Goal: Task Accomplishment & Management: Complete application form

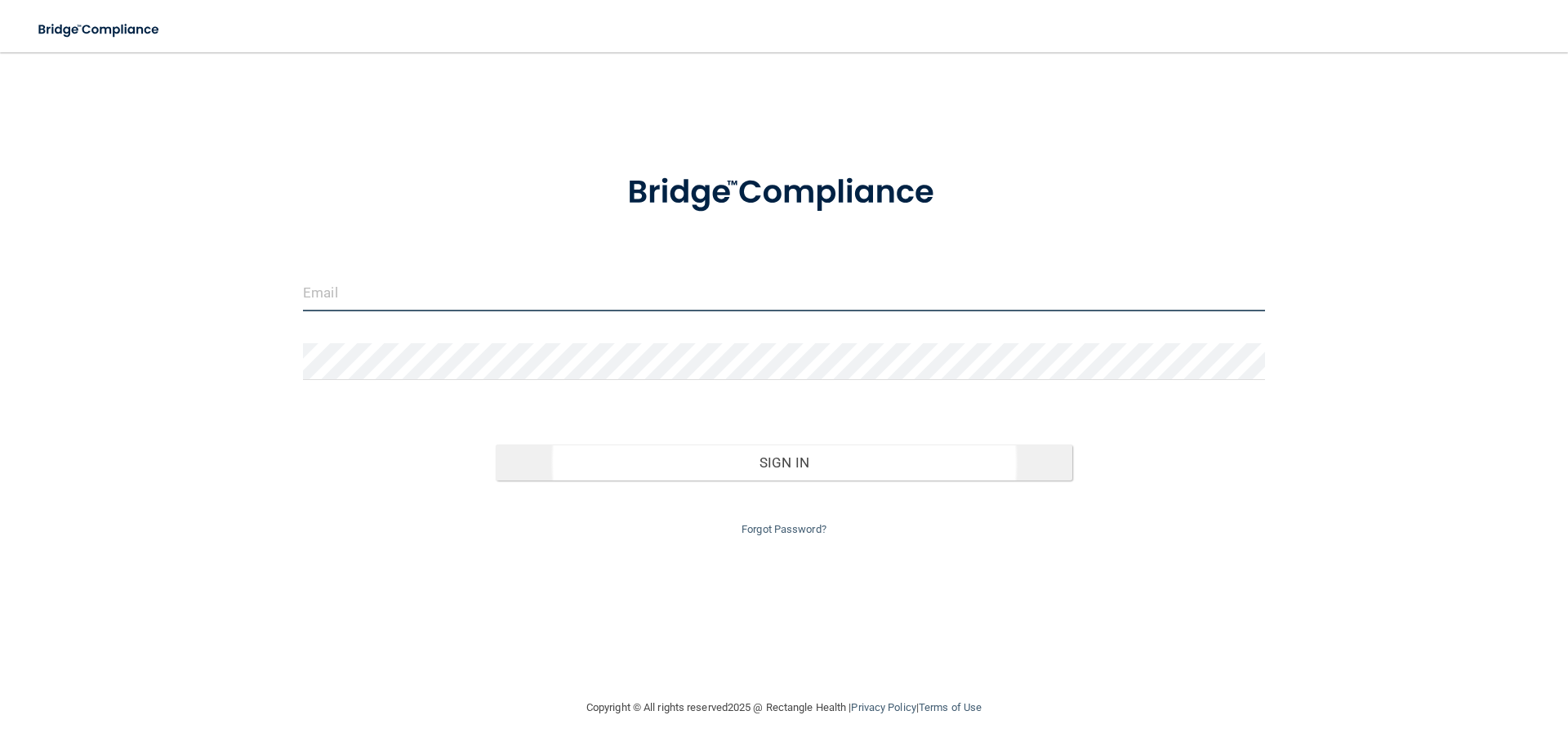
type input "[EMAIL_ADDRESS][DOMAIN_NAME]"
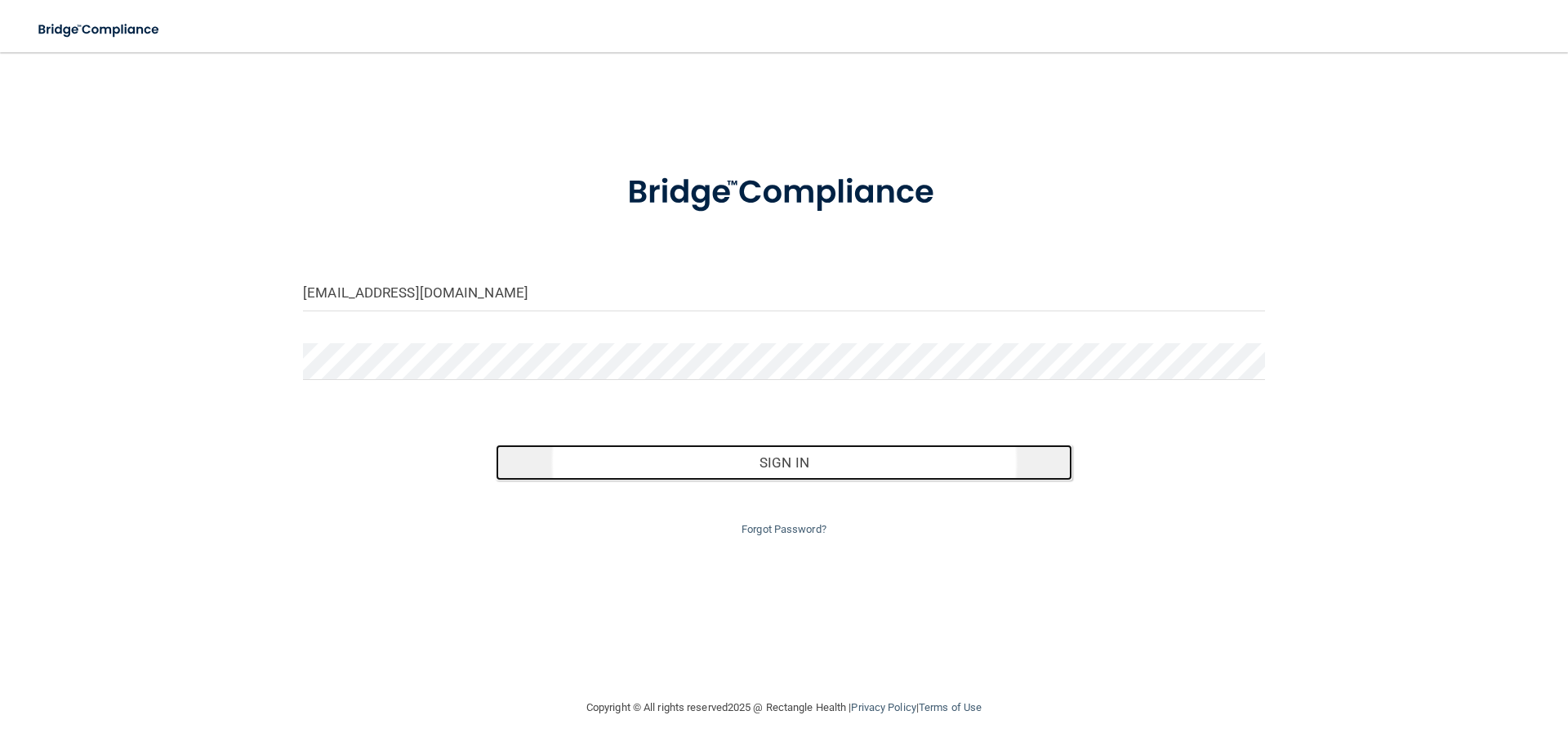
click at [811, 454] on button "Sign In" at bounding box center [784, 462] width 577 height 36
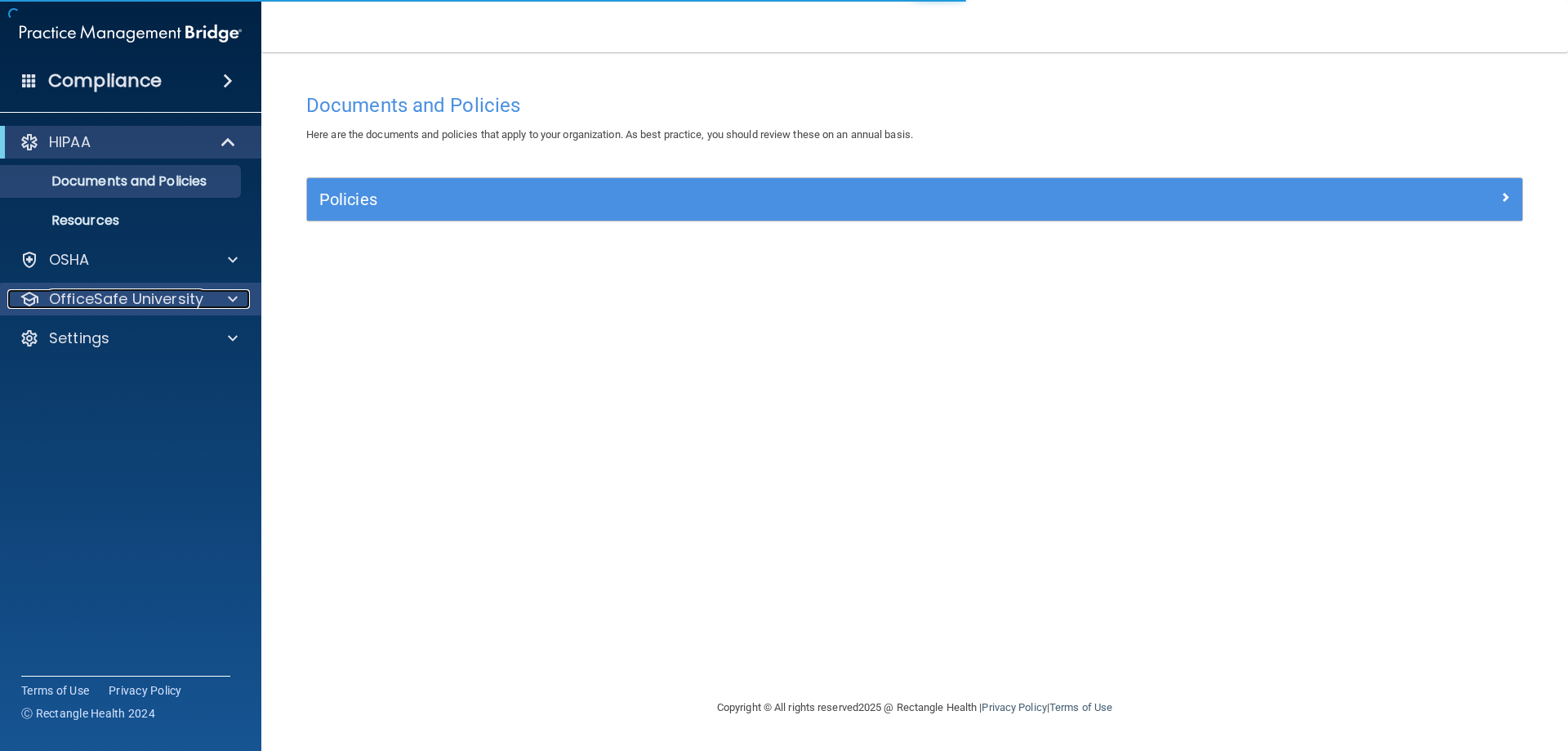
click at [213, 292] on div at bounding box center [230, 299] width 41 height 20
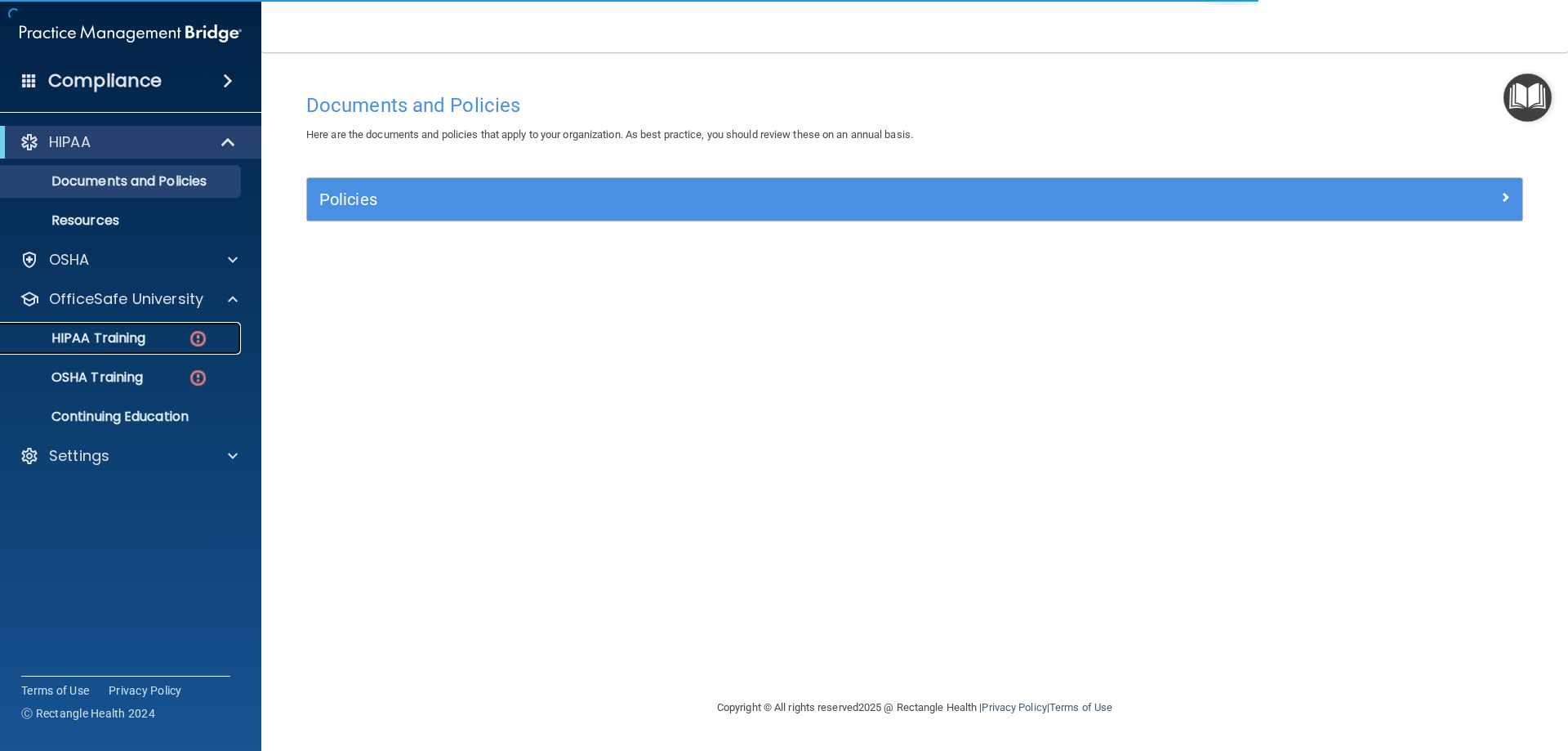
click at [157, 345] on div "HIPAA Training" at bounding box center [122, 338] width 223 height 16
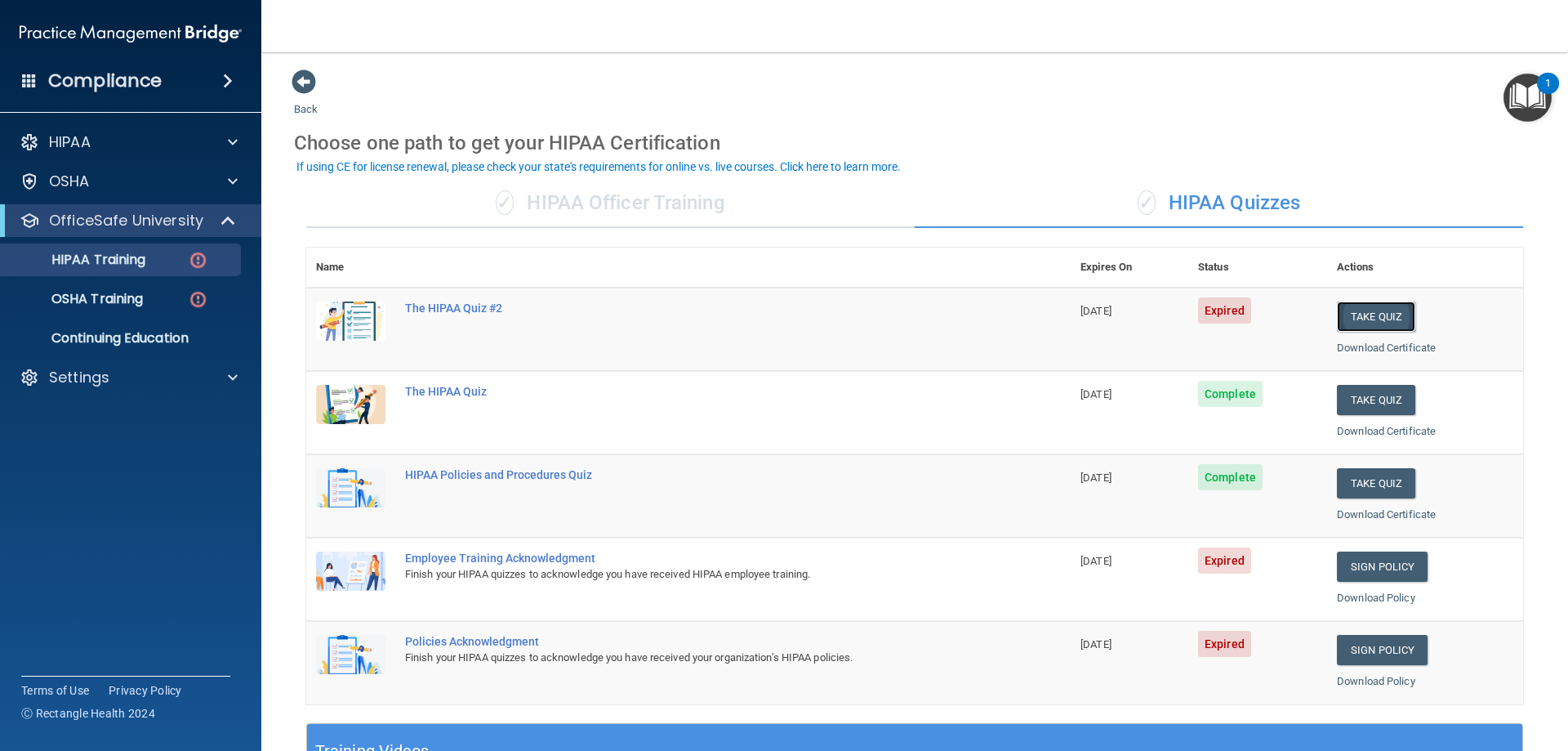
click at [1365, 322] on button "Take Quiz" at bounding box center [1376, 317] width 78 height 30
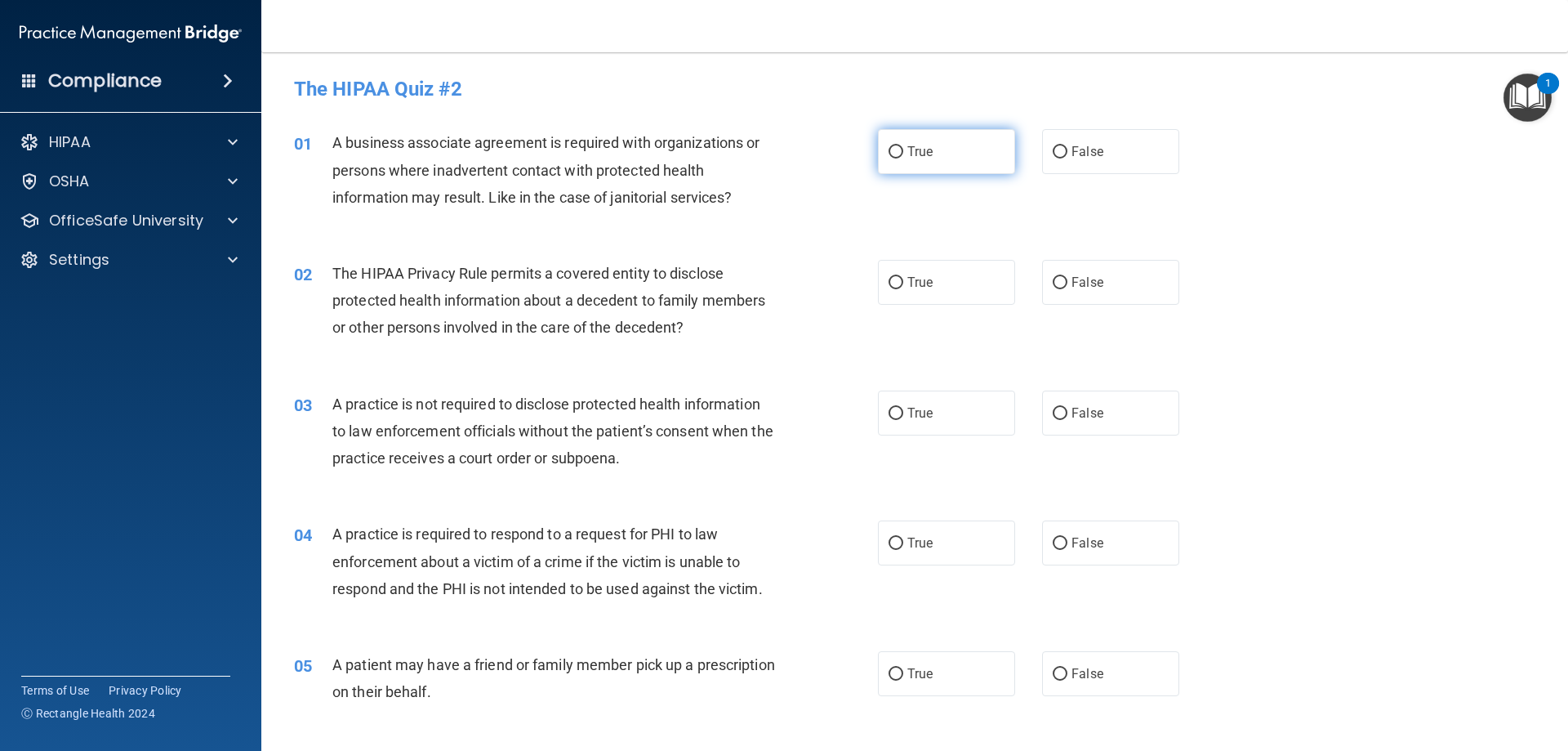
click at [888, 152] on input "True" at bounding box center [896, 152] width 15 height 12
radio input "true"
click at [889, 283] on input "True" at bounding box center [896, 283] width 15 height 12
radio input "true"
click at [1052, 410] on input "False" at bounding box center [1060, 413] width 15 height 12
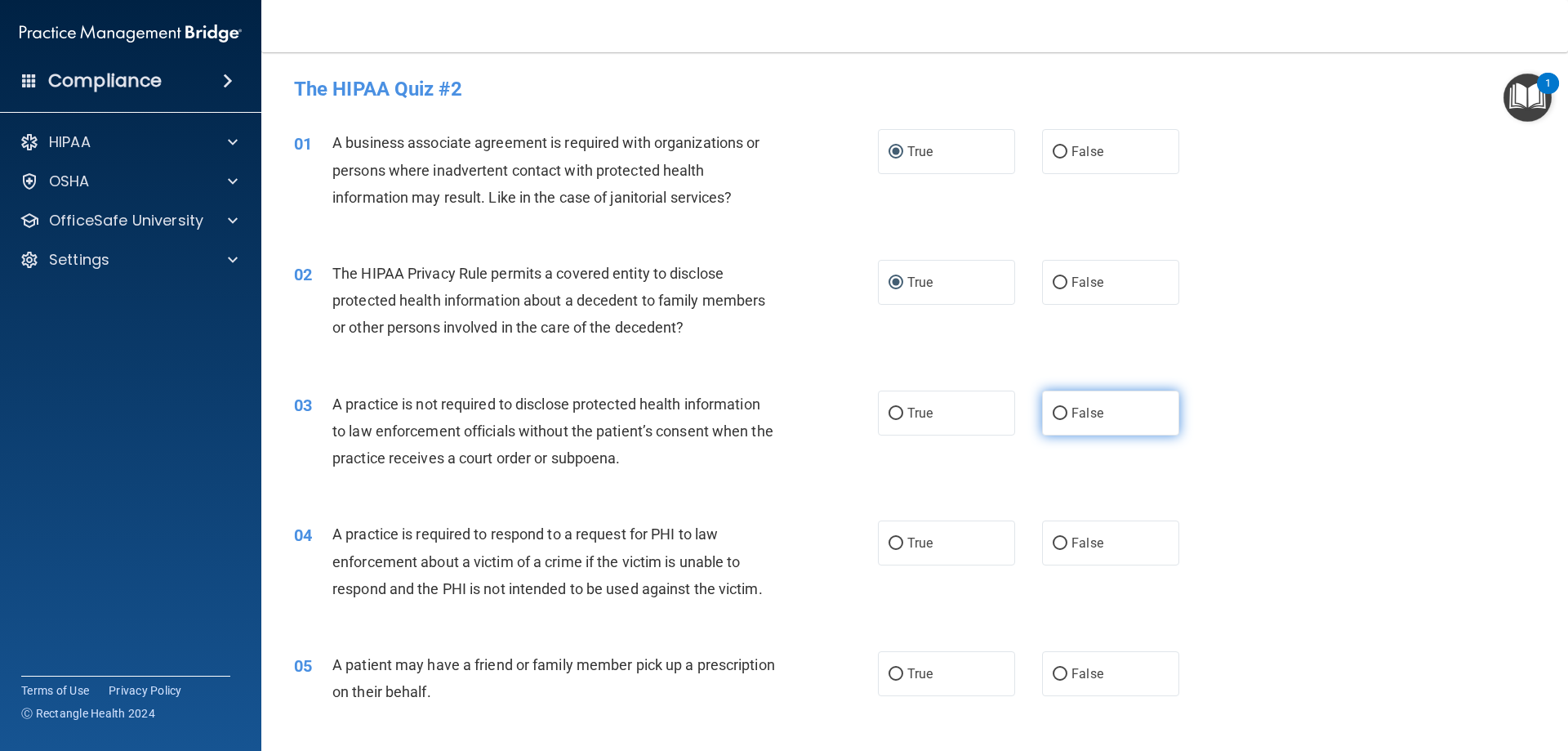
radio input "true"
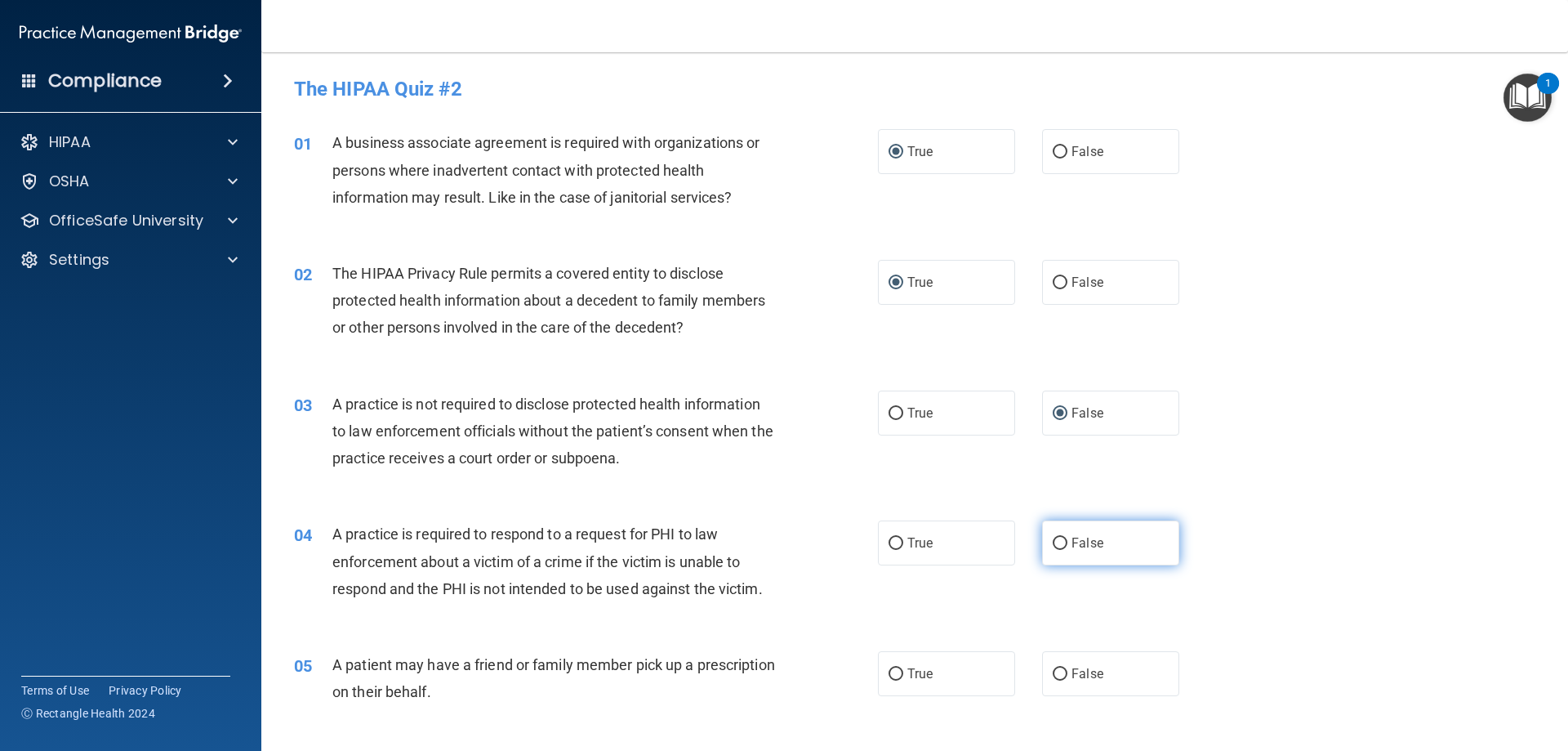
click at [1052, 541] on input "False" at bounding box center [1060, 543] width 15 height 12
radio input "true"
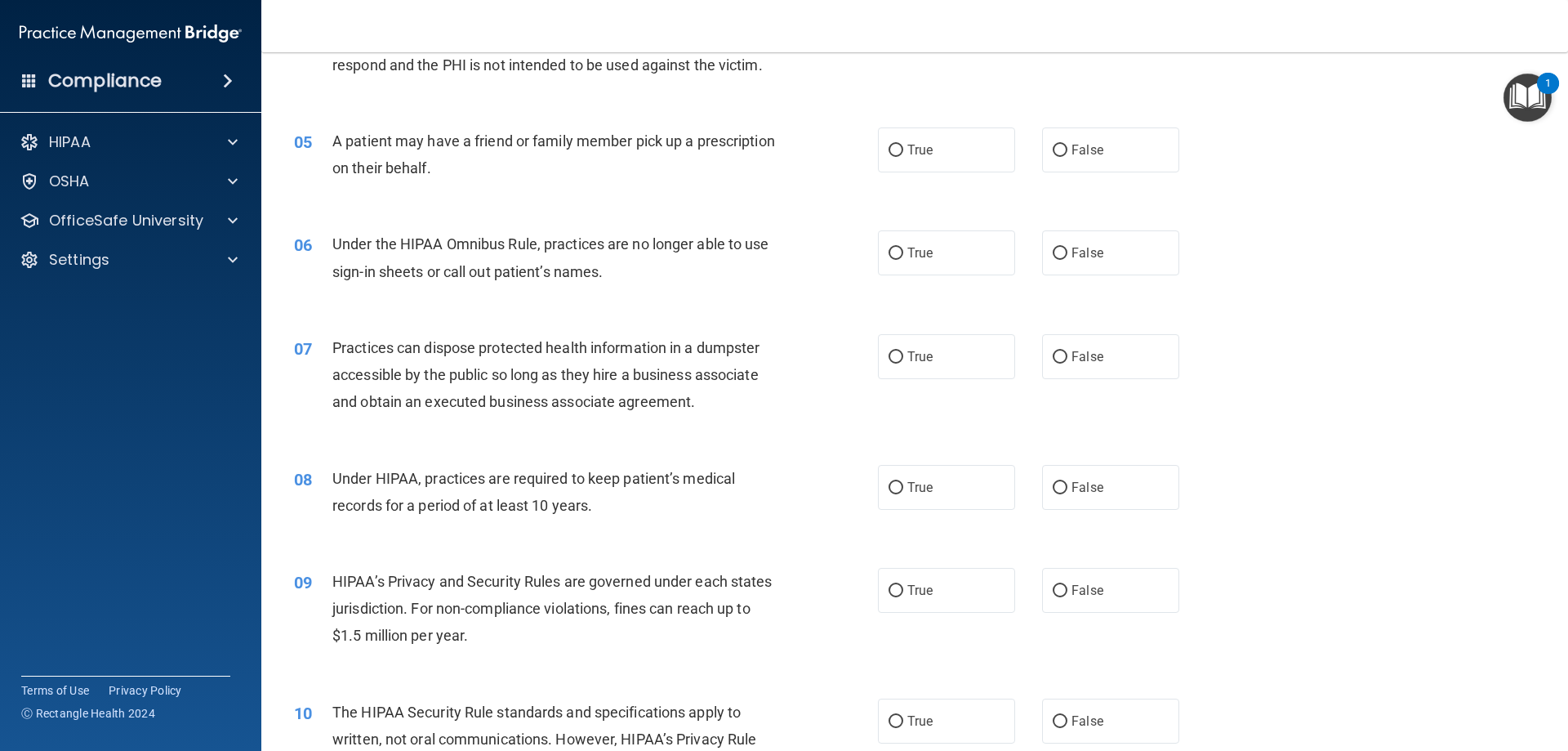
scroll to position [350, 0]
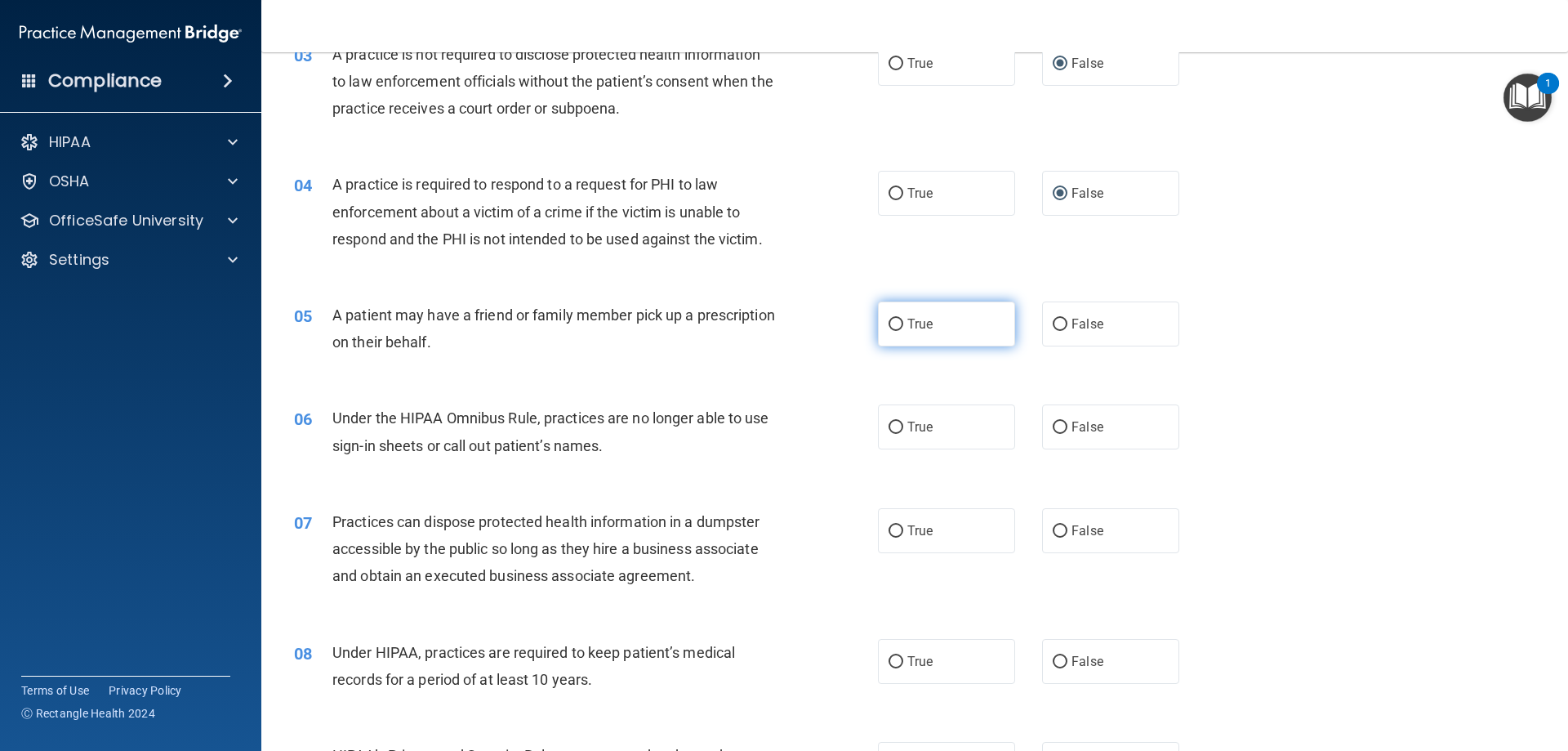
click at [888, 328] on input "True" at bounding box center [896, 325] width 15 height 12
radio input "true"
click at [1052, 426] on input "False" at bounding box center [1060, 427] width 15 height 12
radio input "true"
click at [1052, 530] on input "False" at bounding box center [1060, 531] width 15 height 12
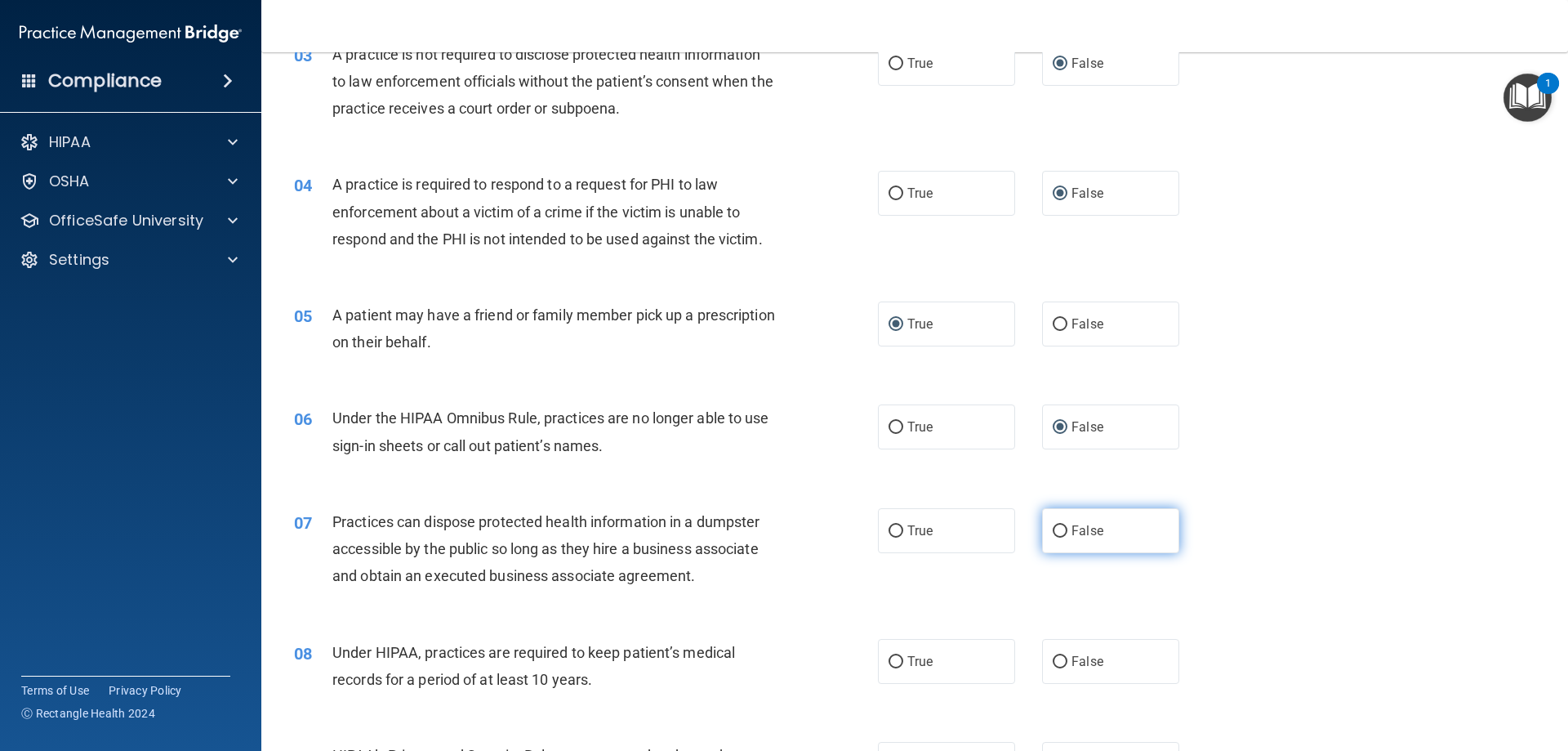
radio input "true"
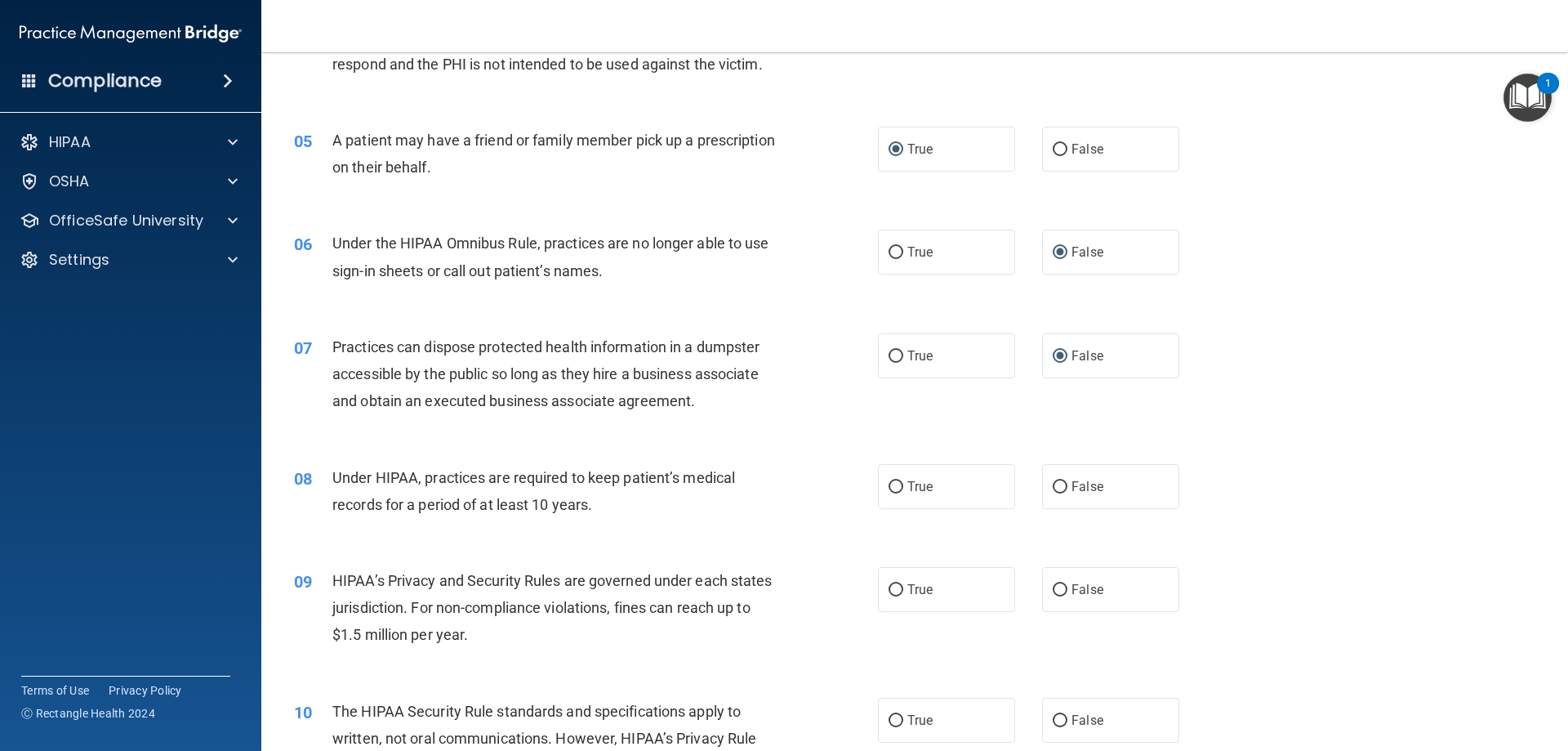
scroll to position [873, 0]
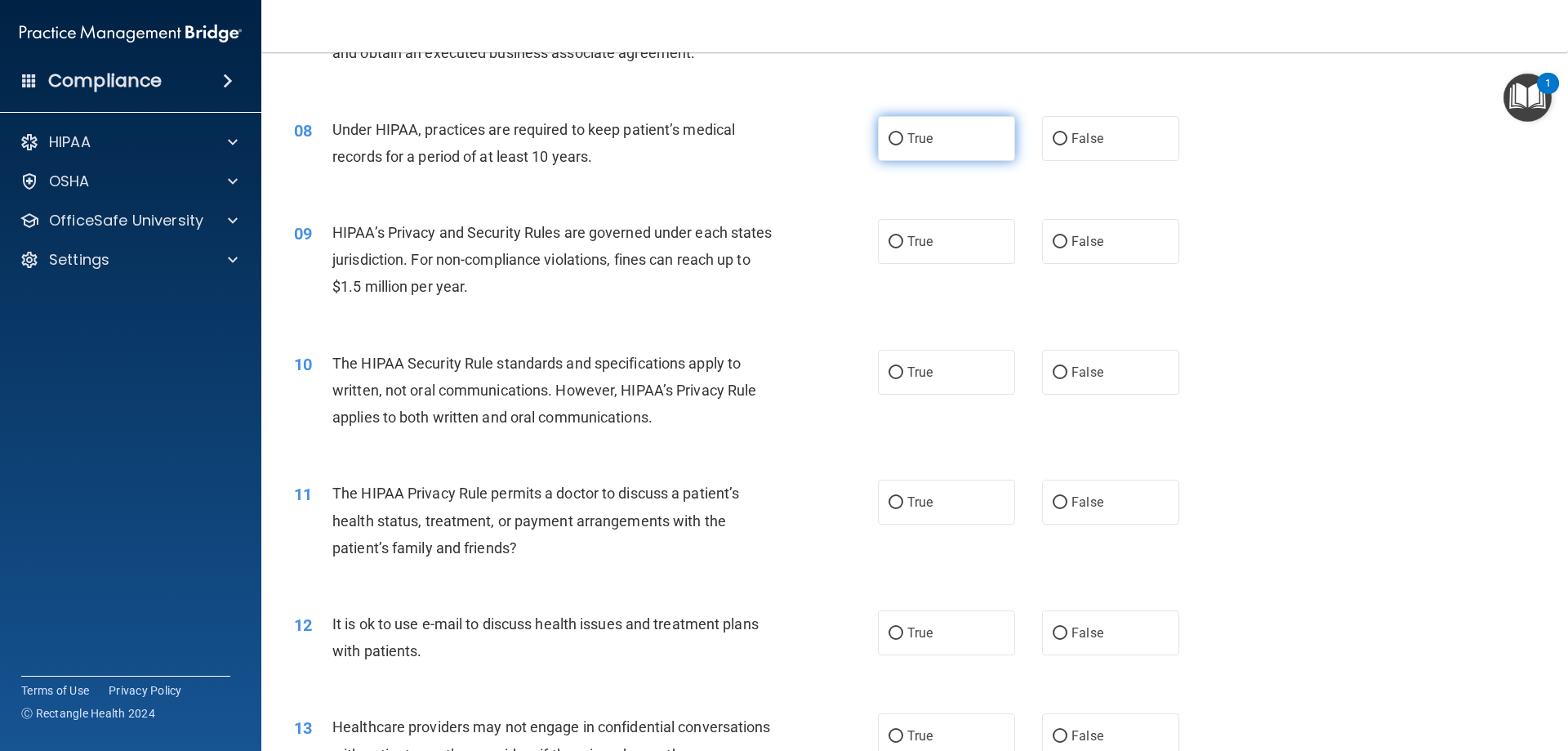
click at [888, 133] on input "True" at bounding box center [896, 139] width 15 height 12
radio input "true"
click at [890, 243] on input "True" at bounding box center [896, 242] width 15 height 12
radio input "true"
click at [893, 369] on input "True" at bounding box center [896, 373] width 15 height 12
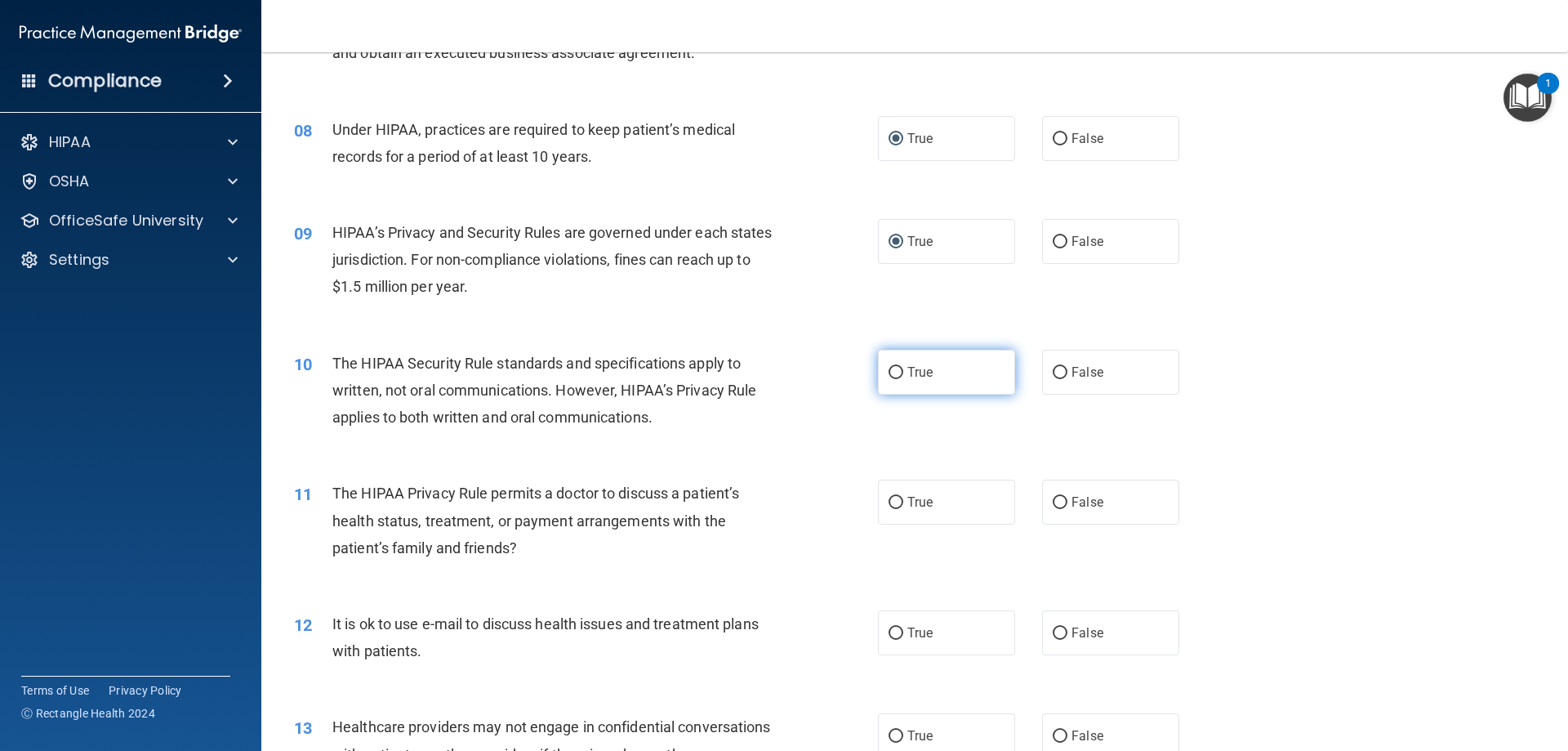
radio input "true"
click at [1052, 501] on input "False" at bounding box center [1060, 503] width 15 height 12
radio input "true"
click at [893, 627] on input "True" at bounding box center [896, 633] width 15 height 12
radio input "true"
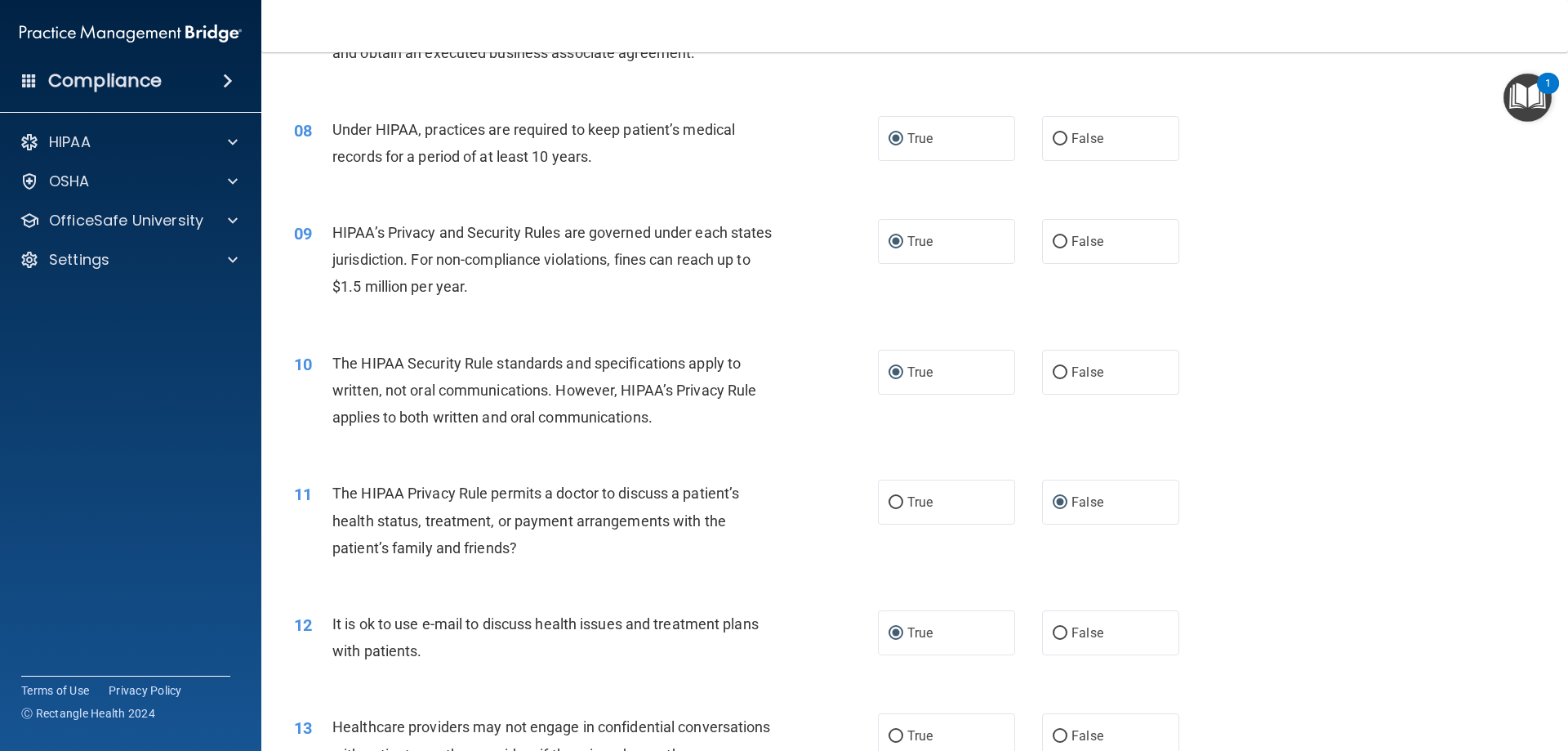
scroll to position [1222, 0]
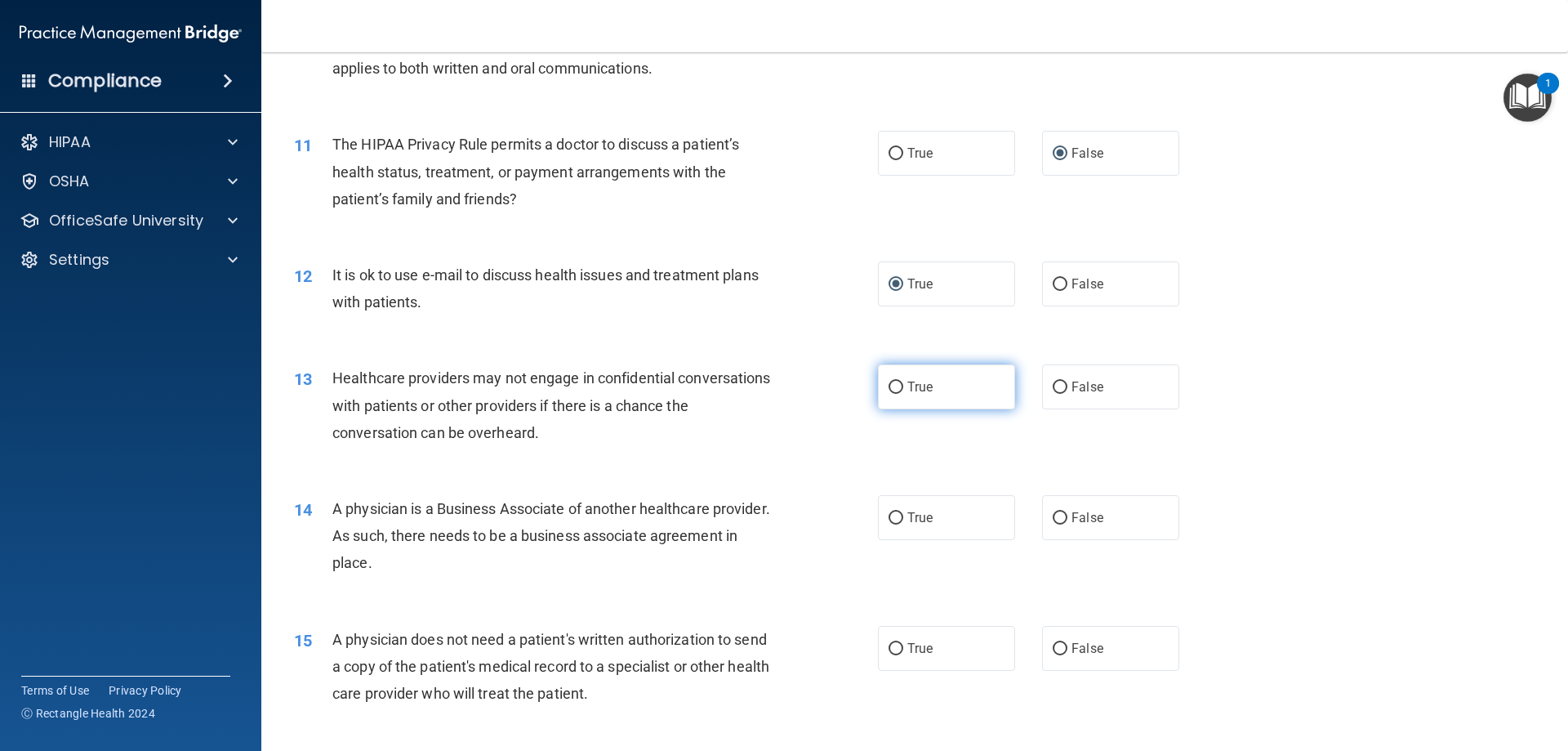
click at [879, 388] on label "True" at bounding box center [946, 387] width 137 height 45
click at [888, 388] on input "True" at bounding box center [896, 387] width 15 height 12
radio input "true"
click at [888, 525] on input "True" at bounding box center [896, 518] width 15 height 12
radio input "true"
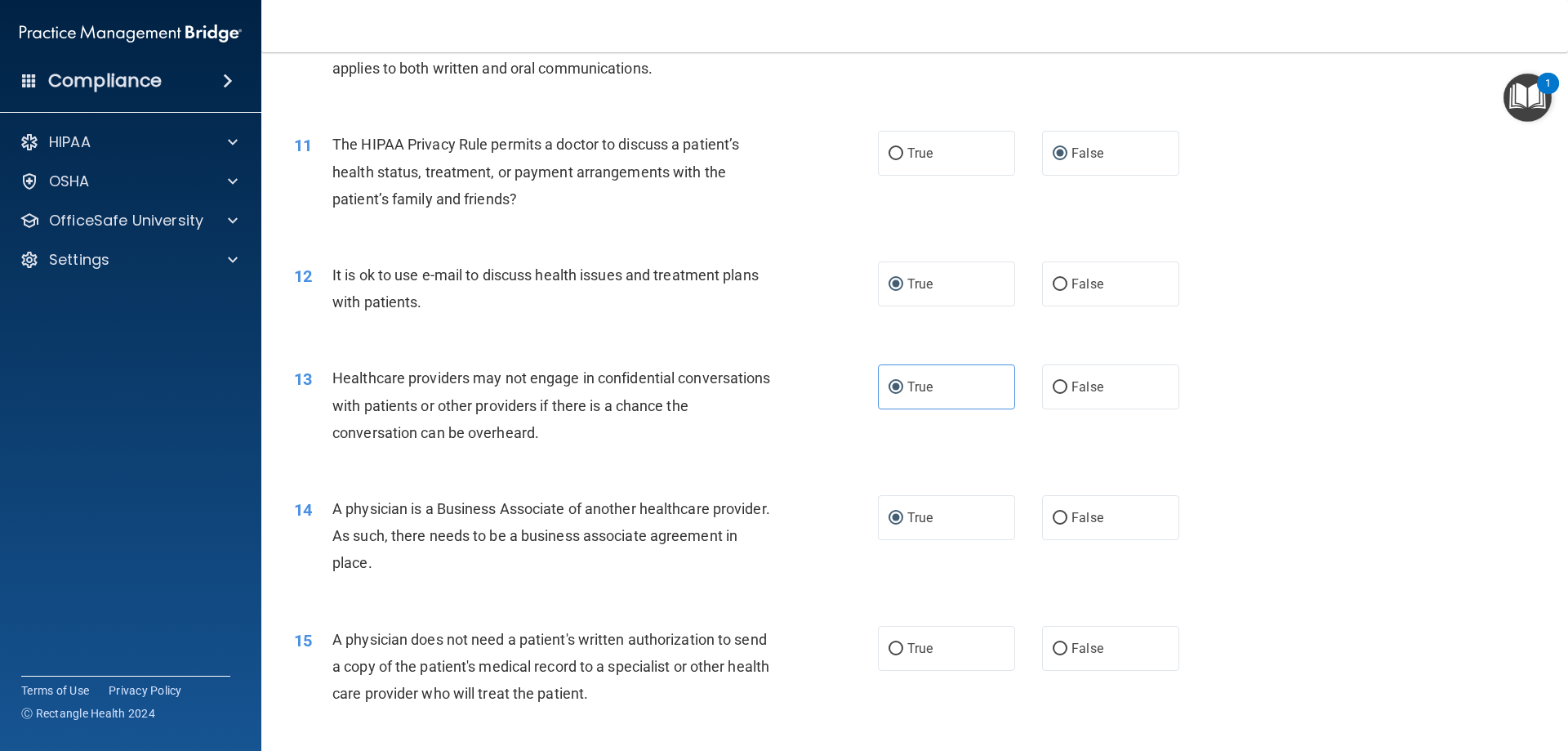
scroll to position [1570, 0]
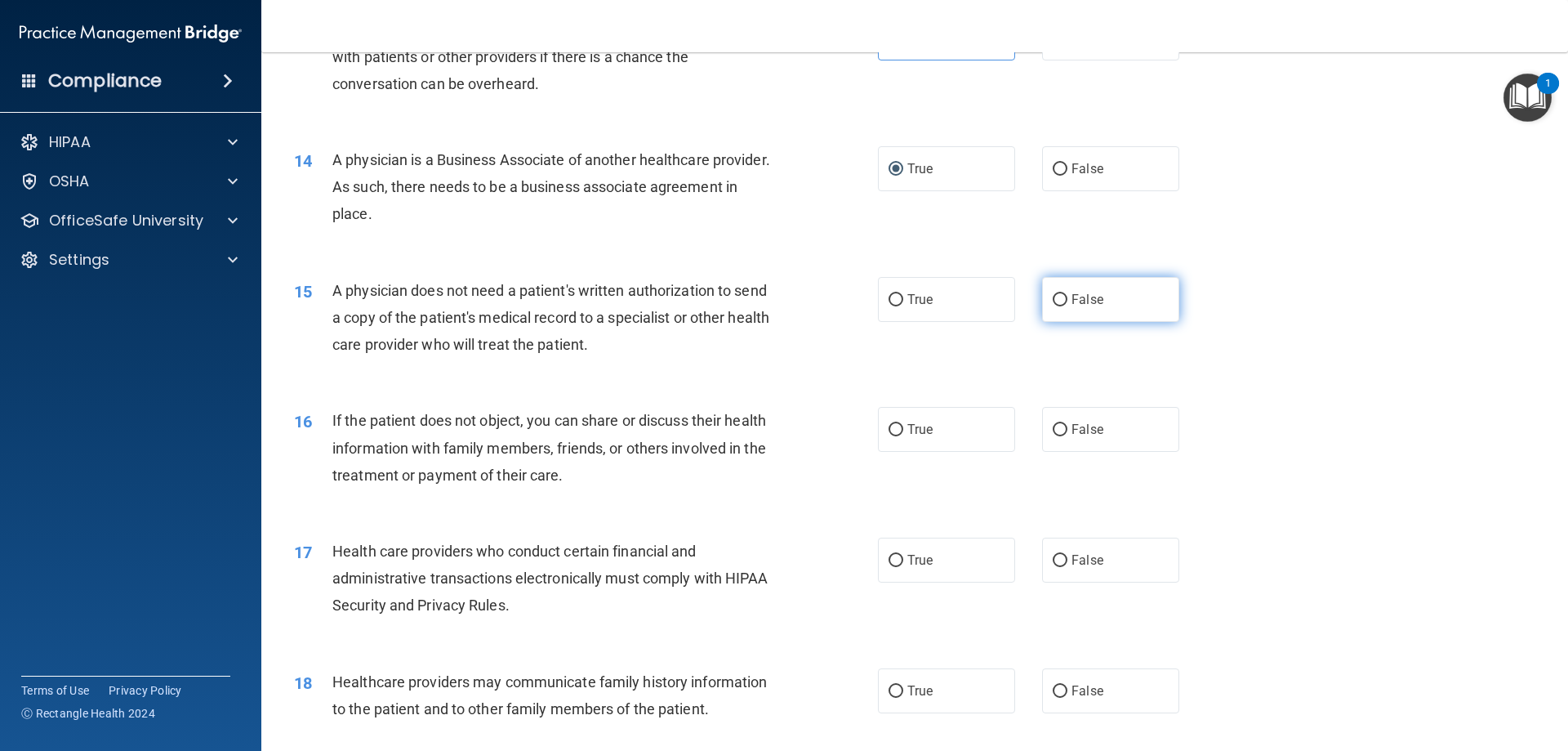
click at [1053, 302] on input "False" at bounding box center [1060, 300] width 15 height 12
radio input "true"
click at [1053, 421] on label "False" at bounding box center [1110, 429] width 137 height 45
click at [1053, 424] on input "False" at bounding box center [1060, 429] width 15 height 12
radio input "true"
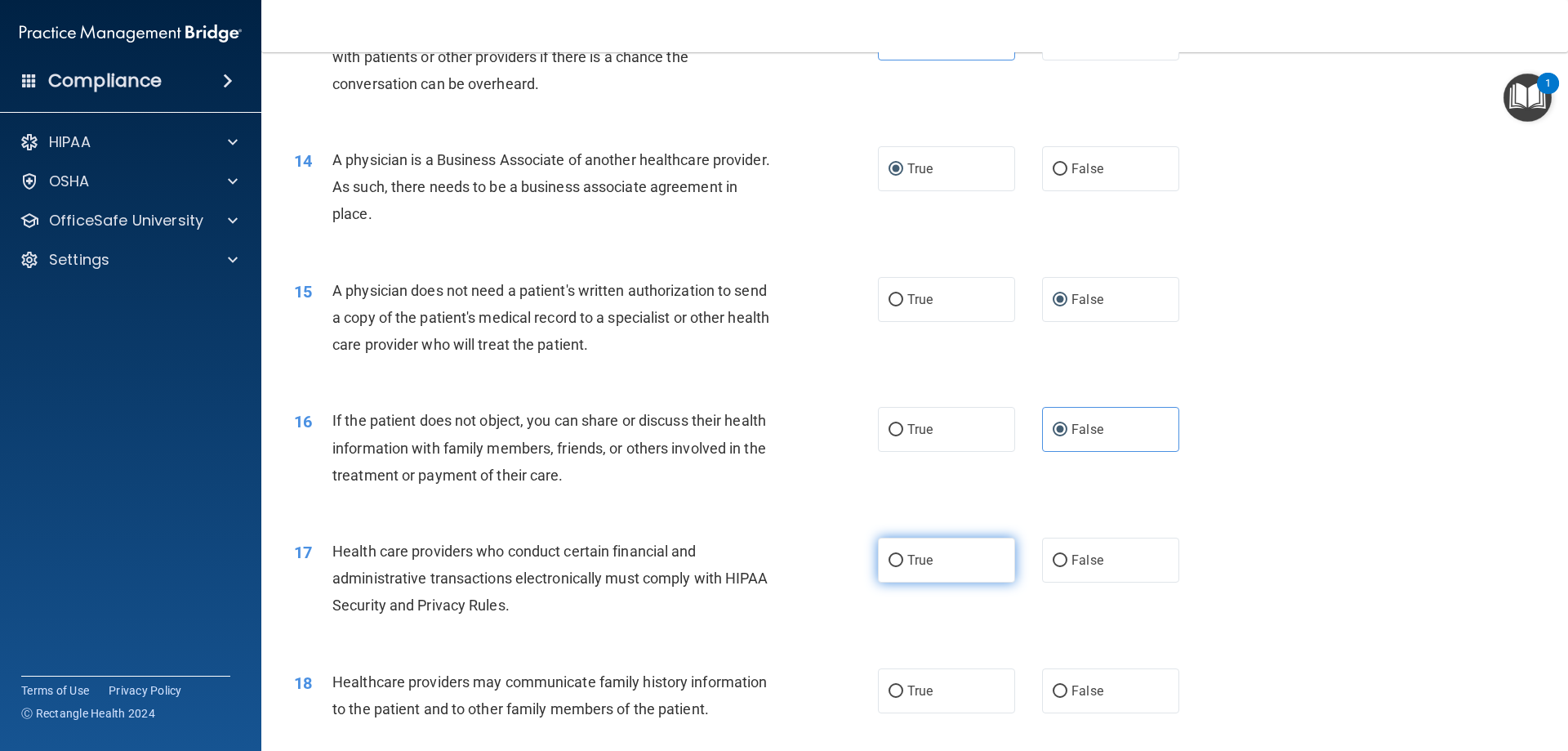
click at [894, 562] on input "True" at bounding box center [896, 560] width 15 height 12
radio input "true"
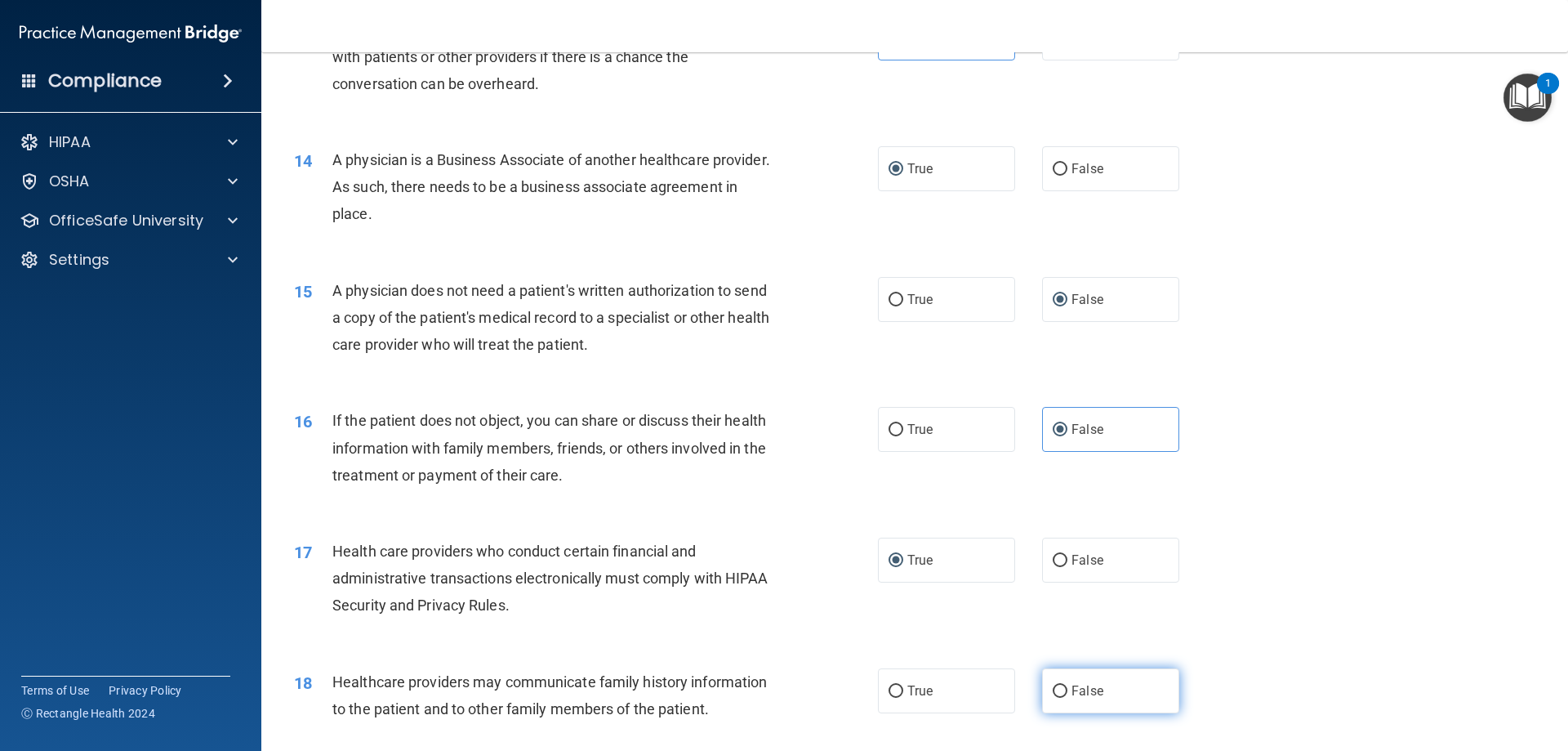
click at [1058, 686] on input "False" at bounding box center [1060, 692] width 15 height 12
radio input "true"
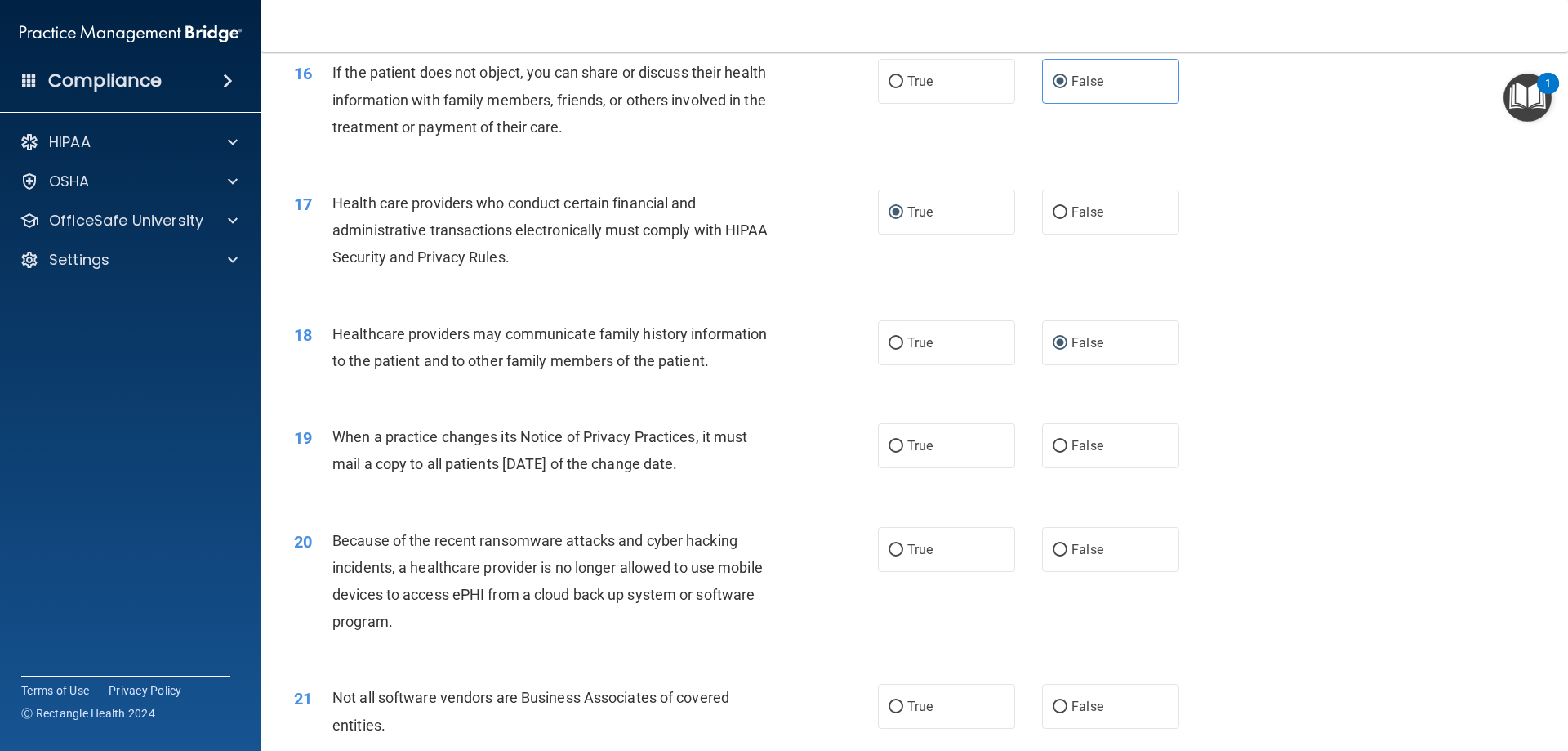
scroll to position [2094, 0]
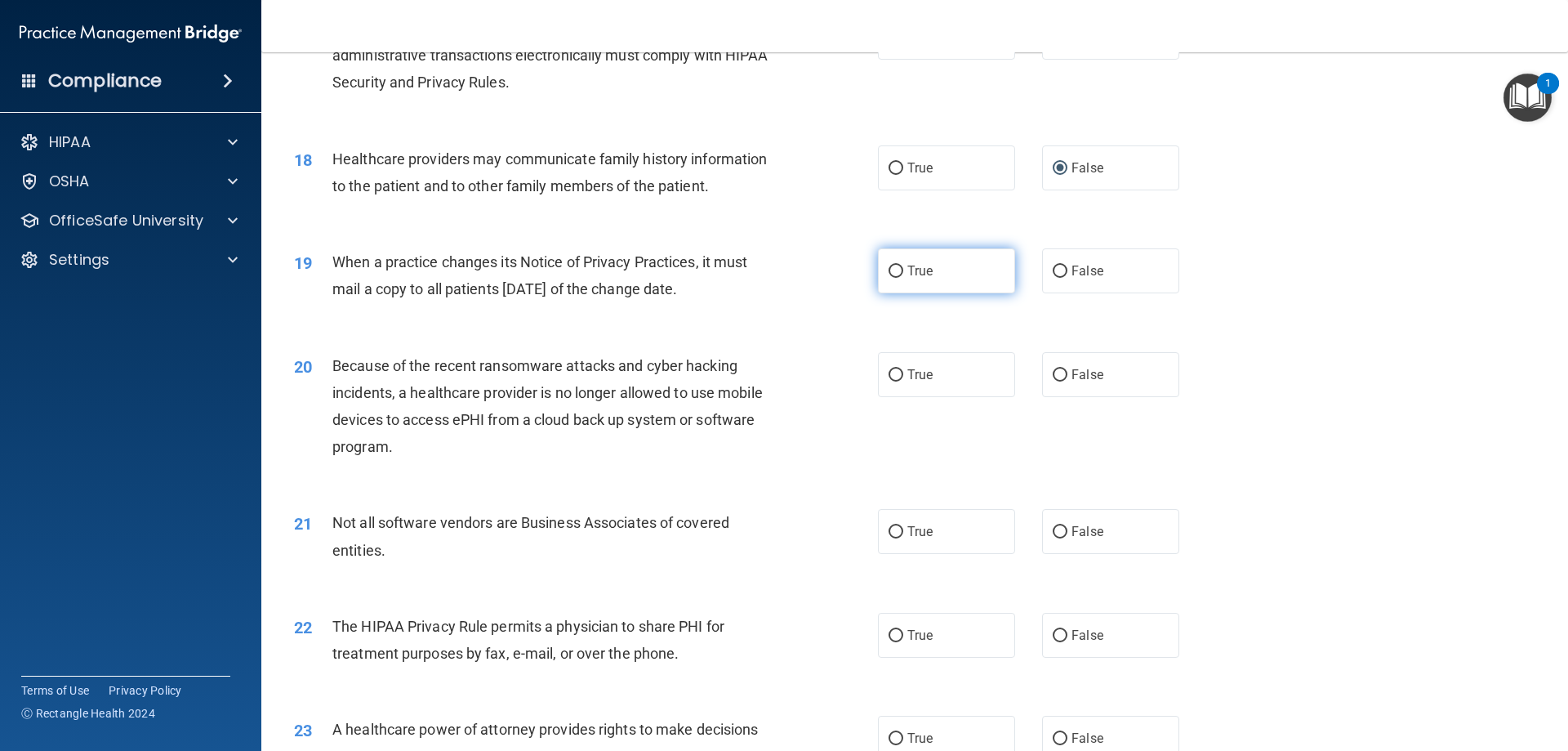
click at [889, 265] on input "True" at bounding box center [896, 271] width 15 height 12
radio input "true"
click at [1057, 374] on input "False" at bounding box center [1060, 375] width 15 height 12
radio input "true"
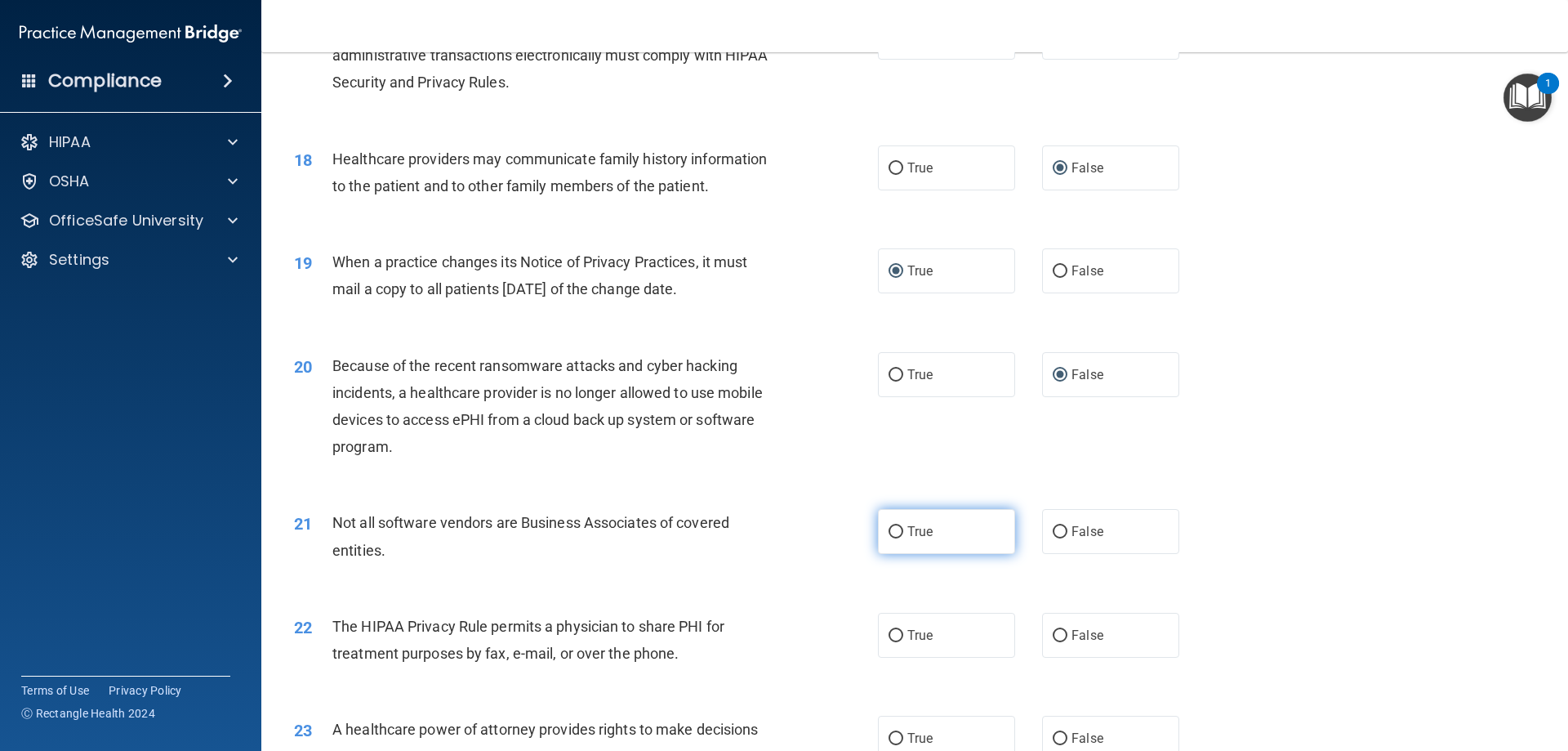
click at [896, 527] on input "True" at bounding box center [896, 532] width 15 height 12
radio input "true"
click at [891, 636] on input "True" at bounding box center [896, 636] width 15 height 12
radio input "true"
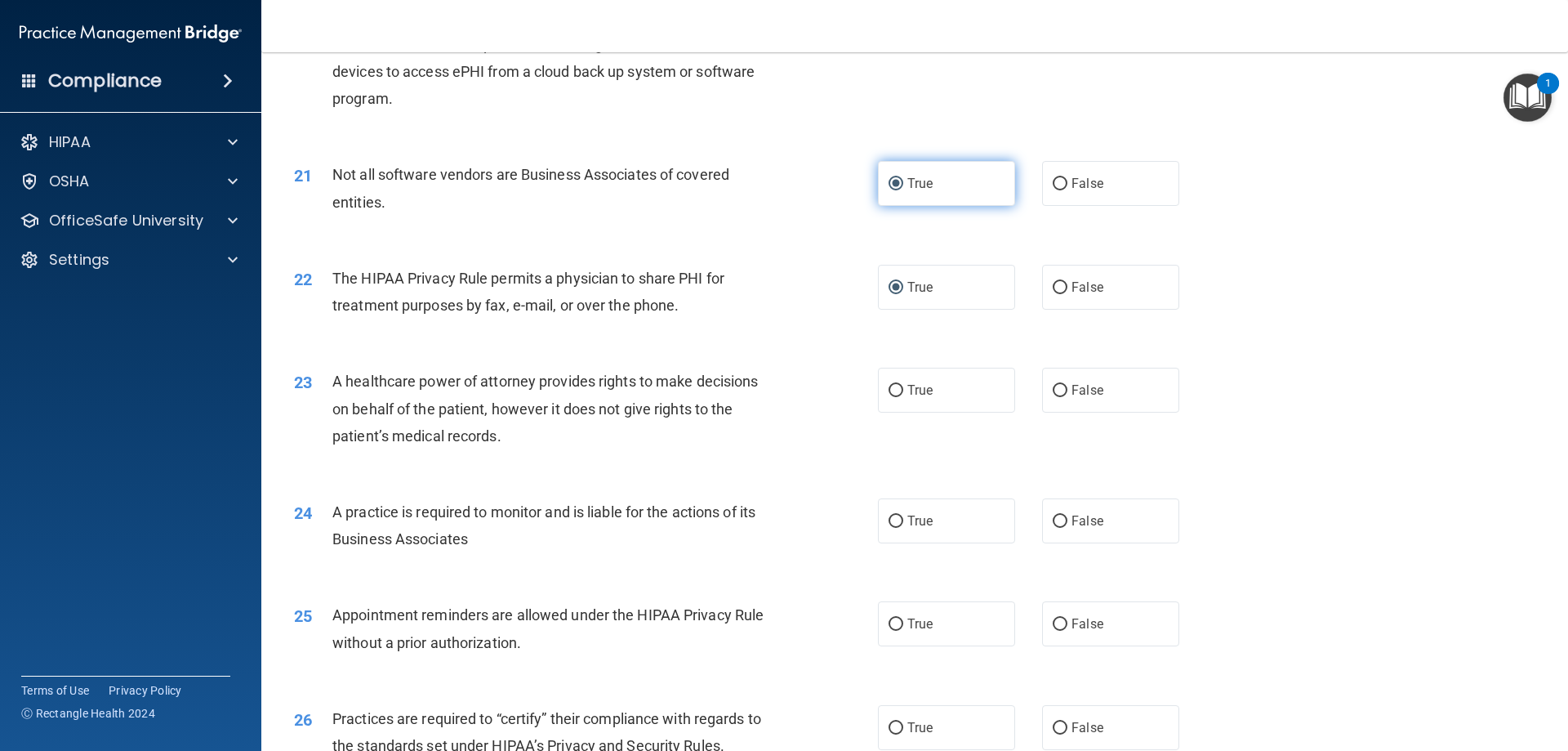
scroll to position [2616, 0]
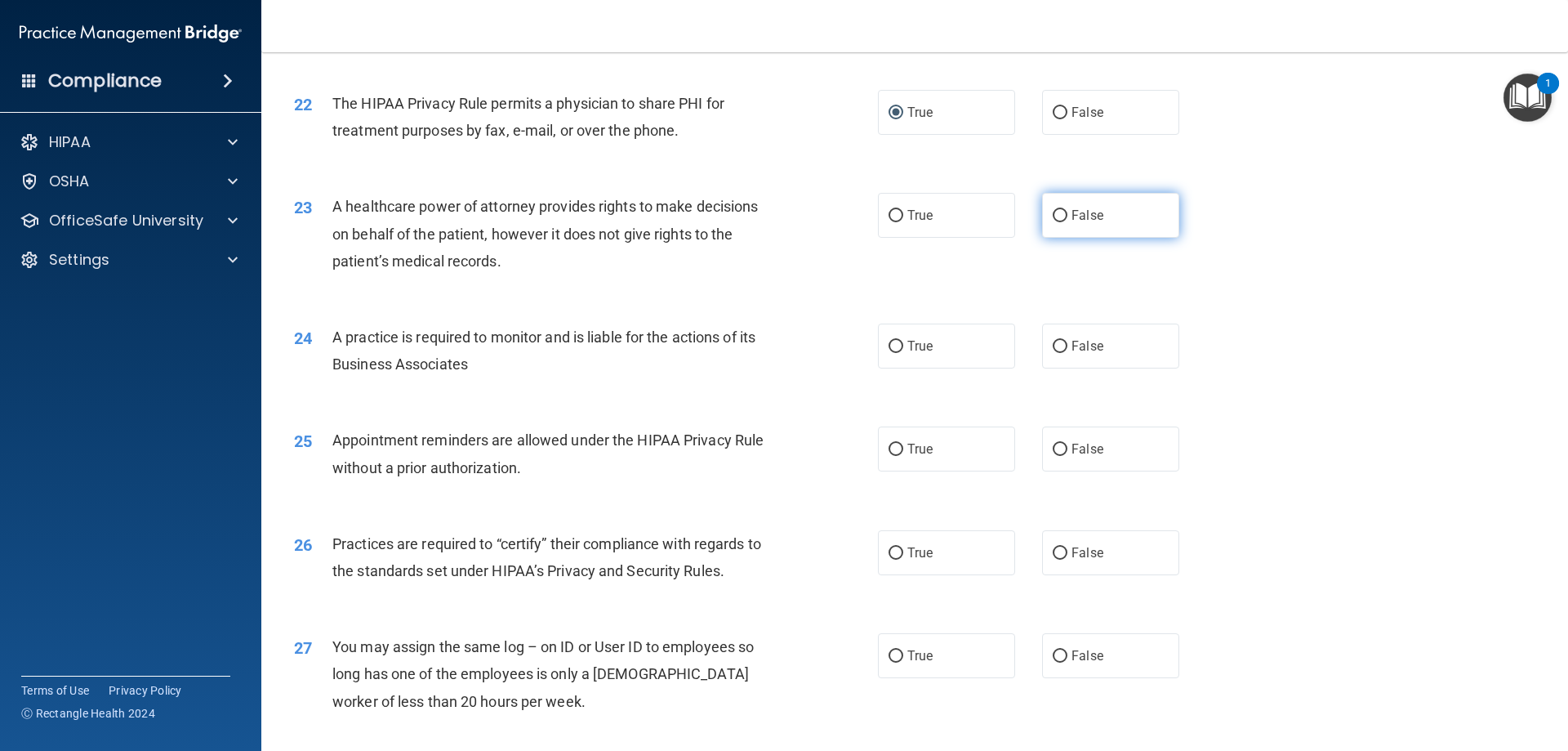
click at [1052, 218] on input "False" at bounding box center [1060, 216] width 15 height 12
radio input "true"
click at [1052, 346] on input "False" at bounding box center [1060, 346] width 15 height 12
radio input "true"
click at [1052, 449] on input "False" at bounding box center [1060, 449] width 15 height 12
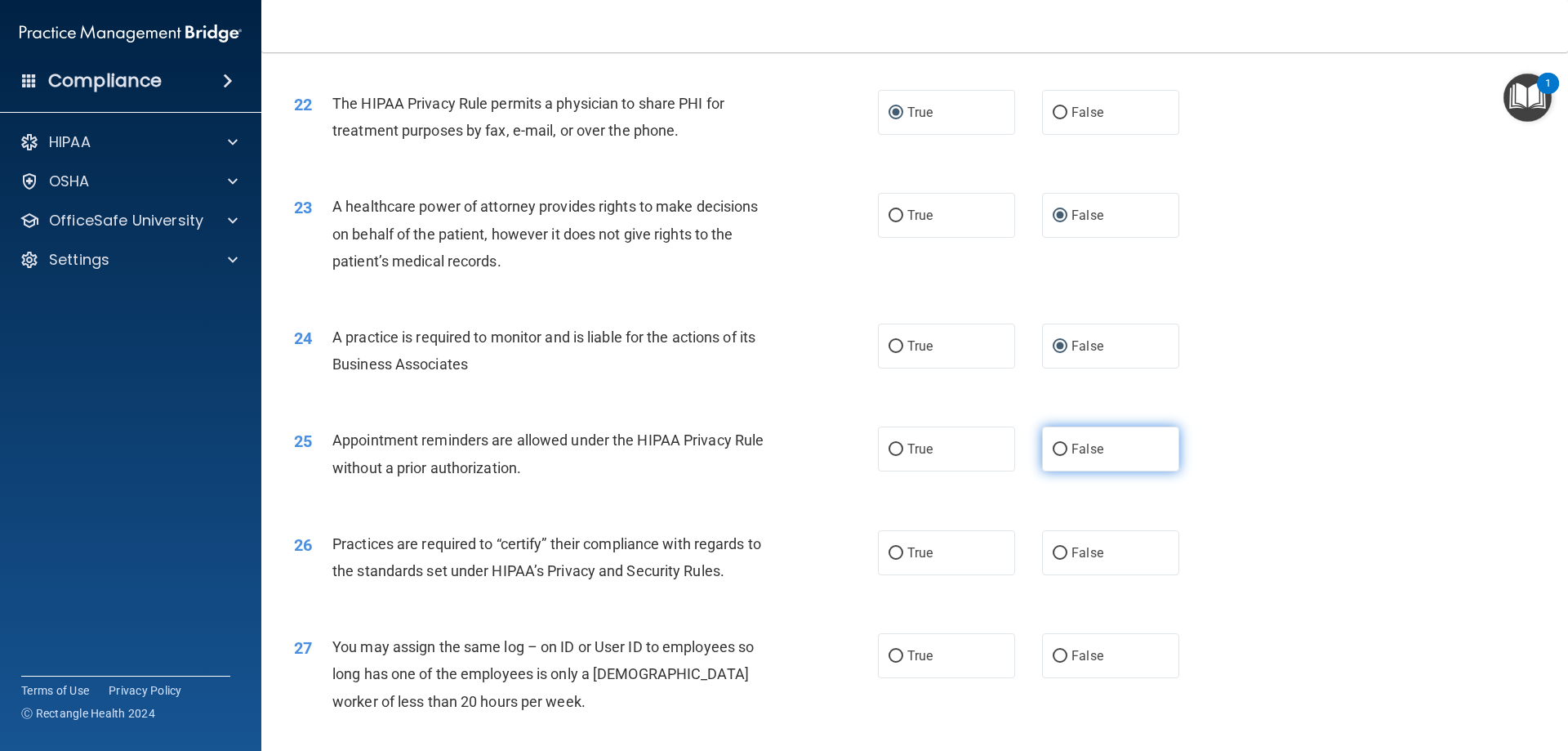
radio input "true"
click at [897, 547] on input "True" at bounding box center [896, 553] width 15 height 12
radio input "true"
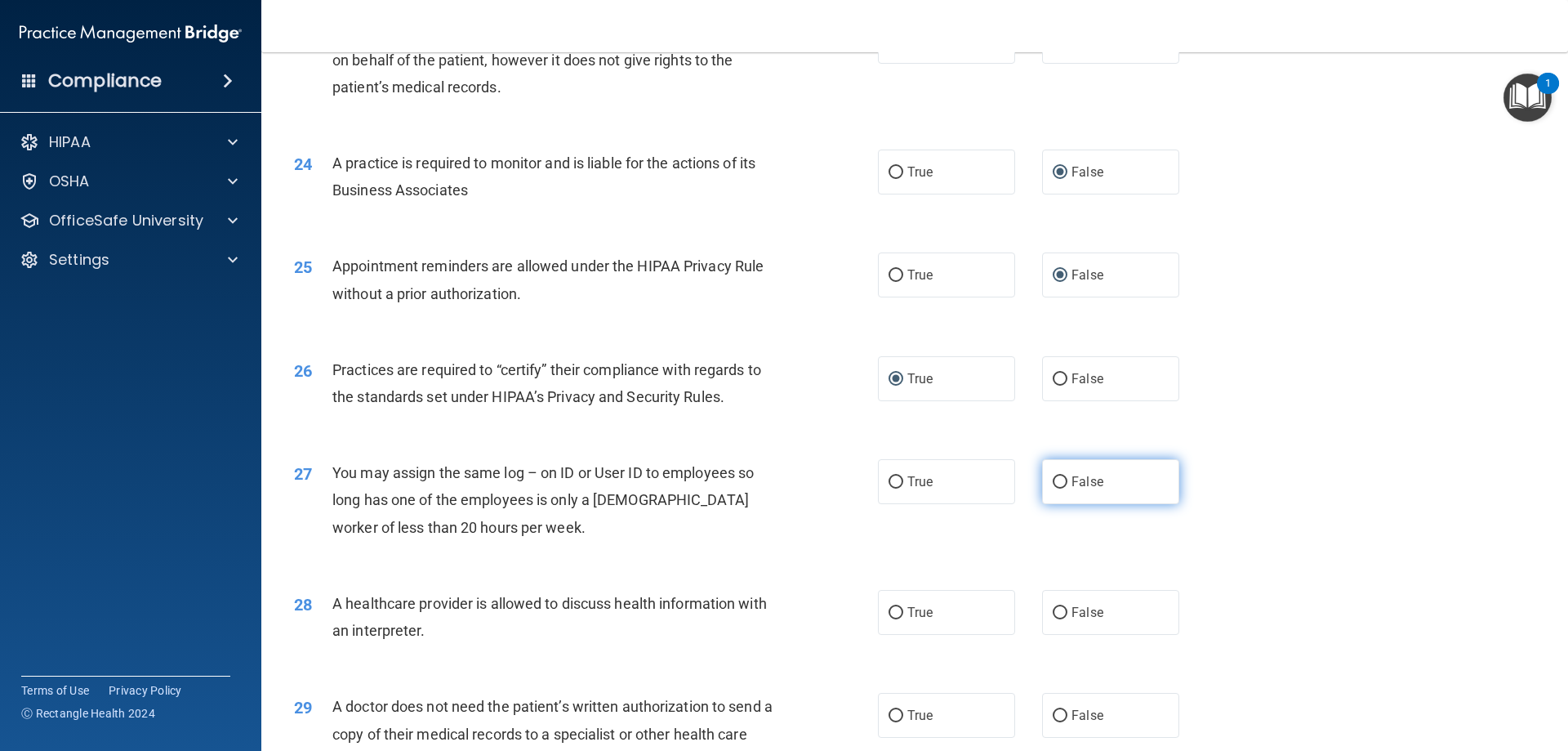
click at [1057, 477] on input "False" at bounding box center [1060, 482] width 15 height 12
radio input "true"
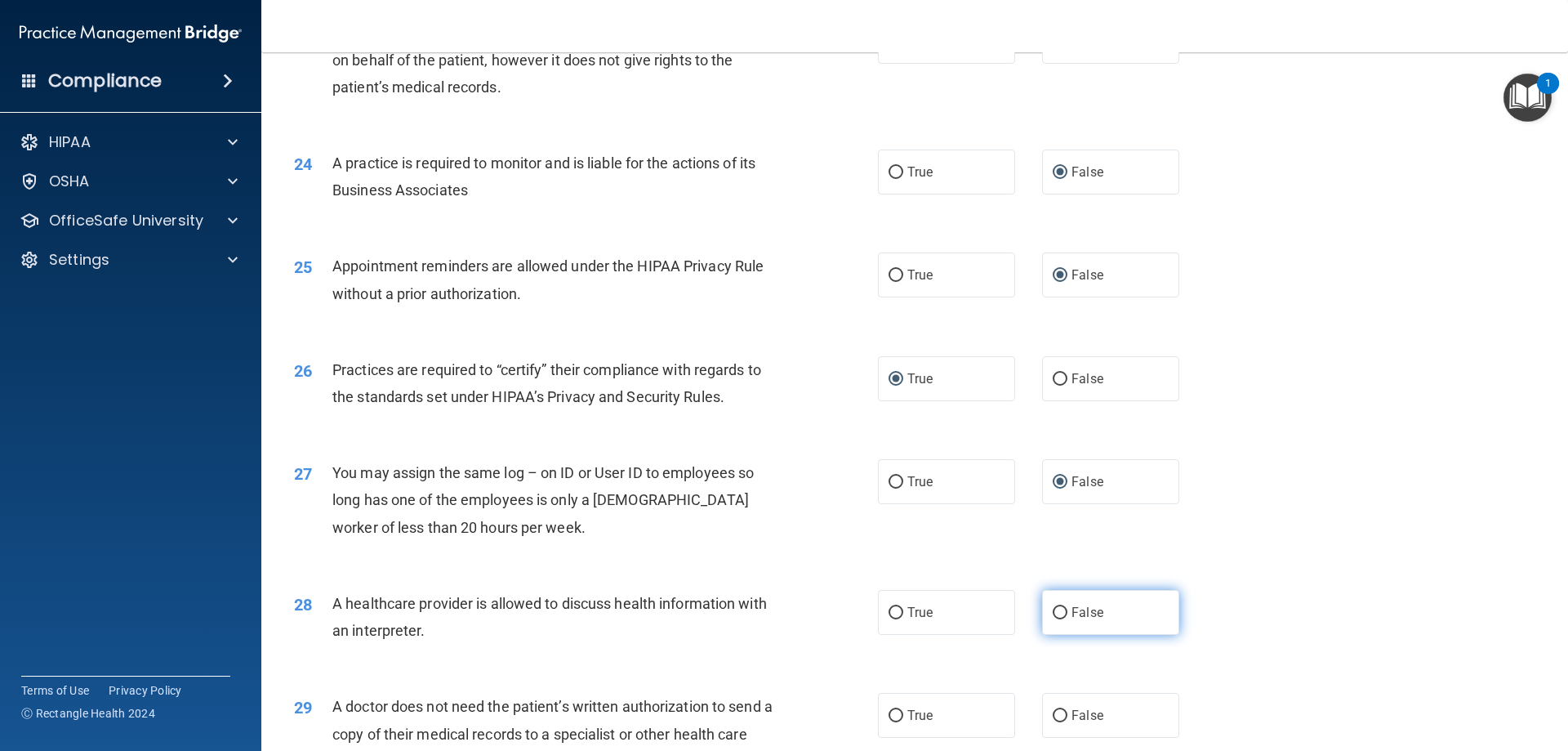
click at [1055, 615] on input "False" at bounding box center [1060, 612] width 15 height 12
radio input "true"
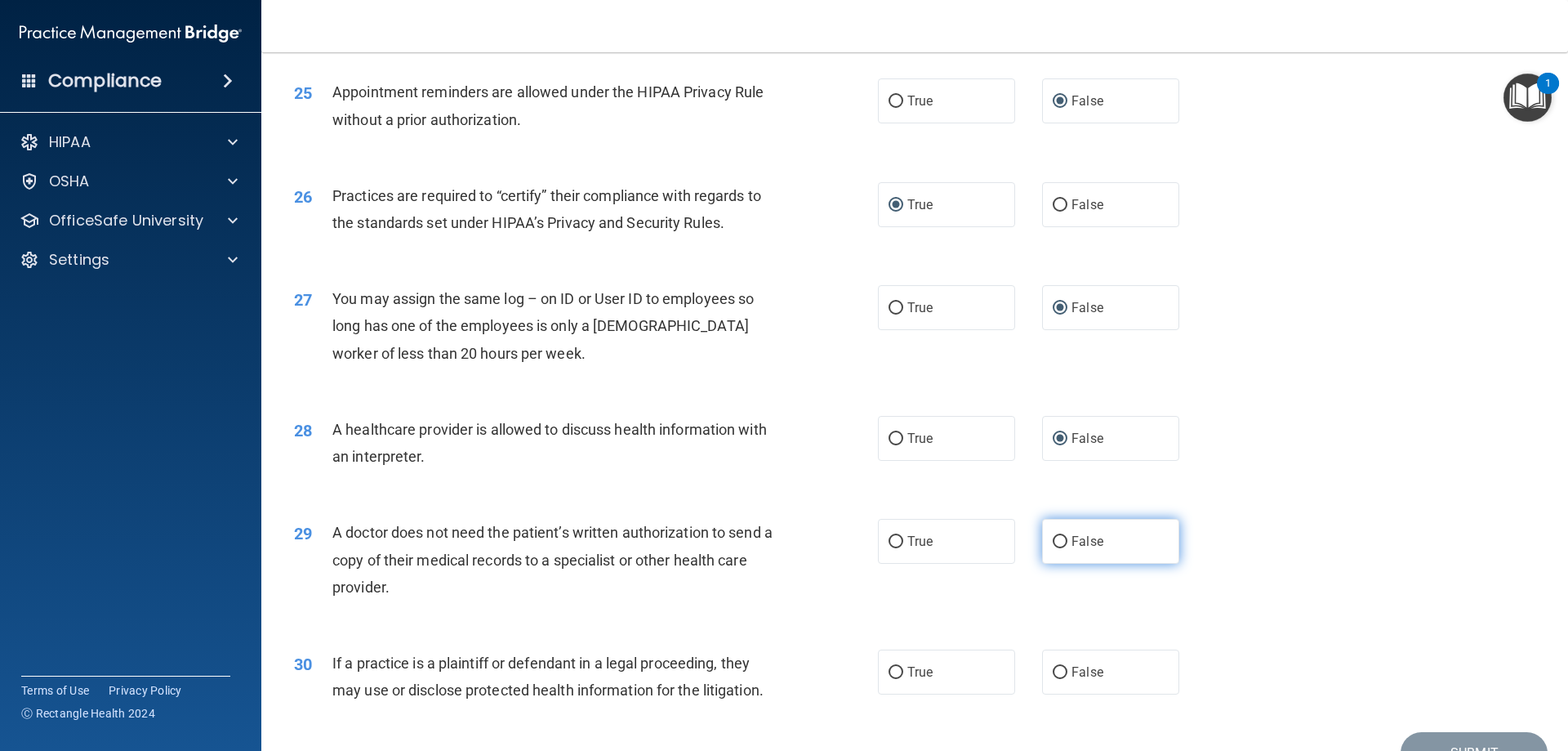
click at [1055, 543] on input "False" at bounding box center [1060, 542] width 15 height 12
radio input "true"
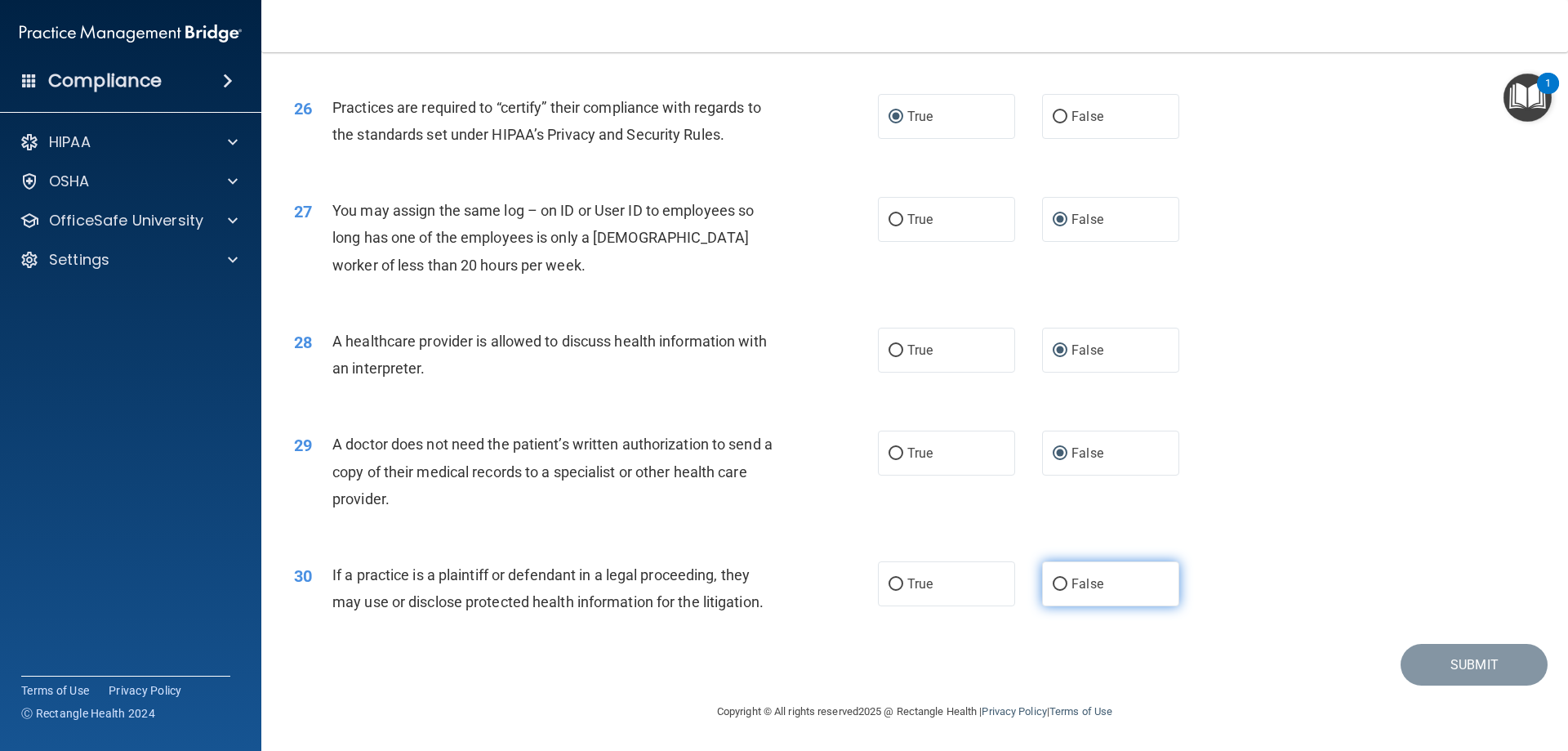
click at [1052, 586] on input "False" at bounding box center [1060, 584] width 15 height 12
radio input "true"
click at [1435, 663] on button "Submit" at bounding box center [1474, 664] width 147 height 42
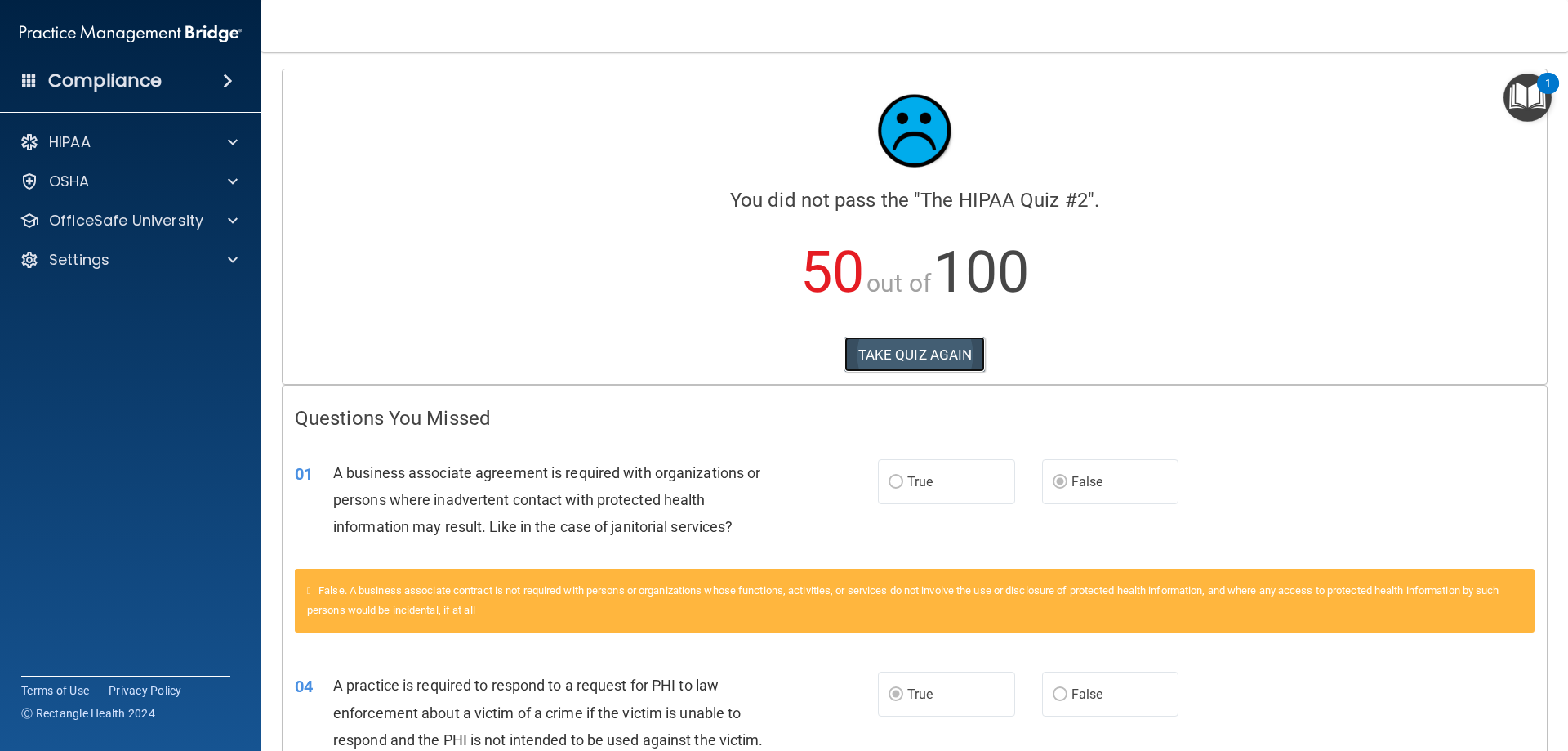
click at [894, 351] on button "TAKE QUIZ AGAIN" at bounding box center [915, 355] width 141 height 36
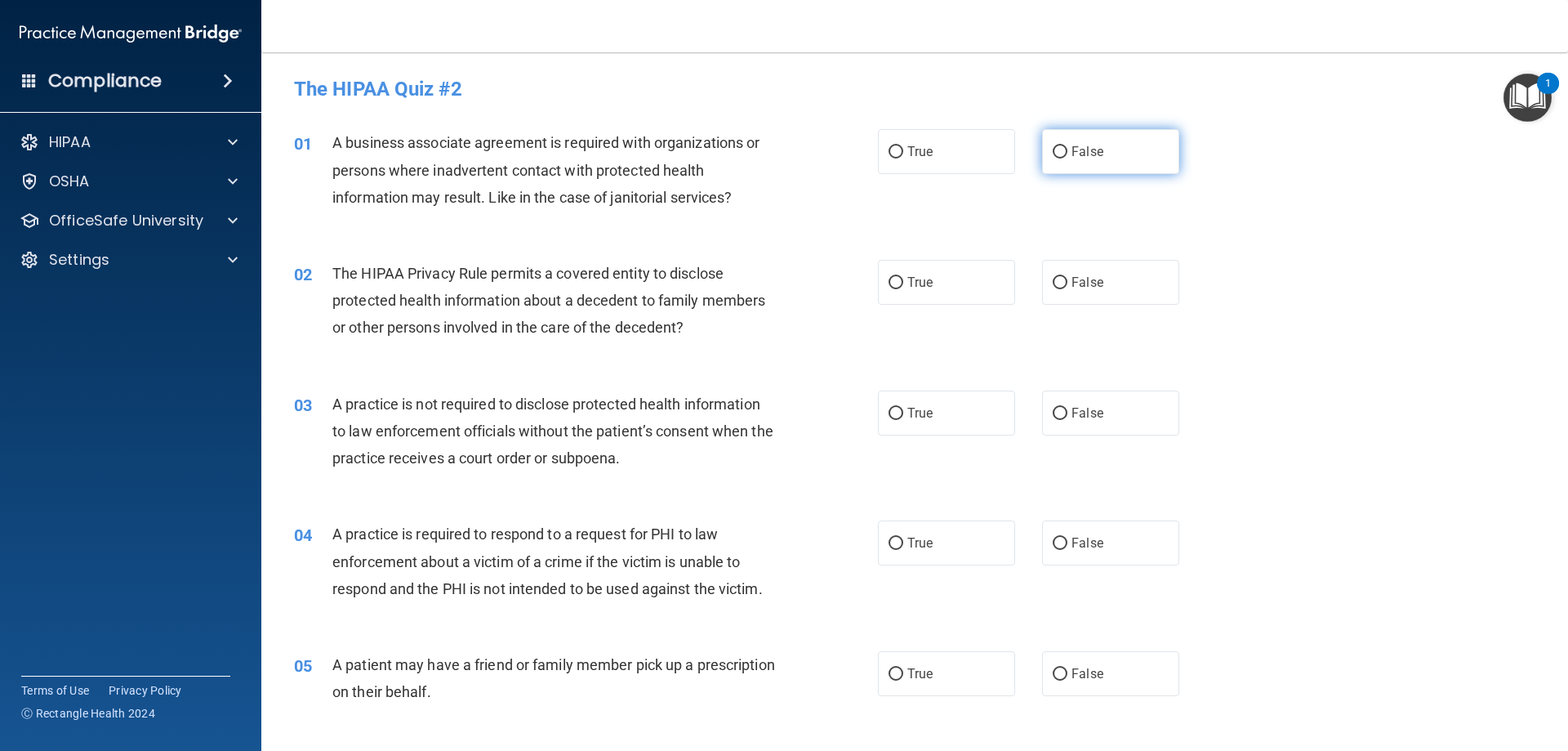
click at [1052, 147] on input "False" at bounding box center [1060, 152] width 15 height 12
radio input "true"
click at [890, 283] on input "True" at bounding box center [896, 283] width 15 height 12
radio input "true"
click at [1054, 416] on input "False" at bounding box center [1060, 413] width 15 height 12
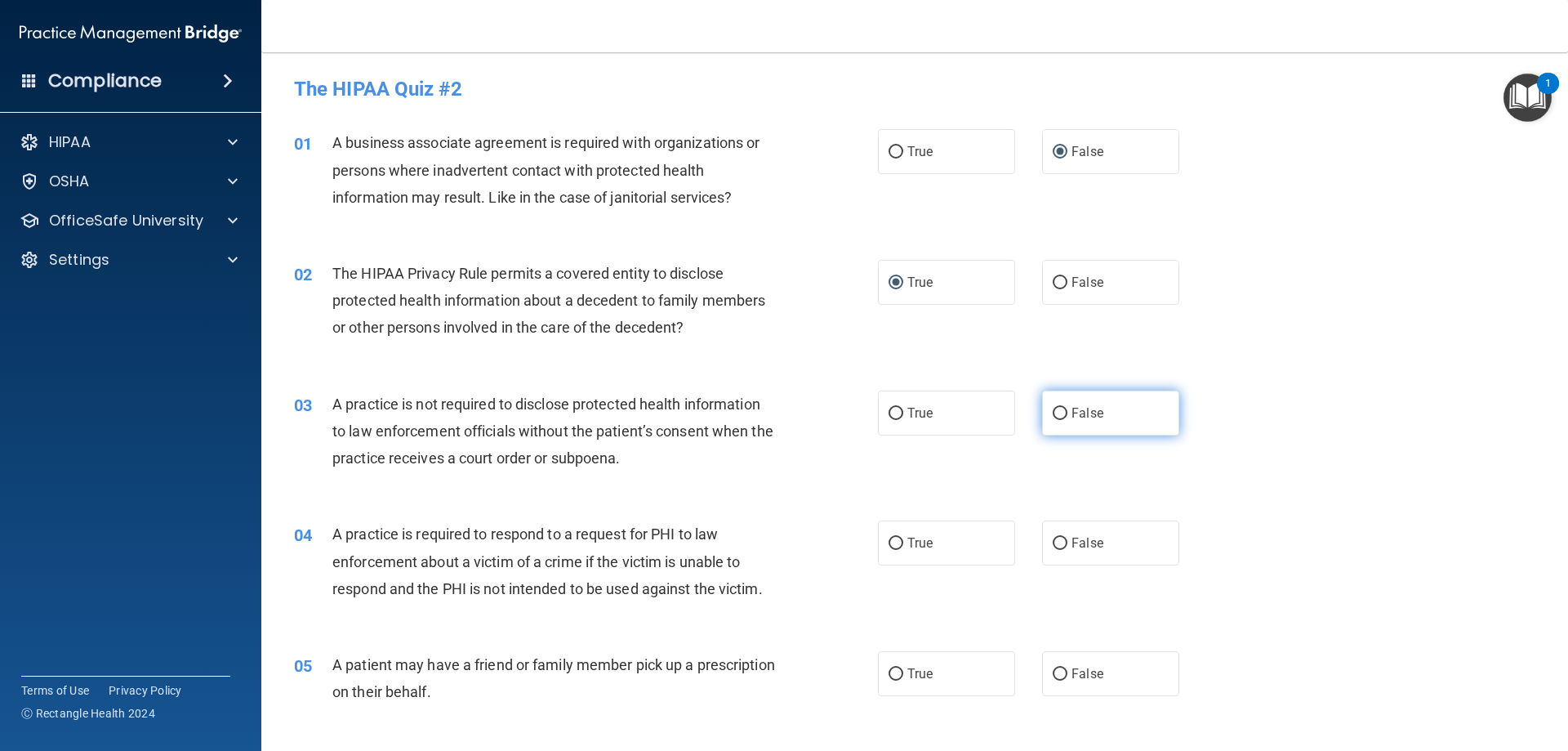
radio input "true"
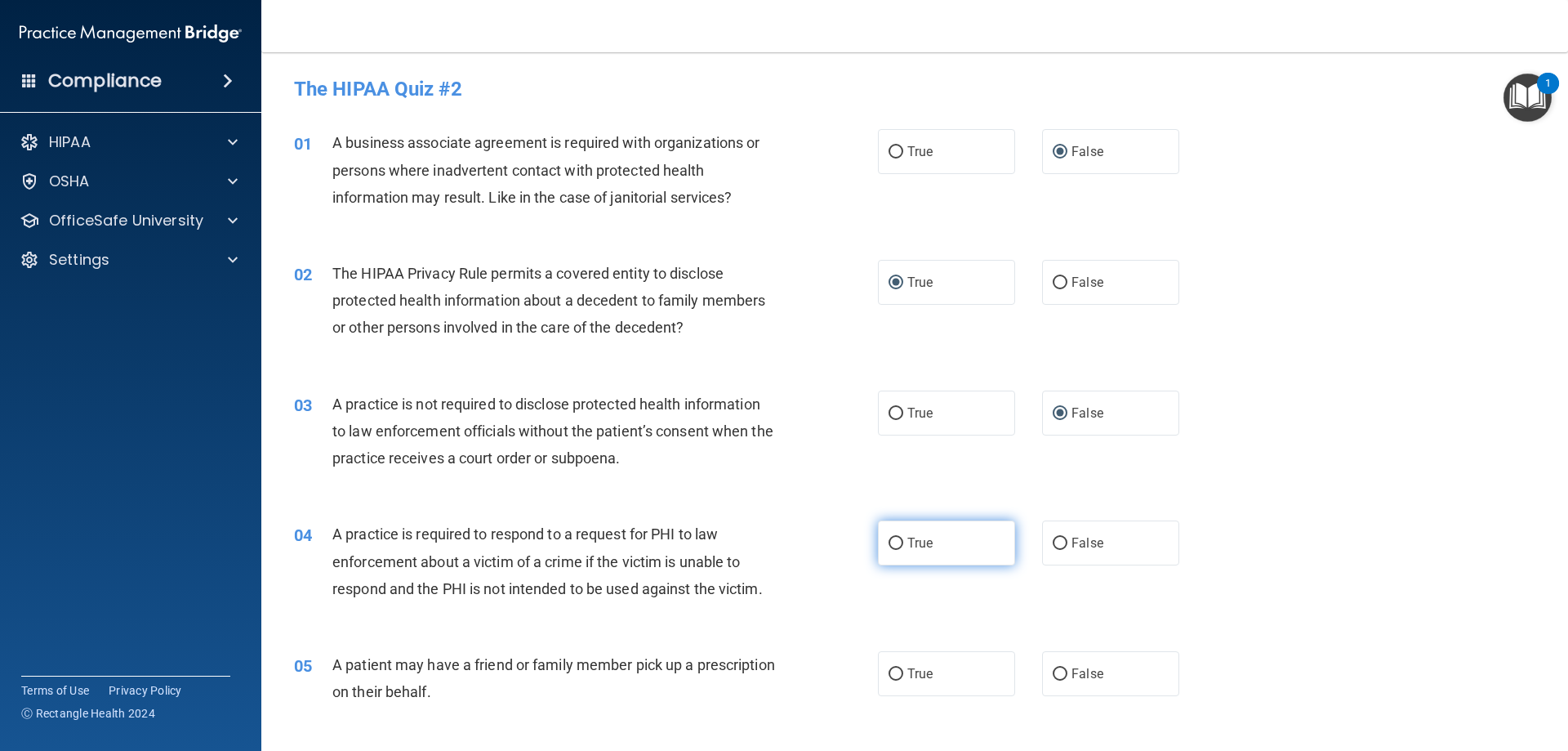
click at [892, 545] on input "True" at bounding box center [896, 543] width 15 height 12
radio input "true"
drag, startPoint x: 895, startPoint y: 673, endPoint x: 929, endPoint y: 639, distance: 48.1
click at [896, 673] on input "True" at bounding box center [896, 674] width 15 height 12
radio input "true"
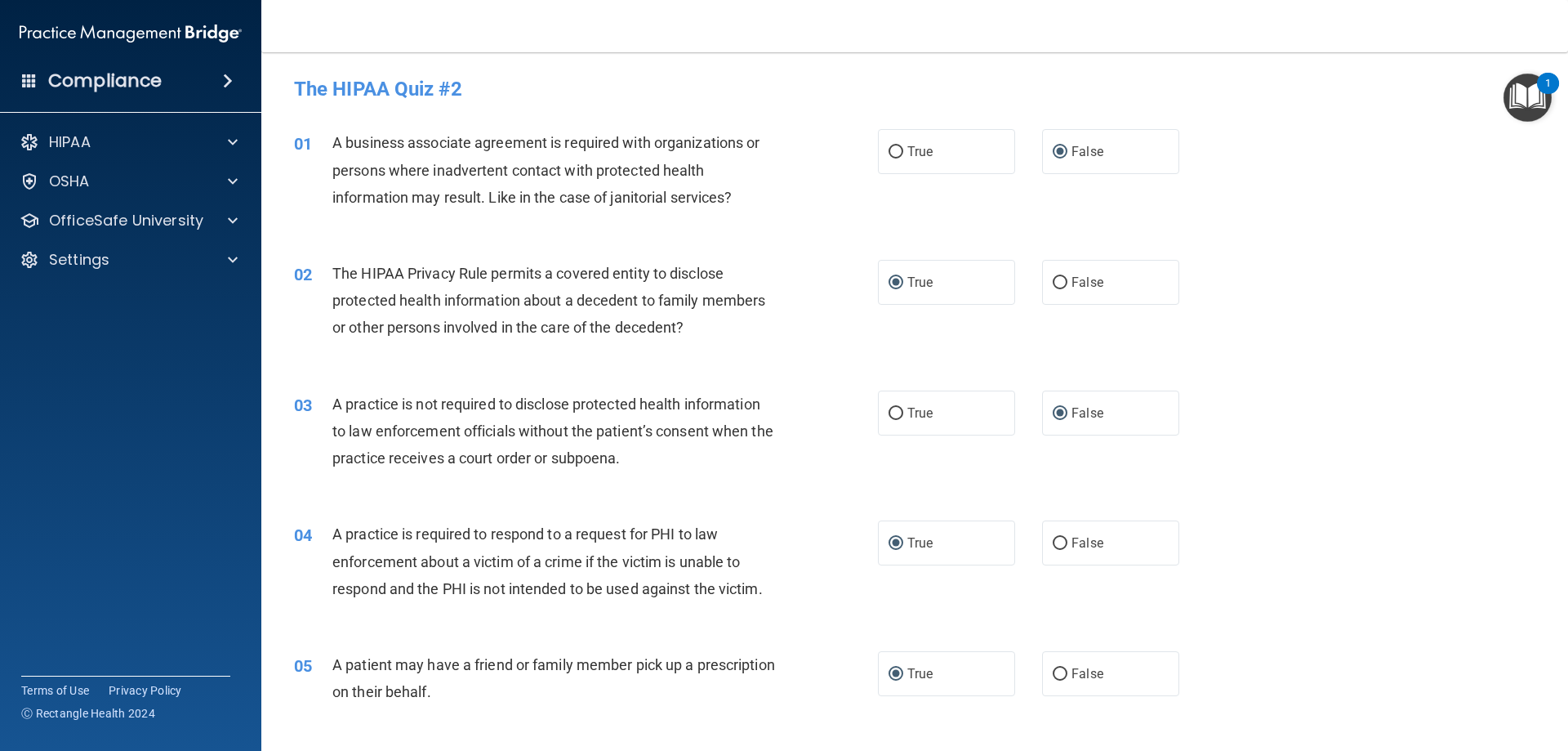
scroll to position [349, 0]
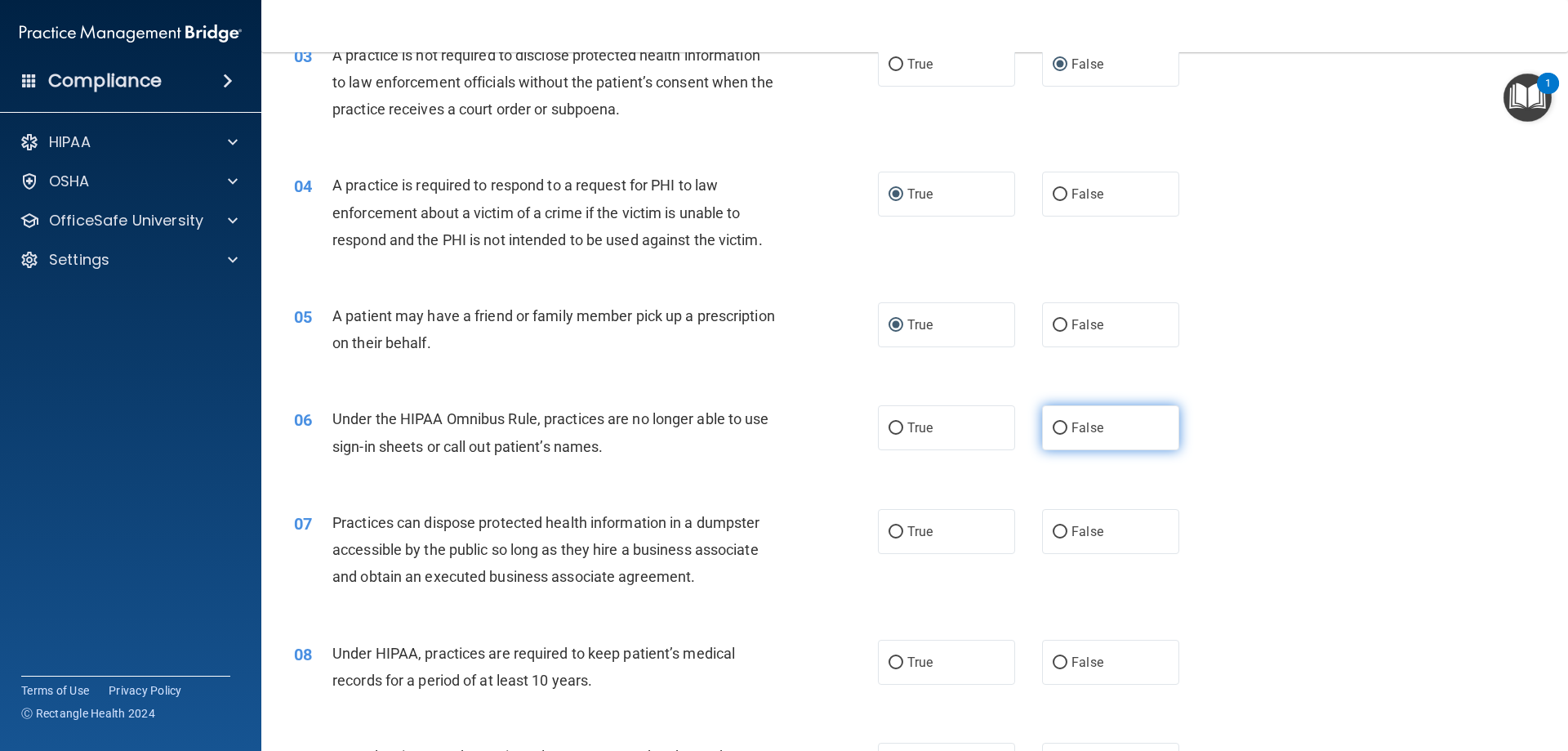
click at [1053, 428] on input "False" at bounding box center [1060, 428] width 15 height 12
radio input "true"
click at [1055, 530] on input "False" at bounding box center [1060, 532] width 15 height 12
radio input "true"
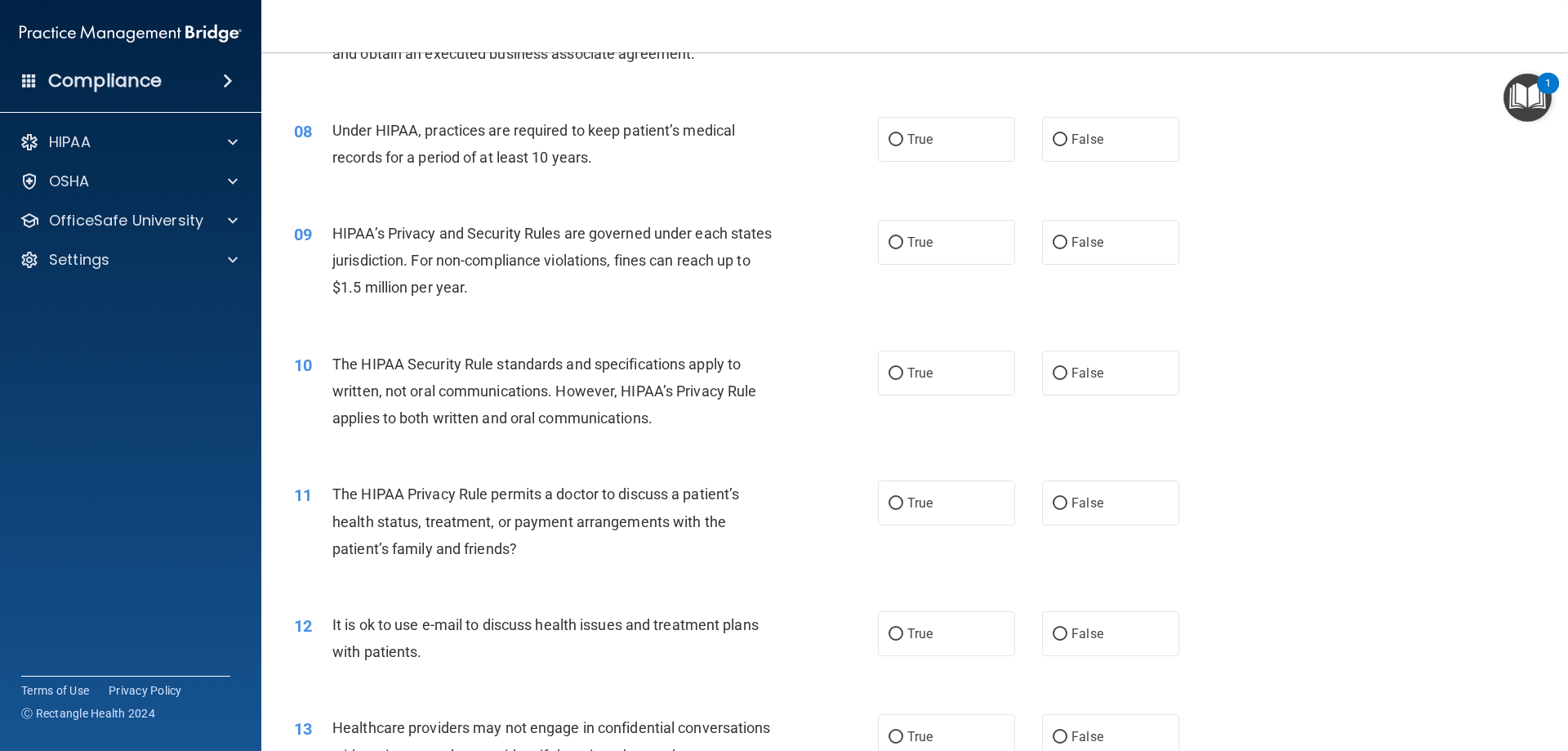
scroll to position [698, 0]
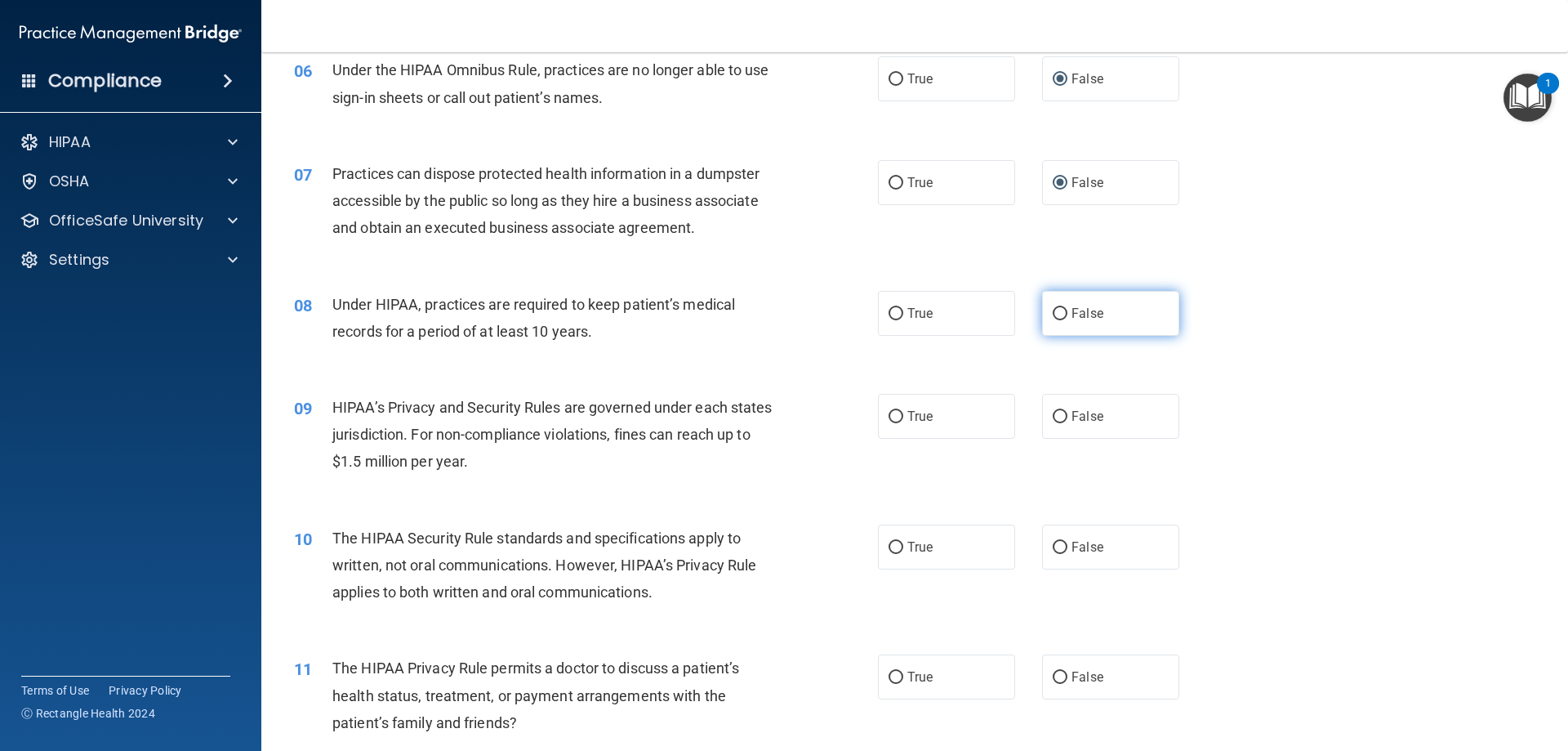
click at [1053, 312] on input "False" at bounding box center [1060, 313] width 15 height 12
radio input "true"
click at [1052, 413] on input "False" at bounding box center [1060, 417] width 15 height 12
radio input "true"
click at [891, 545] on input "True" at bounding box center [896, 547] width 15 height 12
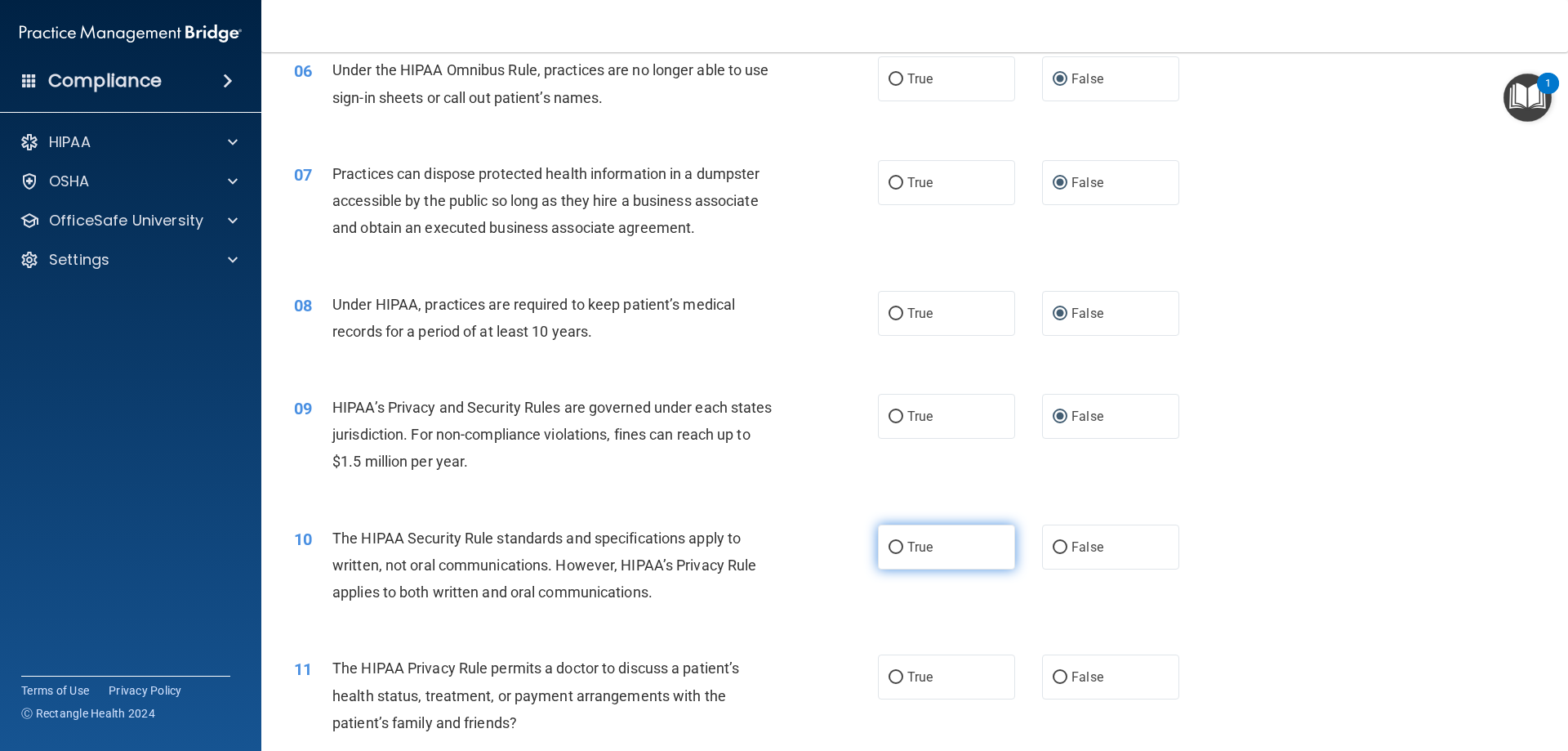
radio input "true"
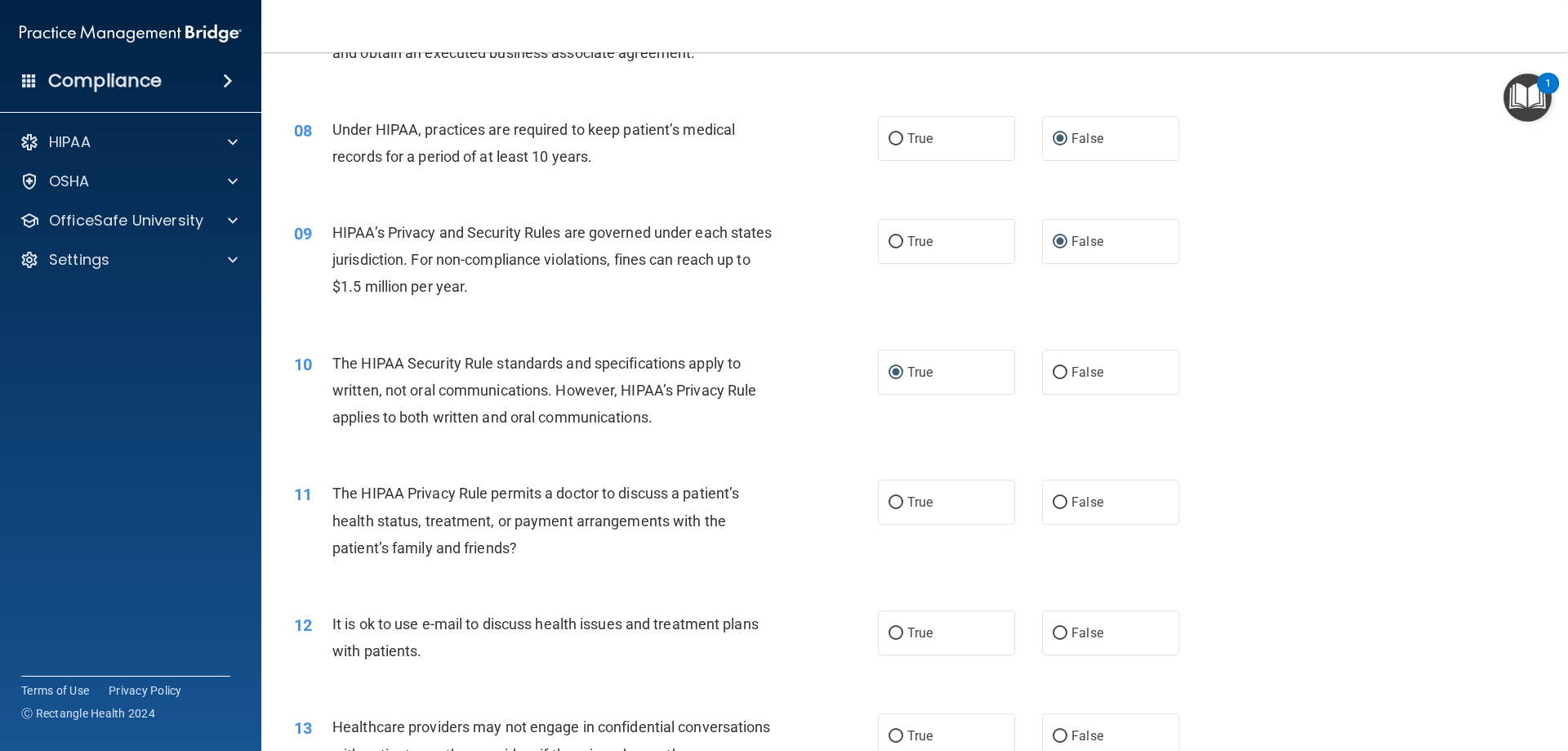
scroll to position [1046, 0]
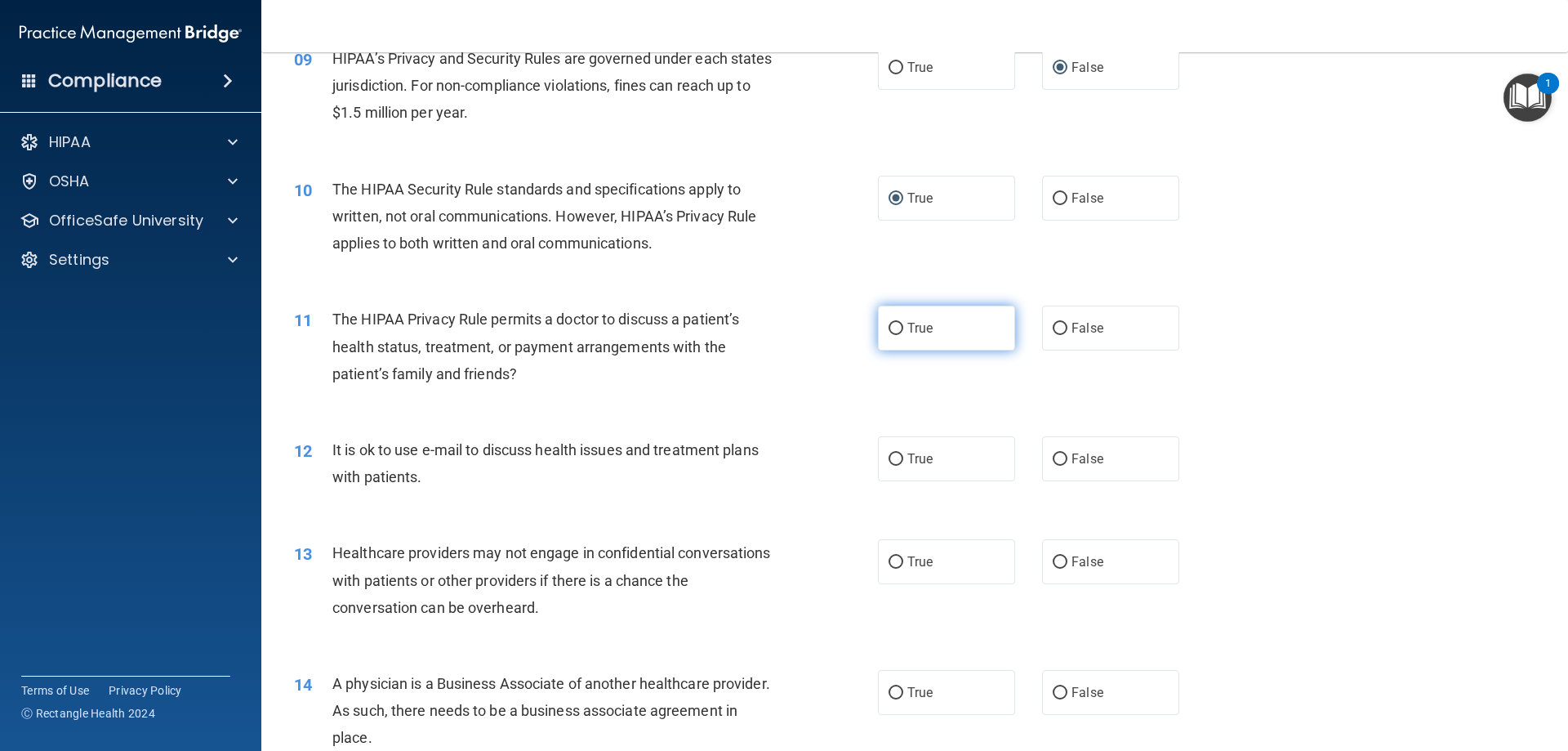
click at [888, 332] on input "True" at bounding box center [896, 328] width 15 height 12
radio input "true"
click at [894, 457] on input "True" at bounding box center [896, 459] width 15 height 12
radio input "true"
click at [1063, 564] on label "False" at bounding box center [1110, 562] width 137 height 45
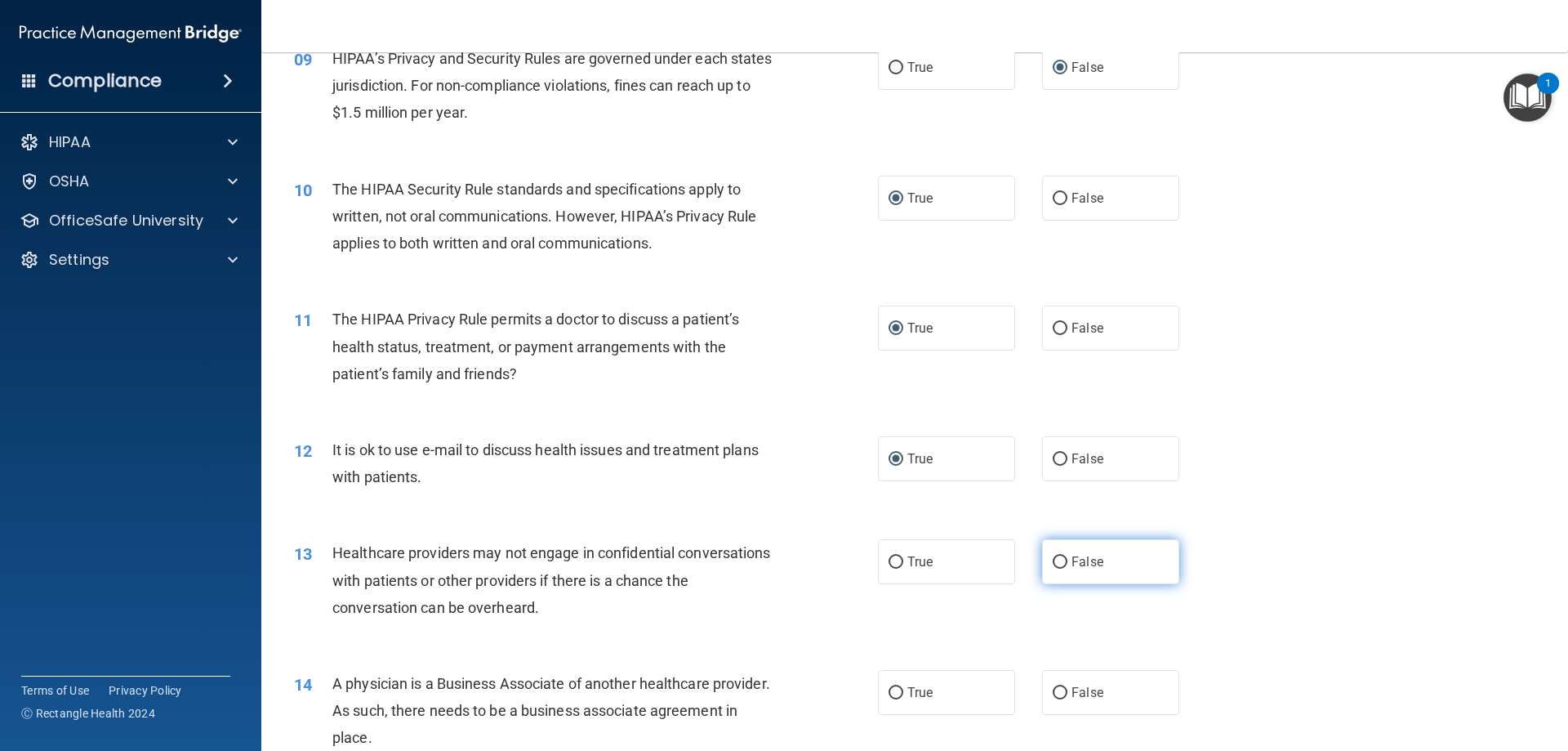
click at [1063, 564] on input "False" at bounding box center [1060, 562] width 15 height 12
radio input "true"
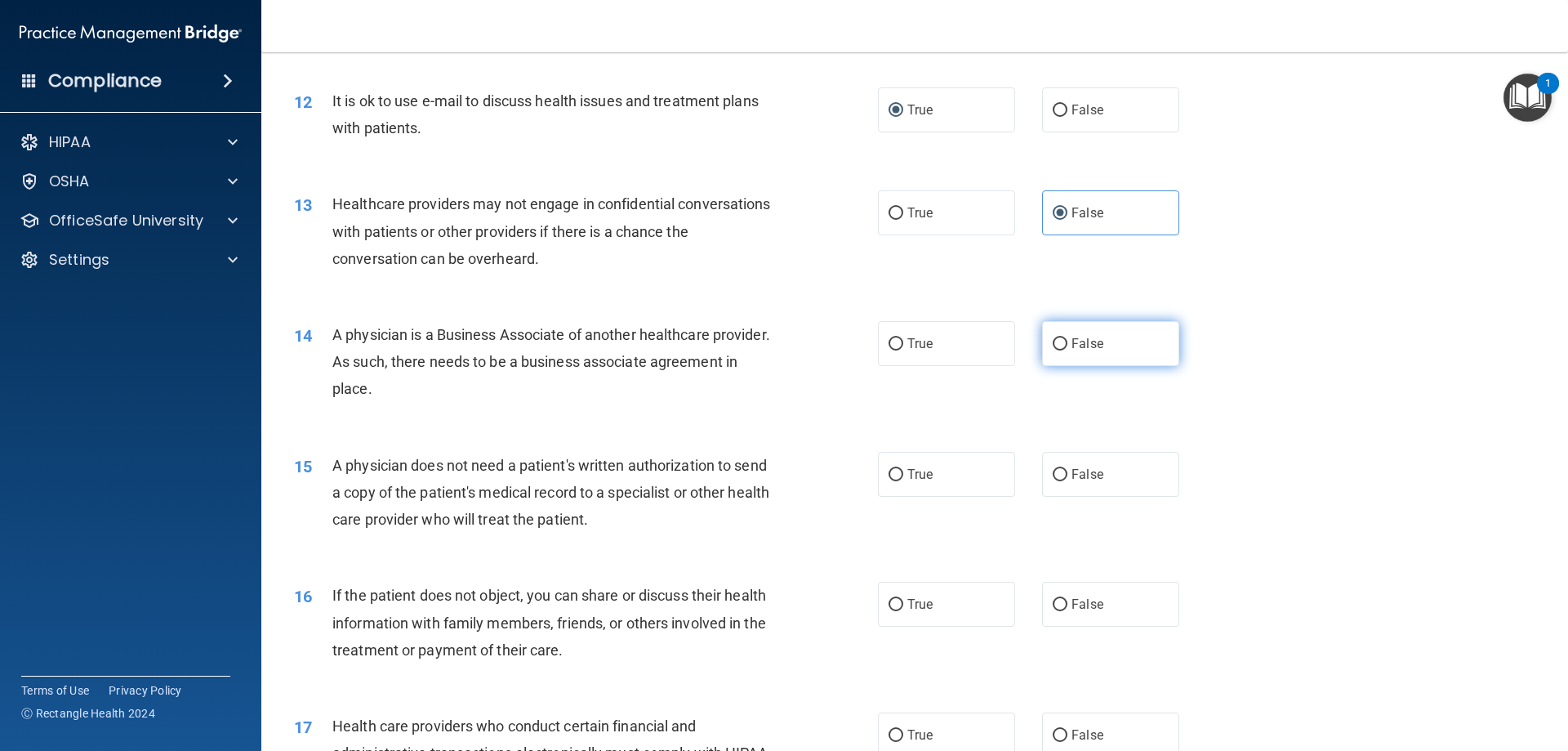
drag, startPoint x: 1052, startPoint y: 341, endPoint x: 1075, endPoint y: 343, distance: 23.1
click at [1053, 341] on input "False" at bounding box center [1060, 344] width 15 height 12
radio input "true"
click at [893, 478] on input "True" at bounding box center [896, 475] width 15 height 12
radio input "true"
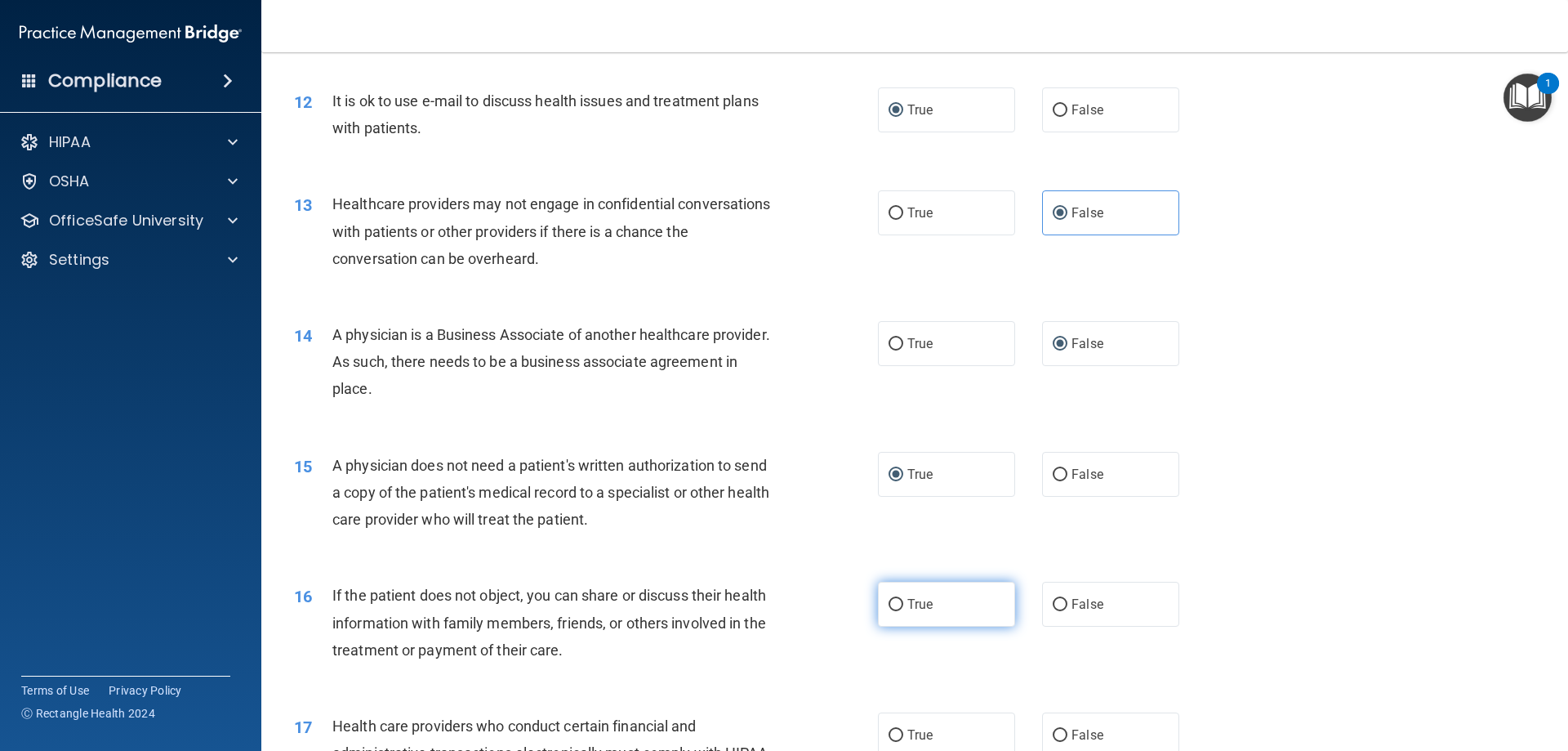
click at [893, 608] on input "True" at bounding box center [896, 605] width 15 height 12
radio input "true"
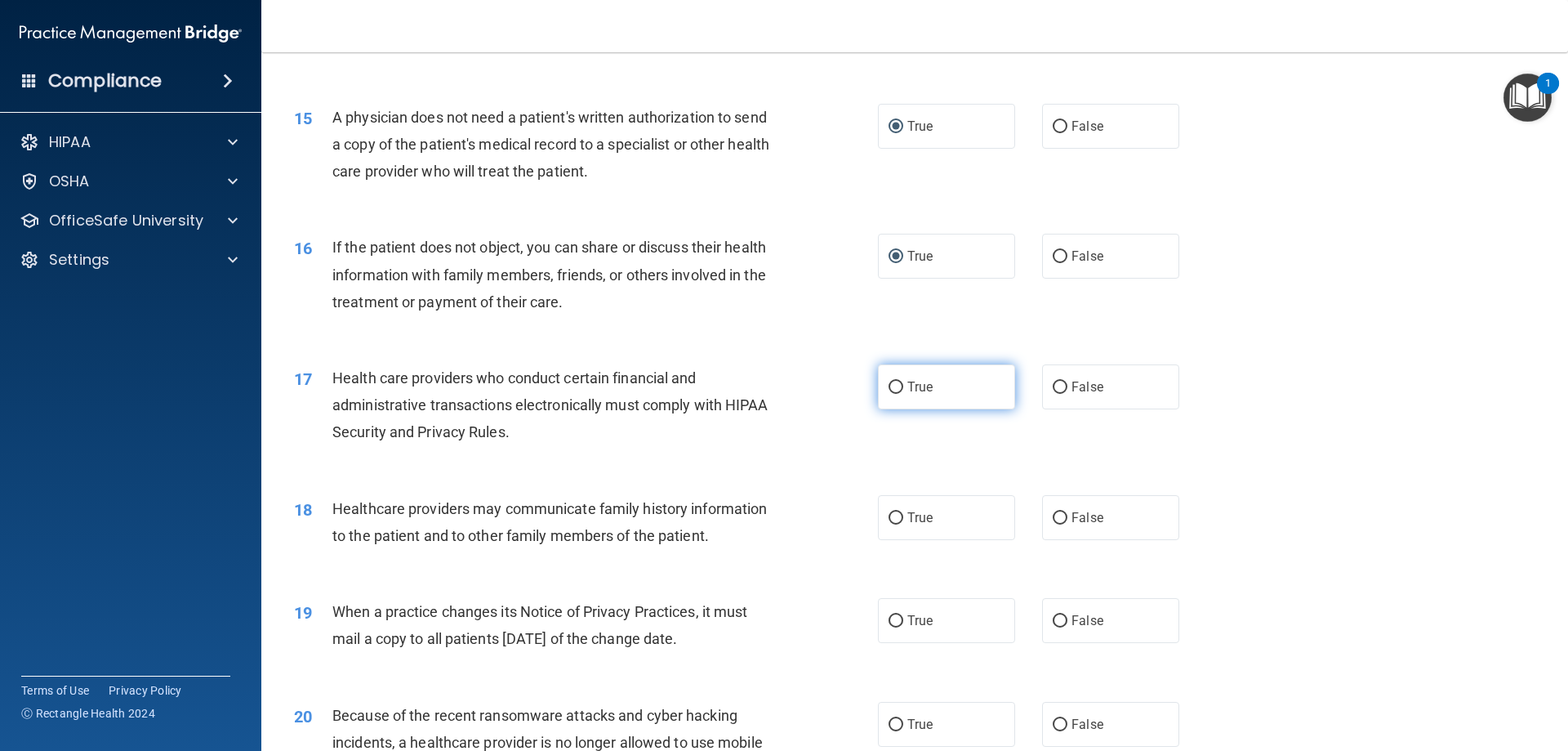
click at [890, 387] on input "True" at bounding box center [896, 387] width 15 height 12
radio input "true"
drag, startPoint x: 1053, startPoint y: 514, endPoint x: 1118, endPoint y: 499, distance: 66.7
click at [1063, 513] on label "False" at bounding box center [1110, 518] width 137 height 45
click at [1063, 513] on input "False" at bounding box center [1060, 518] width 15 height 12
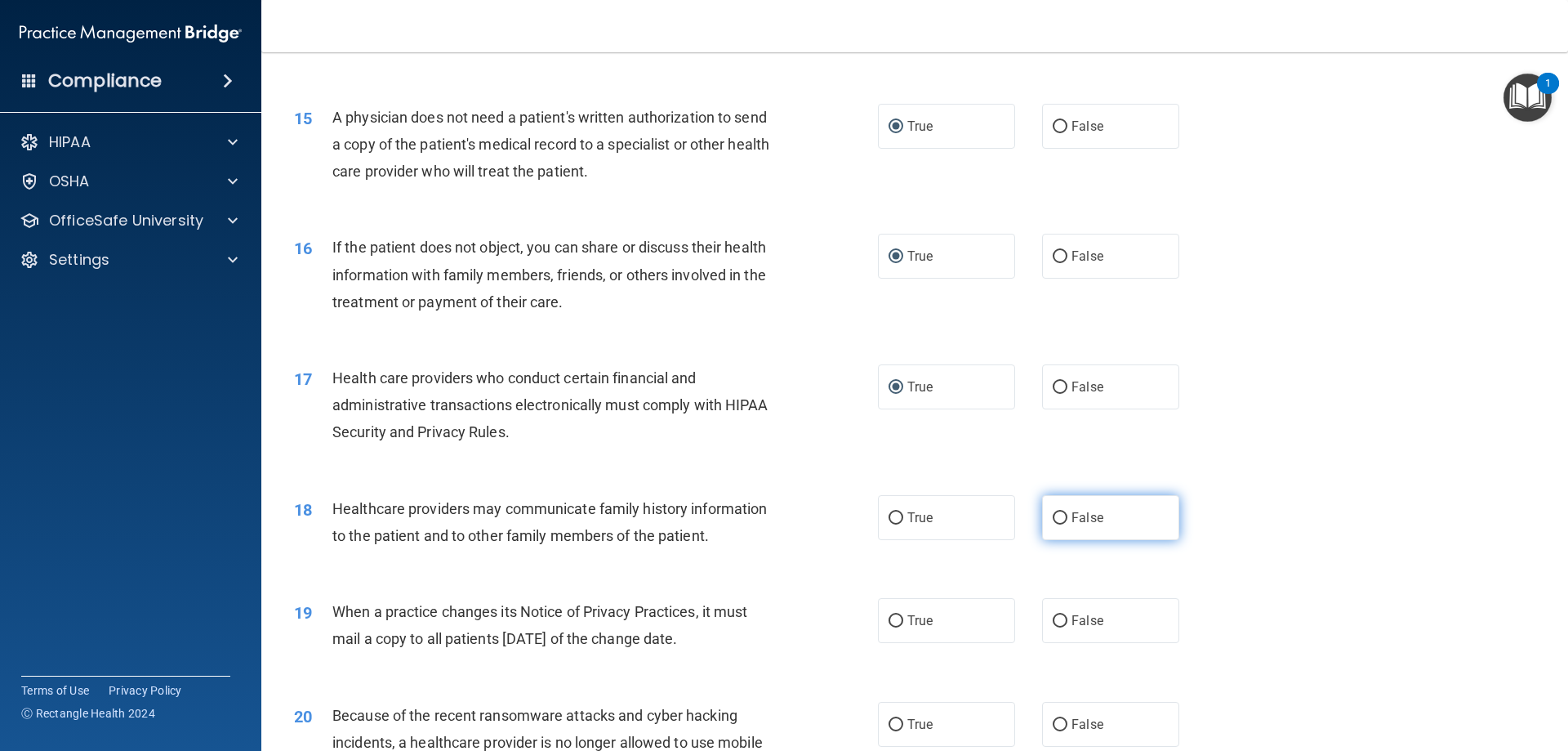
radio input "true"
click at [1053, 615] on input "False" at bounding box center [1060, 621] width 15 height 12
radio input "true"
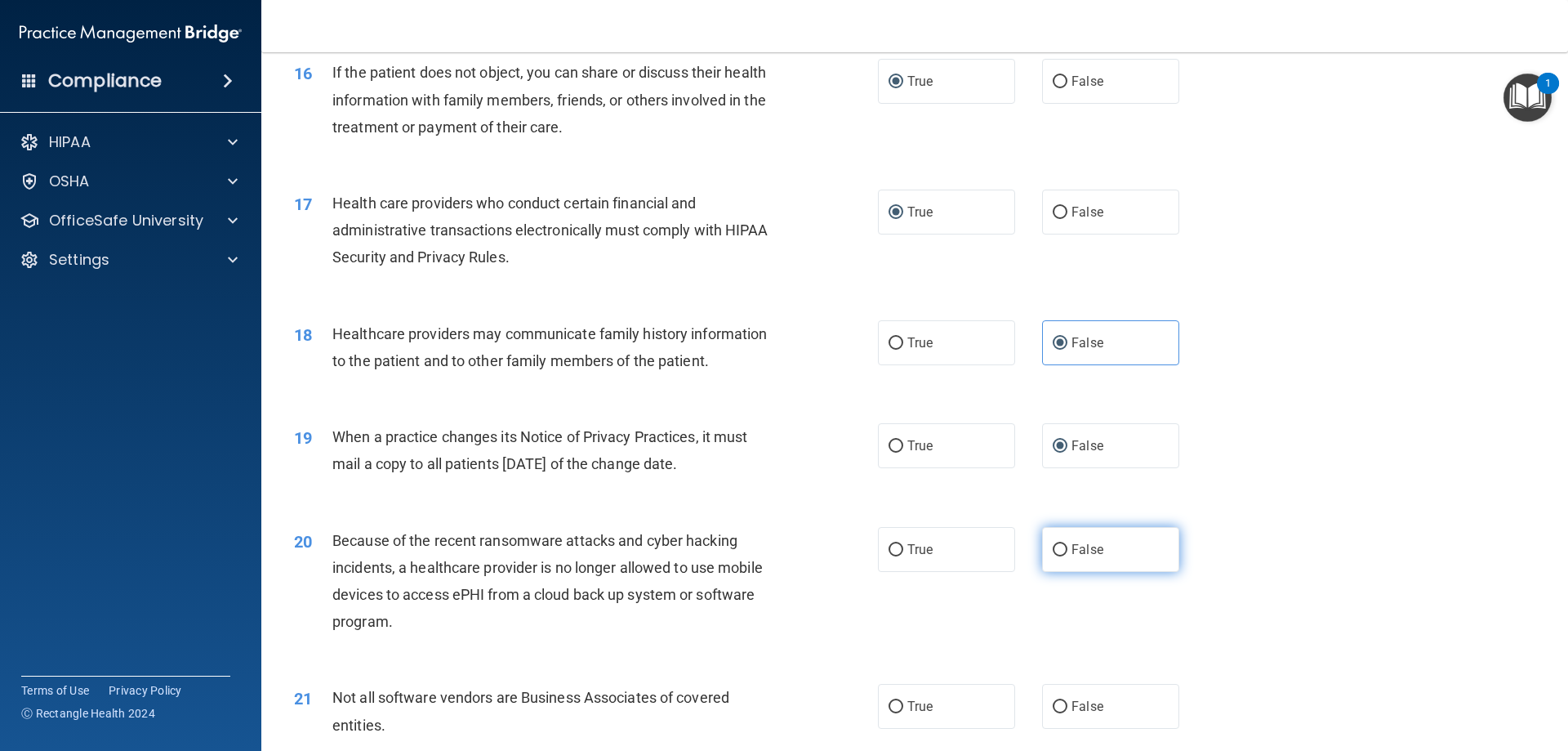
click at [1052, 550] on input "False" at bounding box center [1060, 550] width 15 height 12
radio input "true"
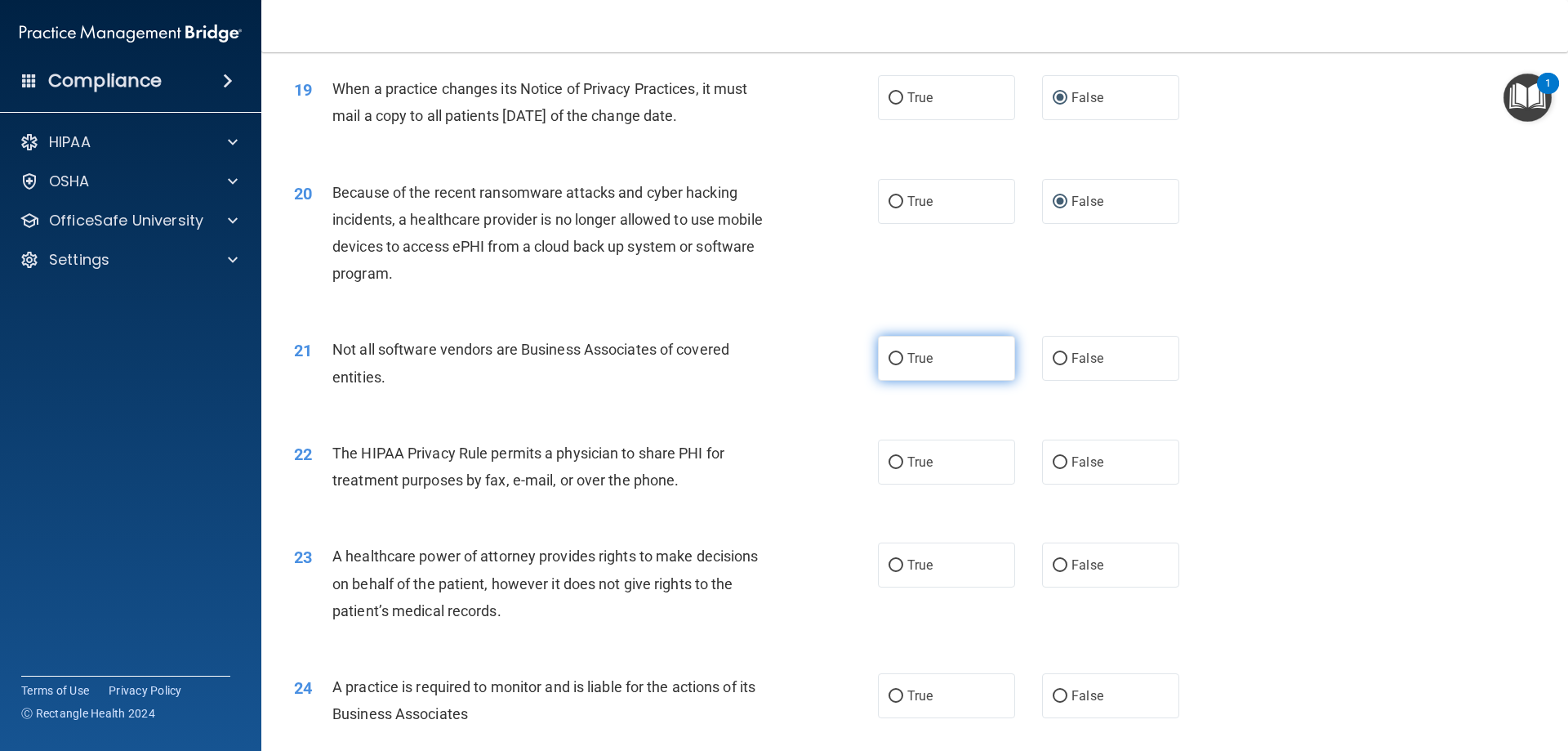
click at [895, 357] on input "True" at bounding box center [896, 359] width 15 height 12
radio input "true"
click at [889, 460] on input "True" at bounding box center [896, 462] width 15 height 12
radio input "true"
click at [1057, 564] on input "False" at bounding box center [1060, 565] width 15 height 12
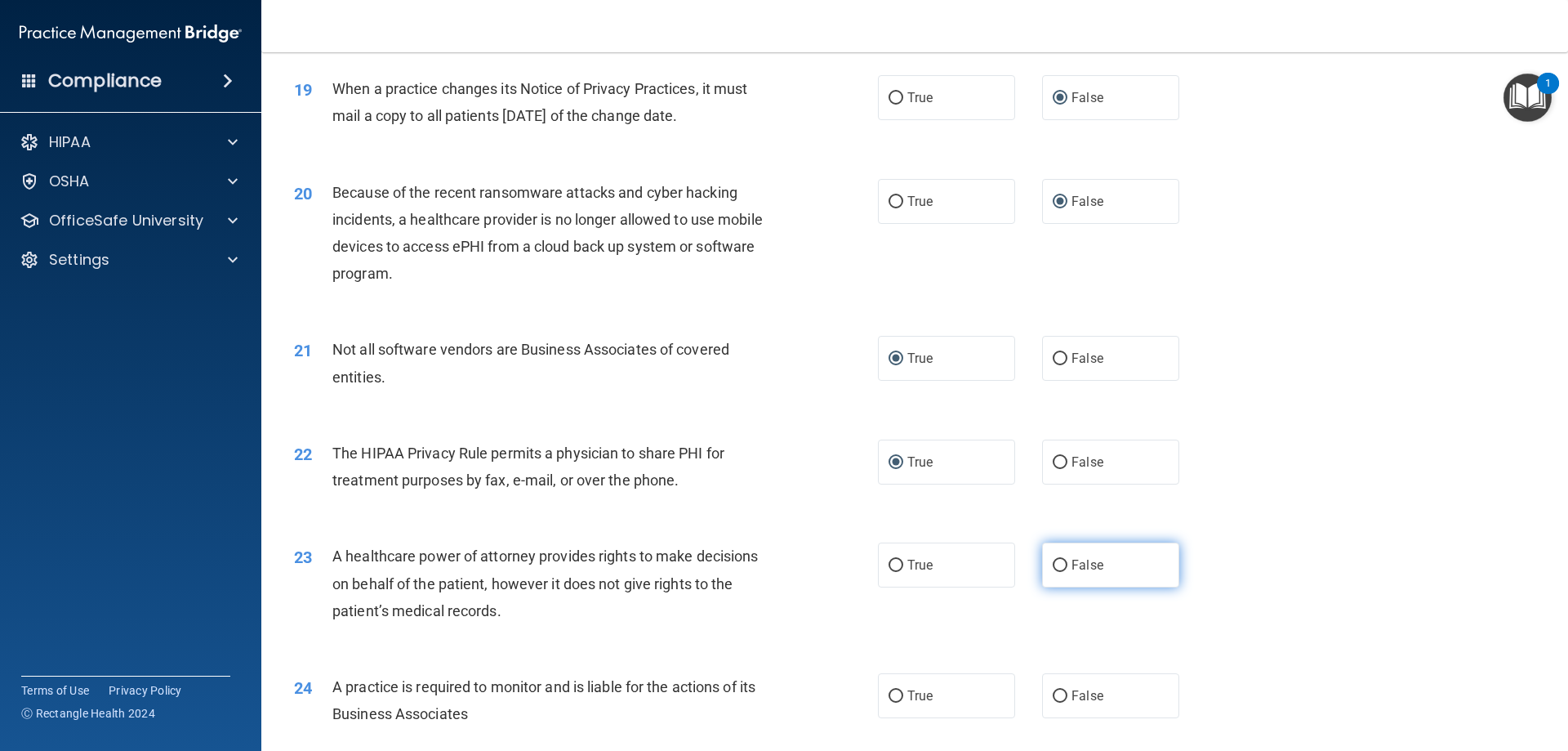
radio input "true"
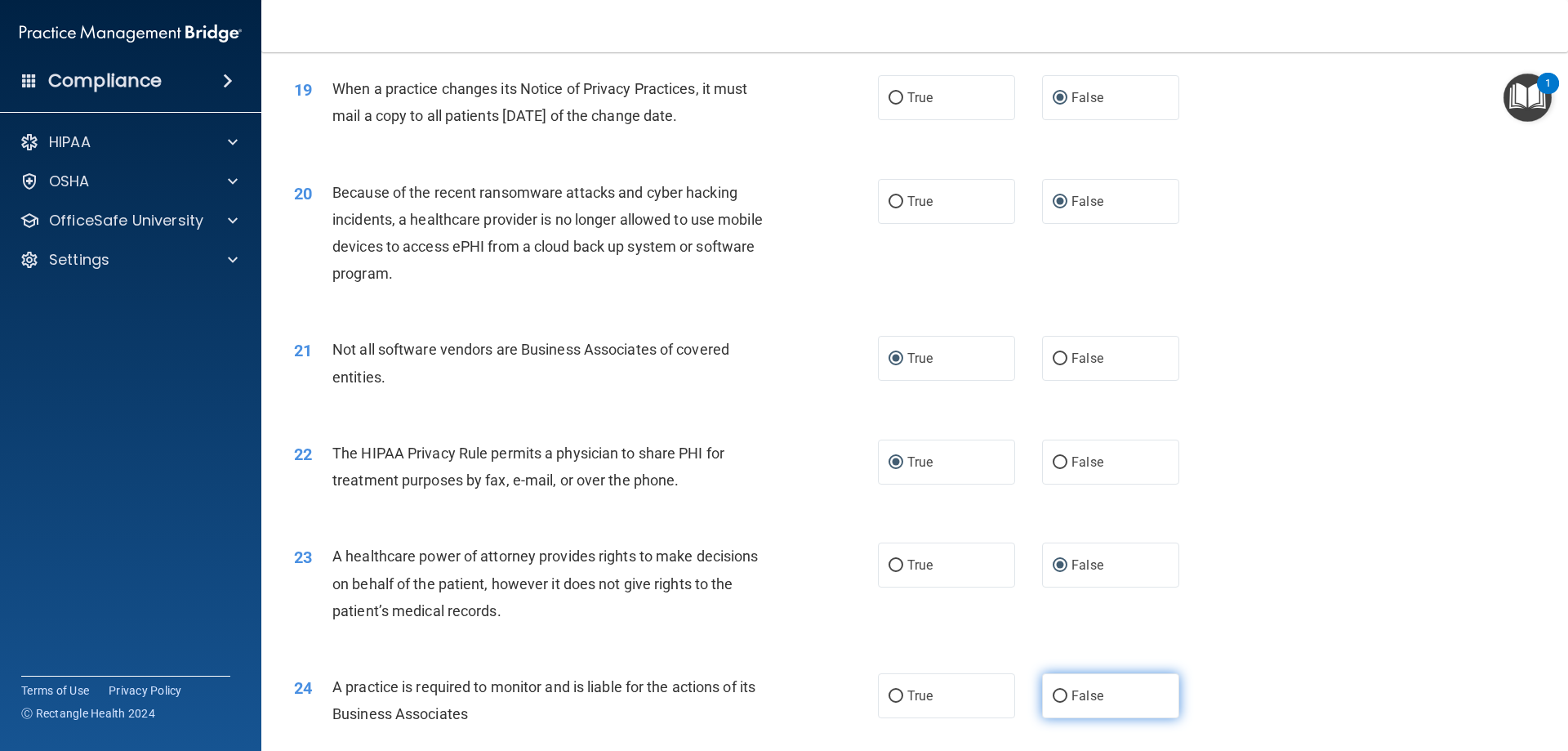
click at [1057, 695] on input "False" at bounding box center [1060, 696] width 15 height 12
radio input "true"
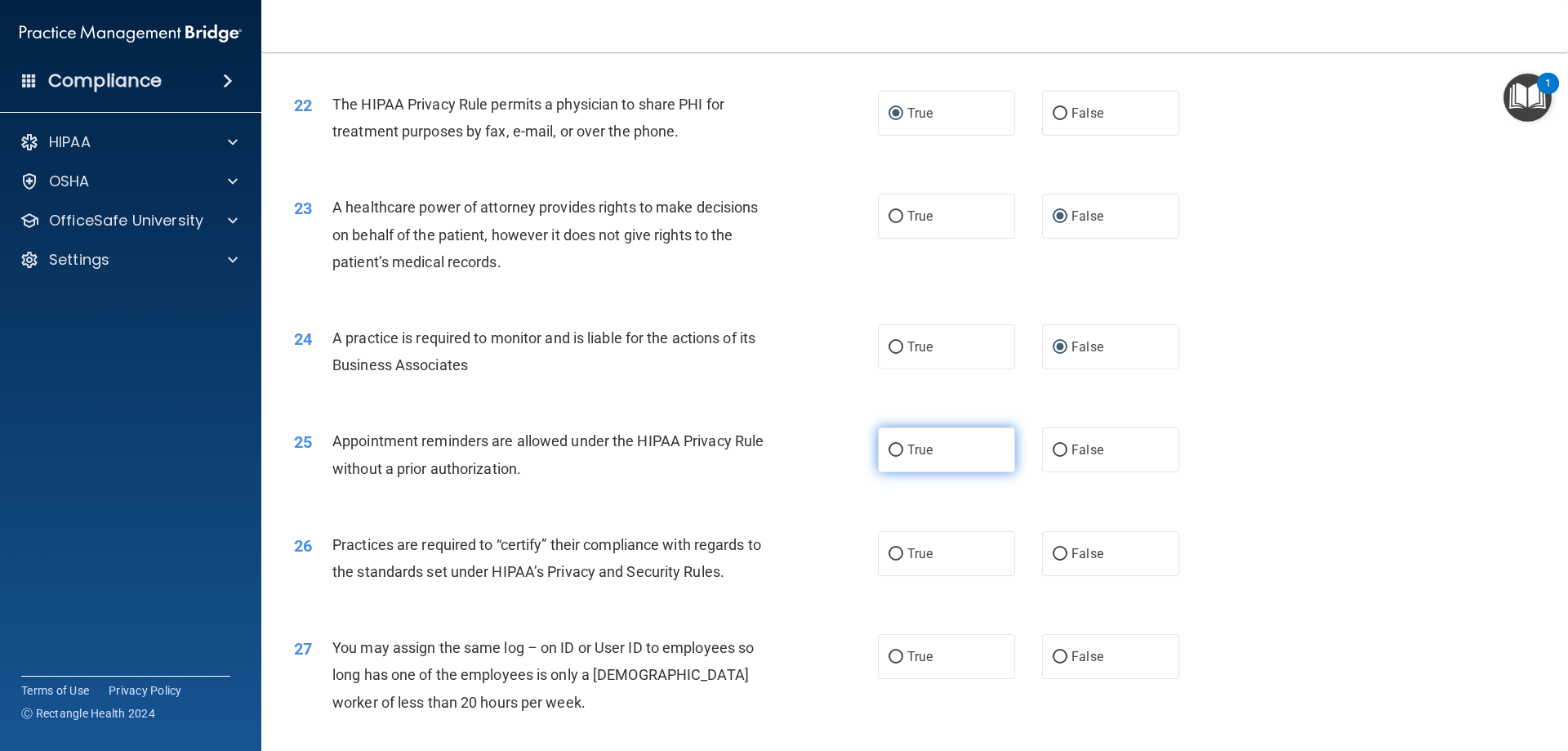
click at [891, 451] on input "True" at bounding box center [896, 450] width 15 height 12
radio input "true"
click at [1054, 548] on input "False" at bounding box center [1060, 554] width 15 height 12
radio input "true"
click at [1052, 658] on input "False" at bounding box center [1060, 657] width 15 height 12
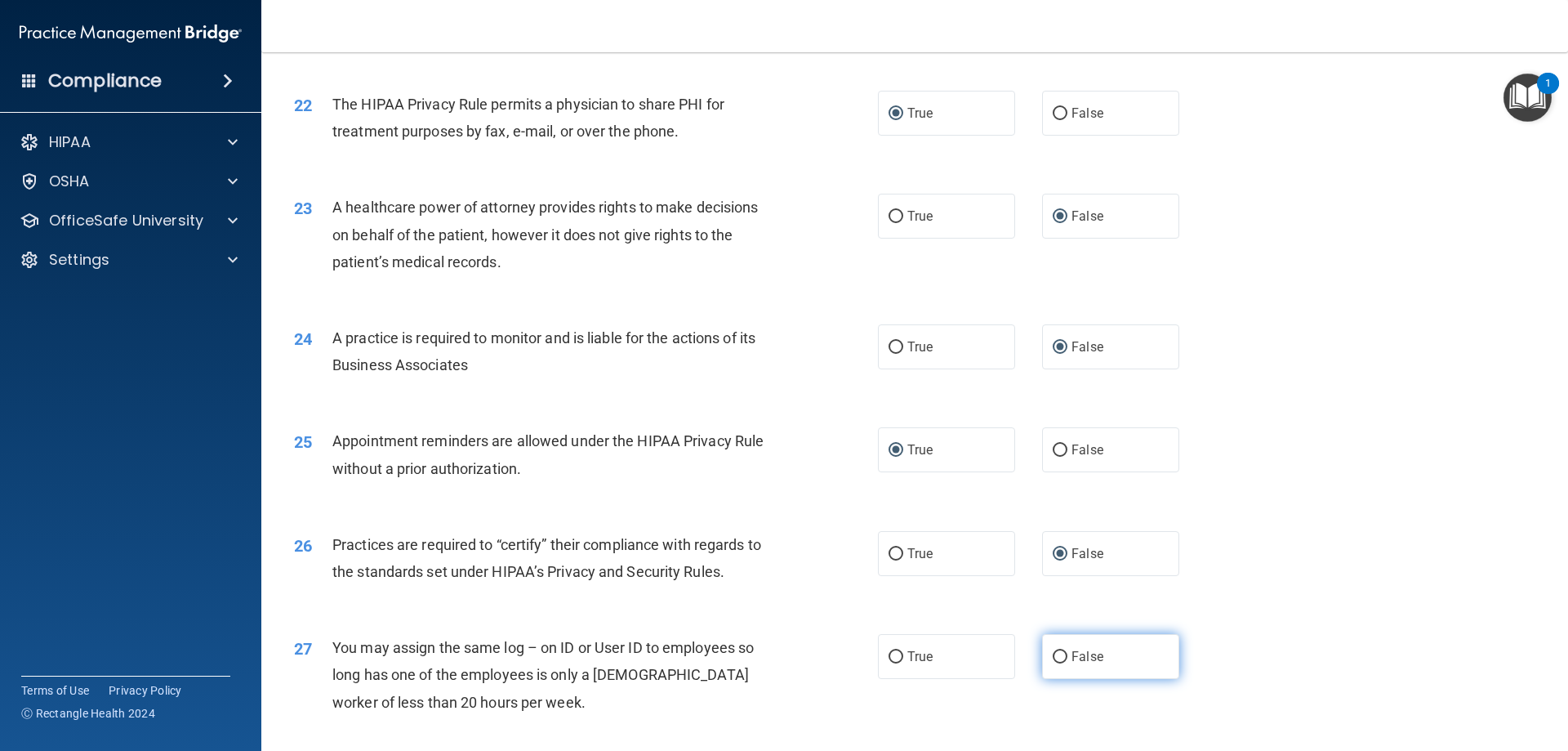
radio input "true"
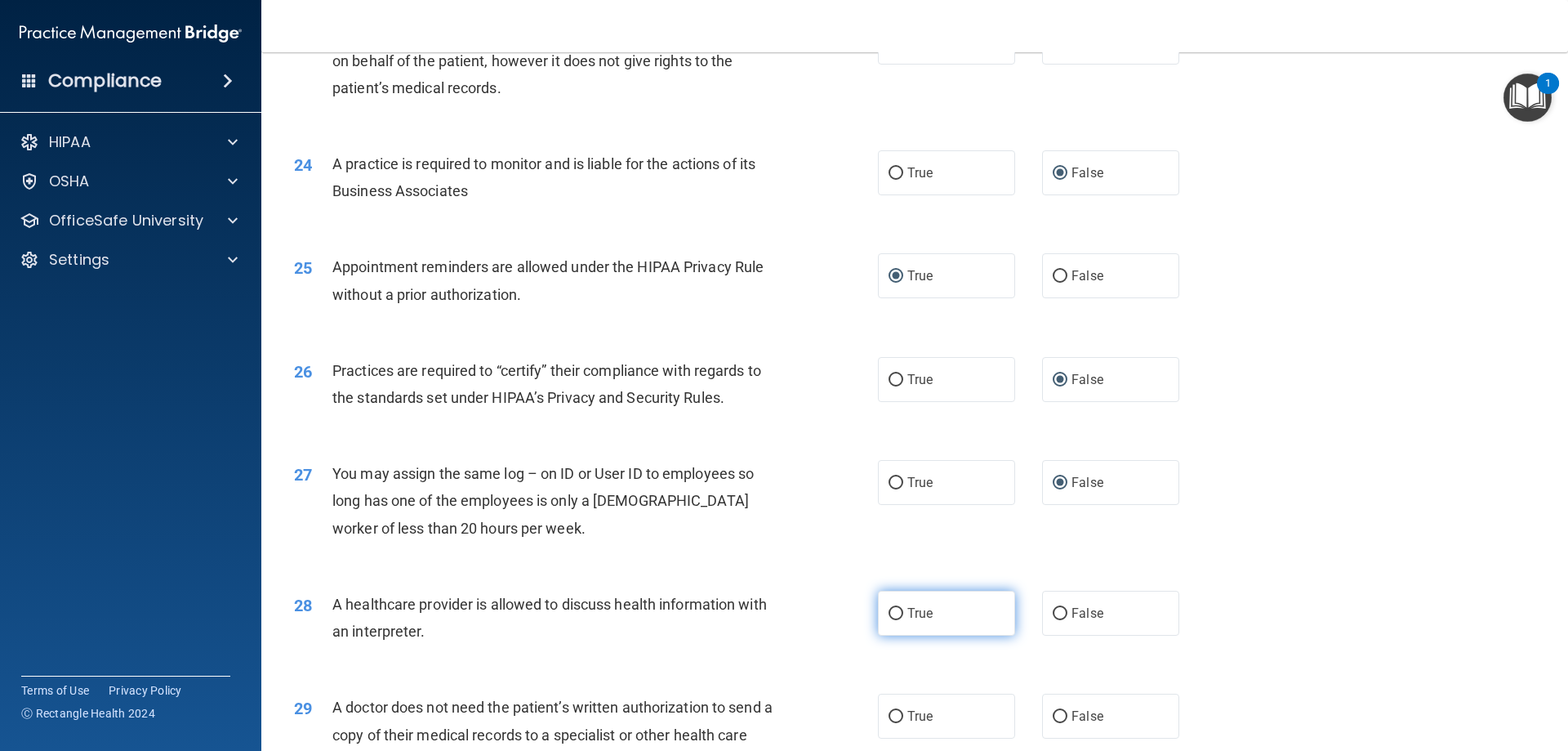
click at [889, 614] on input "True" at bounding box center [896, 613] width 15 height 12
radio input "true"
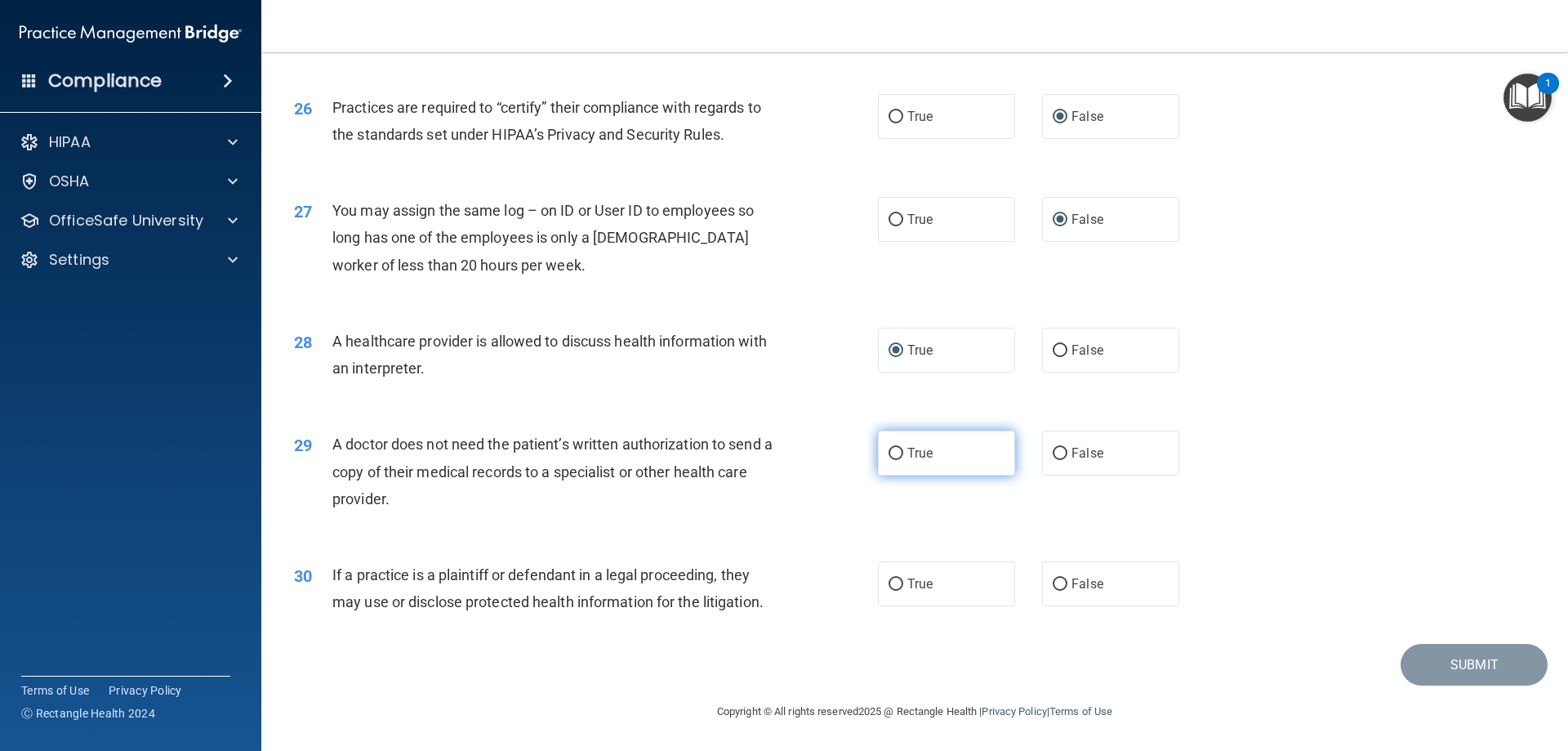
click at [893, 451] on input "True" at bounding box center [896, 454] width 15 height 12
radio input "true"
click at [893, 576] on label "True" at bounding box center [946, 584] width 137 height 45
click at [893, 578] on input "True" at bounding box center [896, 584] width 15 height 12
radio input "true"
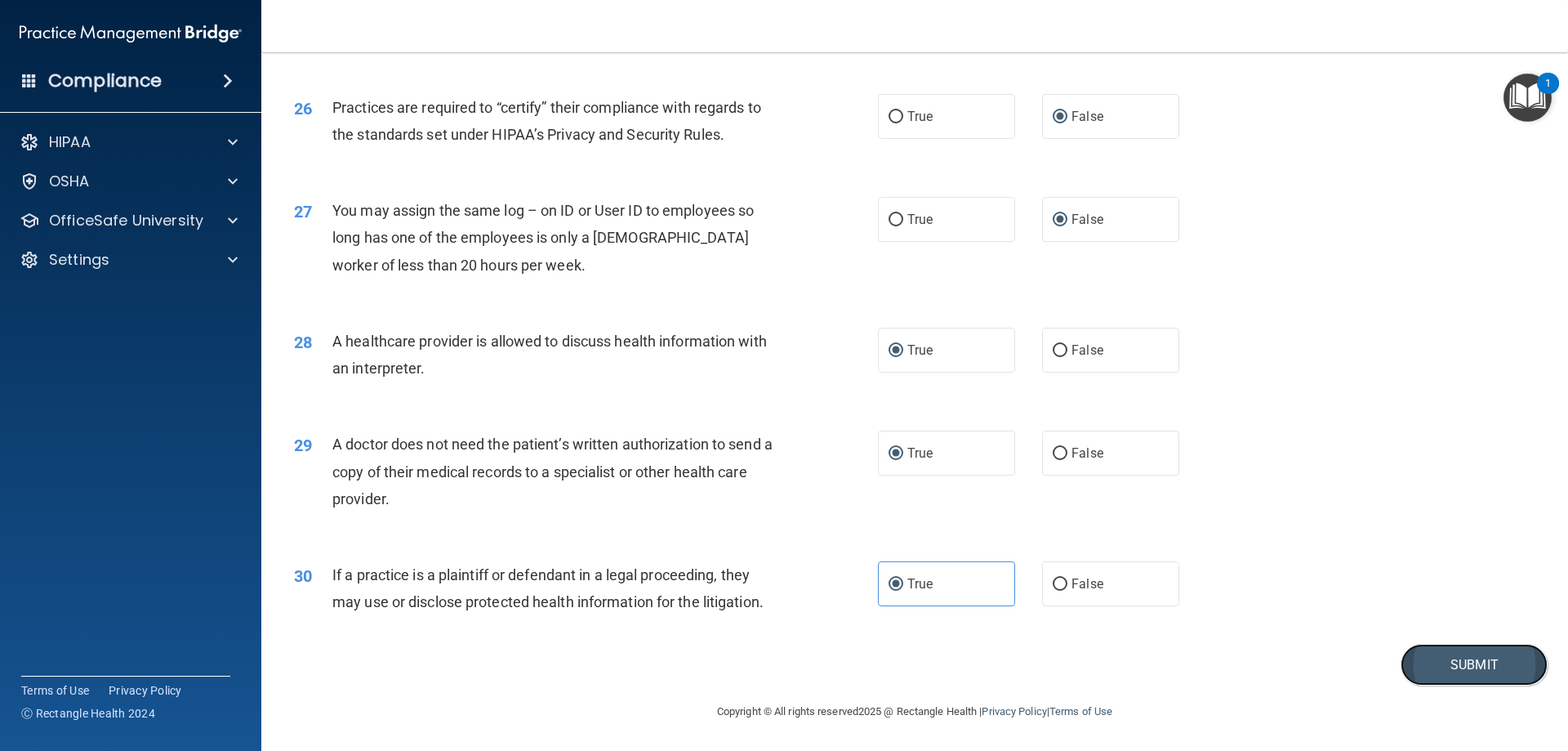
click at [1446, 656] on button "Submit" at bounding box center [1474, 664] width 147 height 42
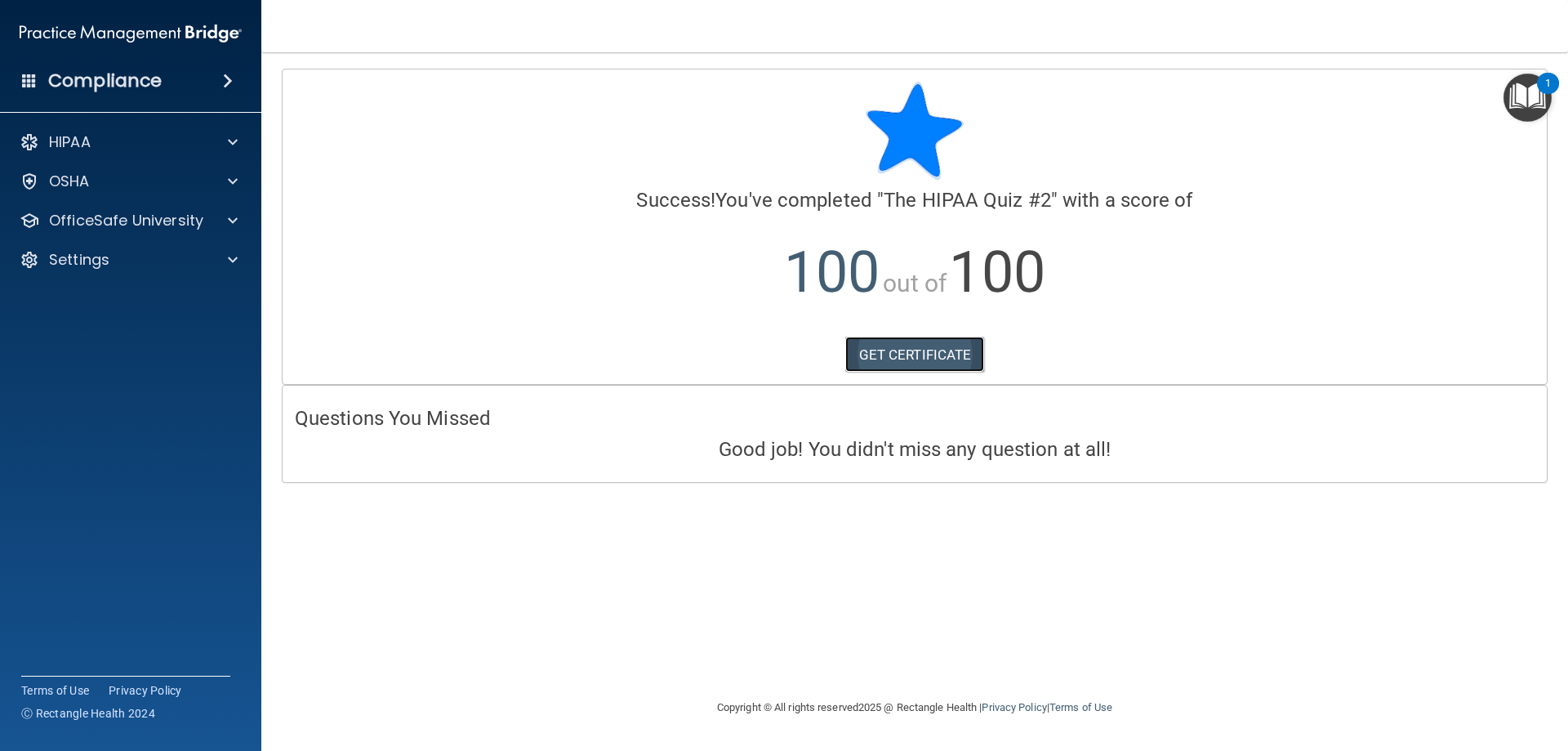
click at [921, 356] on link "GET CERTIFICATE" at bounding box center [915, 355] width 140 height 36
click at [74, 208] on div "OfficeSafe University" at bounding box center [131, 220] width 262 height 33
click at [197, 231] on div "OfficeSafe University" at bounding box center [131, 220] width 262 height 33
click at [223, 222] on div at bounding box center [230, 220] width 41 height 20
click at [181, 268] on link "HIPAA Training" at bounding box center [112, 259] width 257 height 33
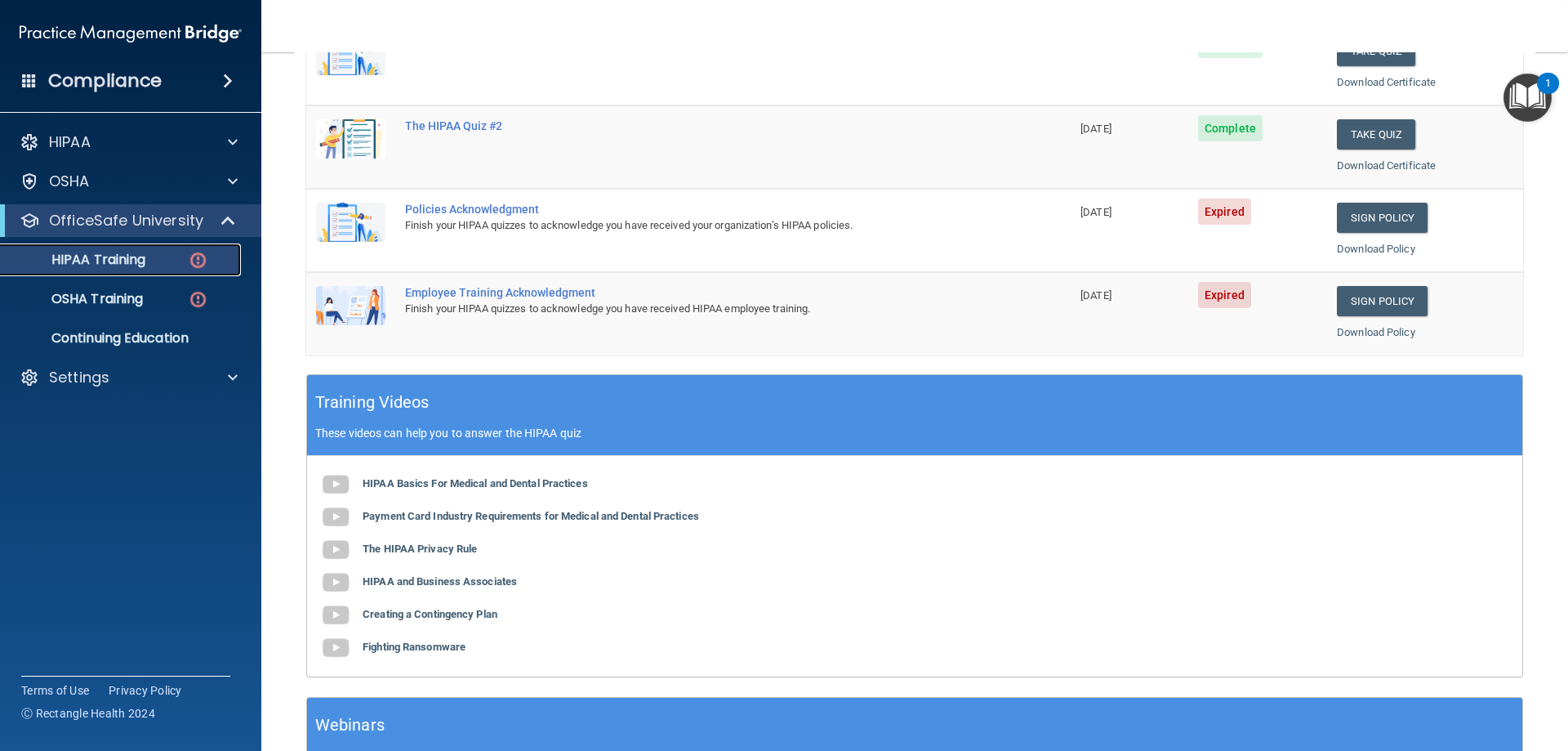
scroll to position [2, 0]
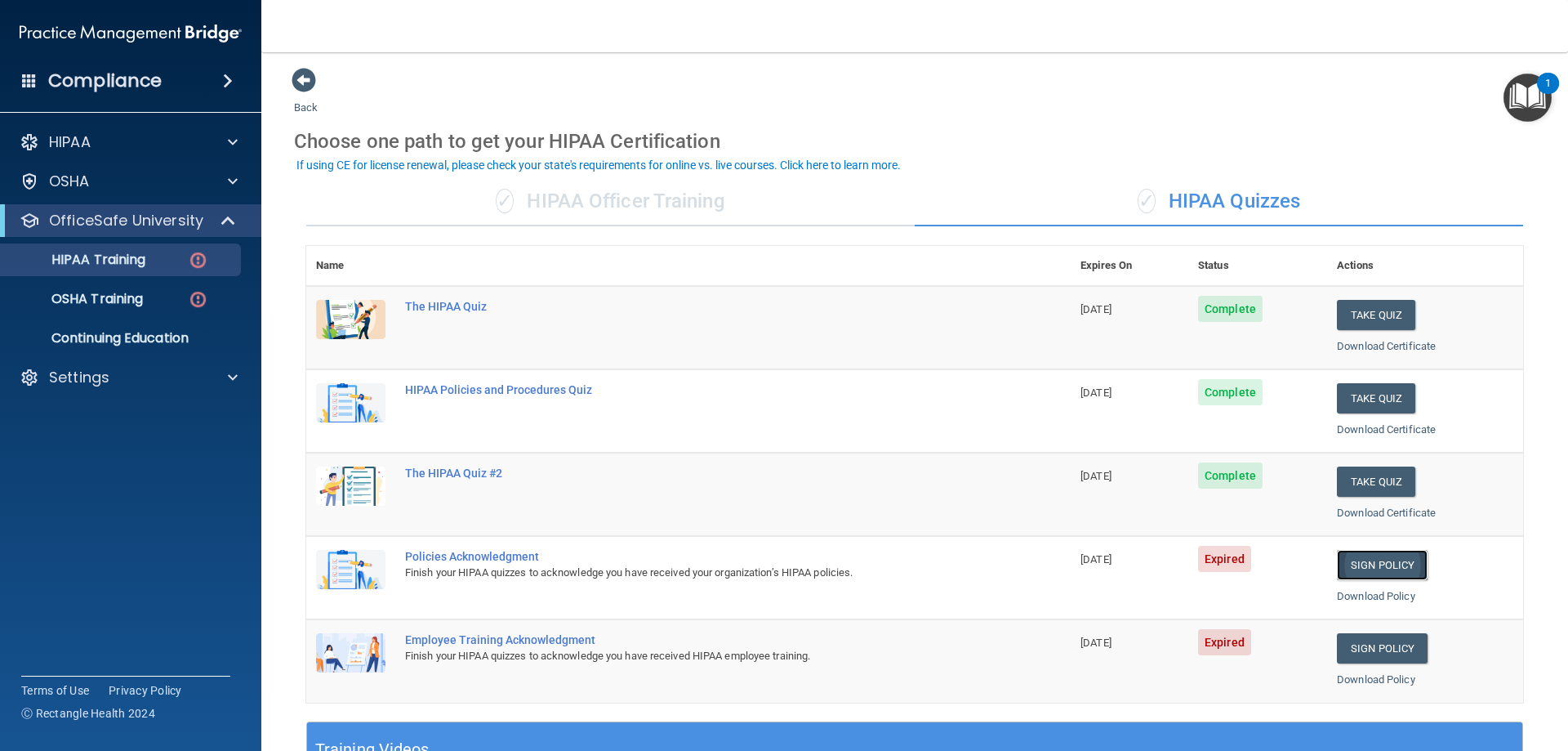
click at [1359, 559] on link "Sign Policy" at bounding box center [1382, 565] width 91 height 30
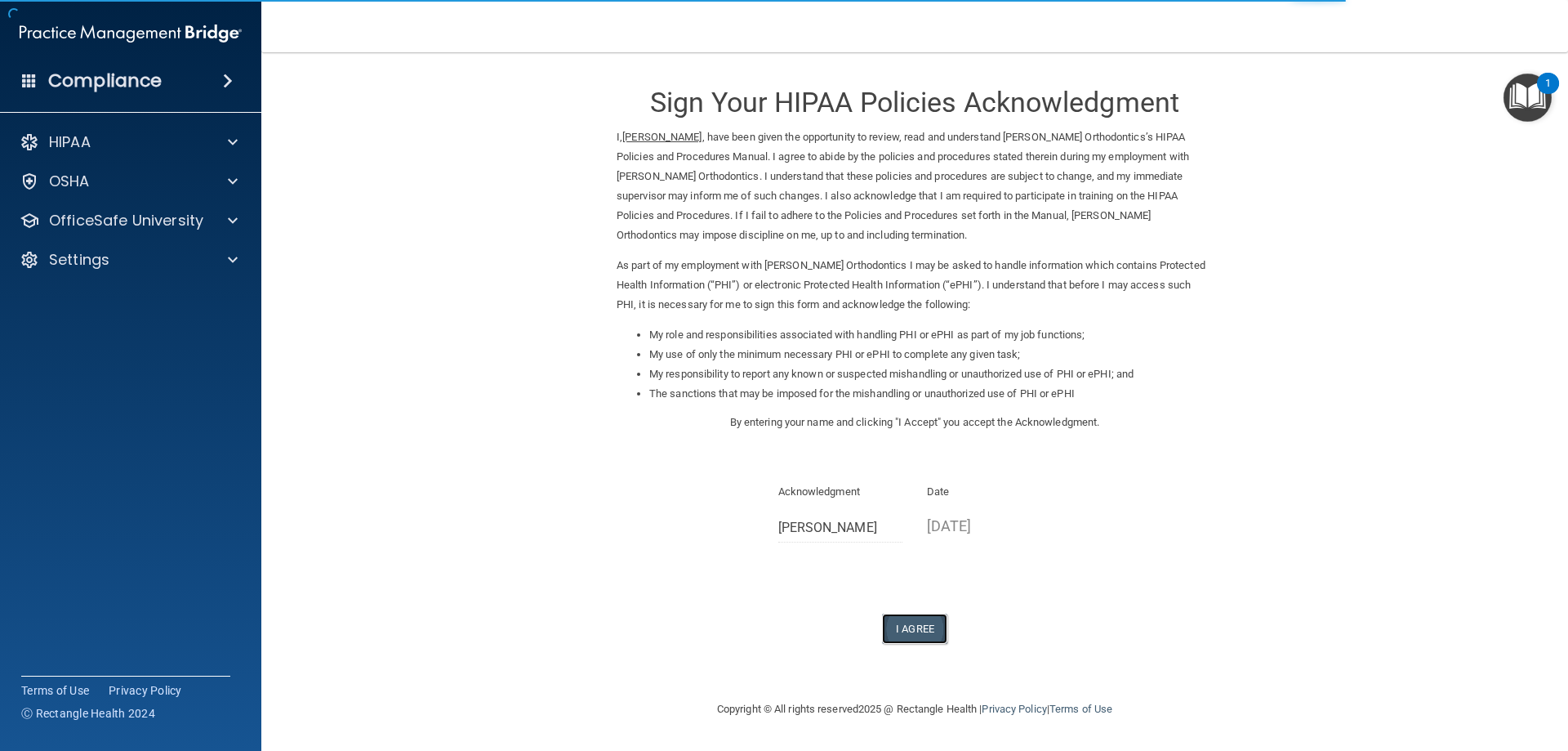
click at [912, 628] on button "I Agree" at bounding box center [914, 628] width 65 height 30
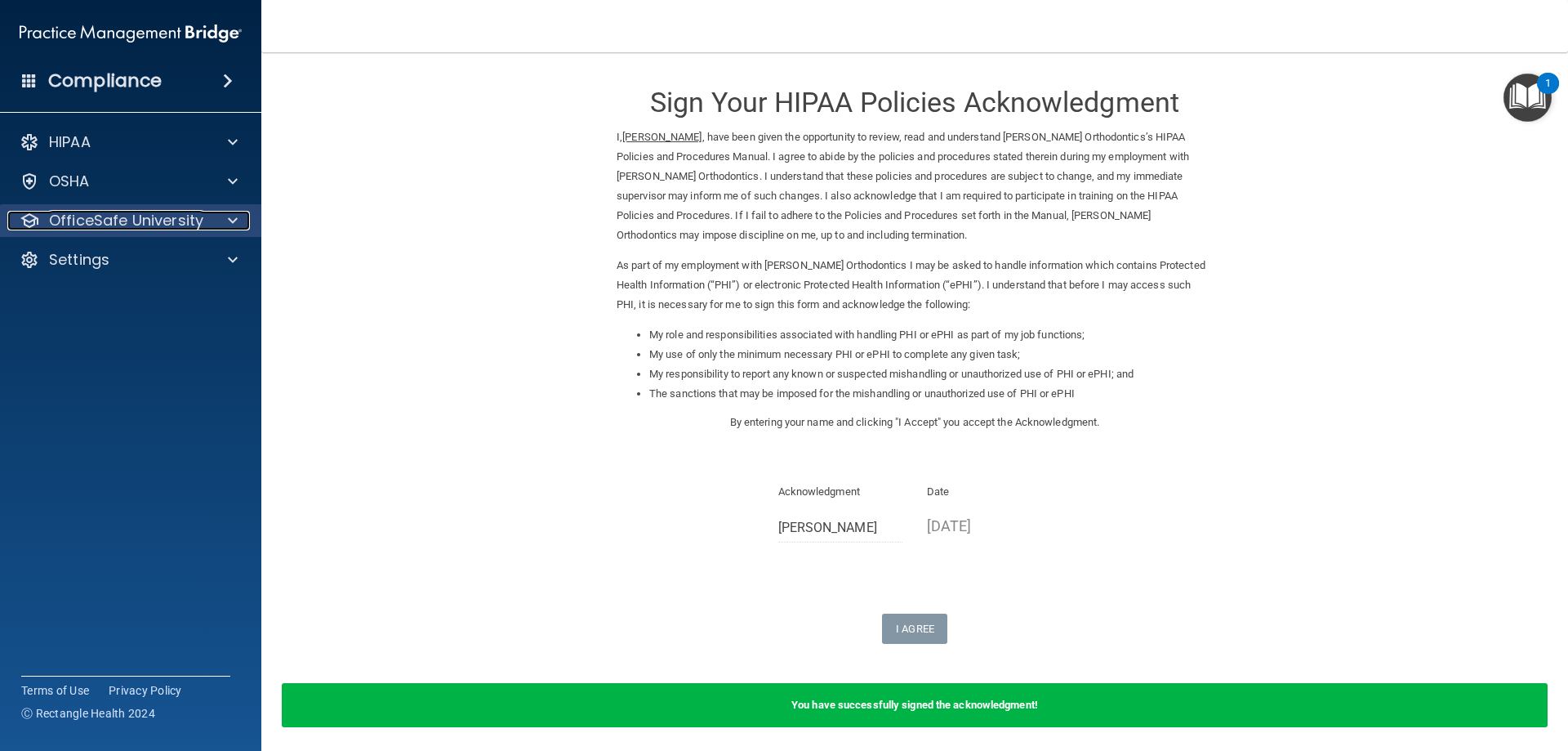
click at [103, 220] on p "OfficeSafe University" at bounding box center [126, 220] width 155 height 20
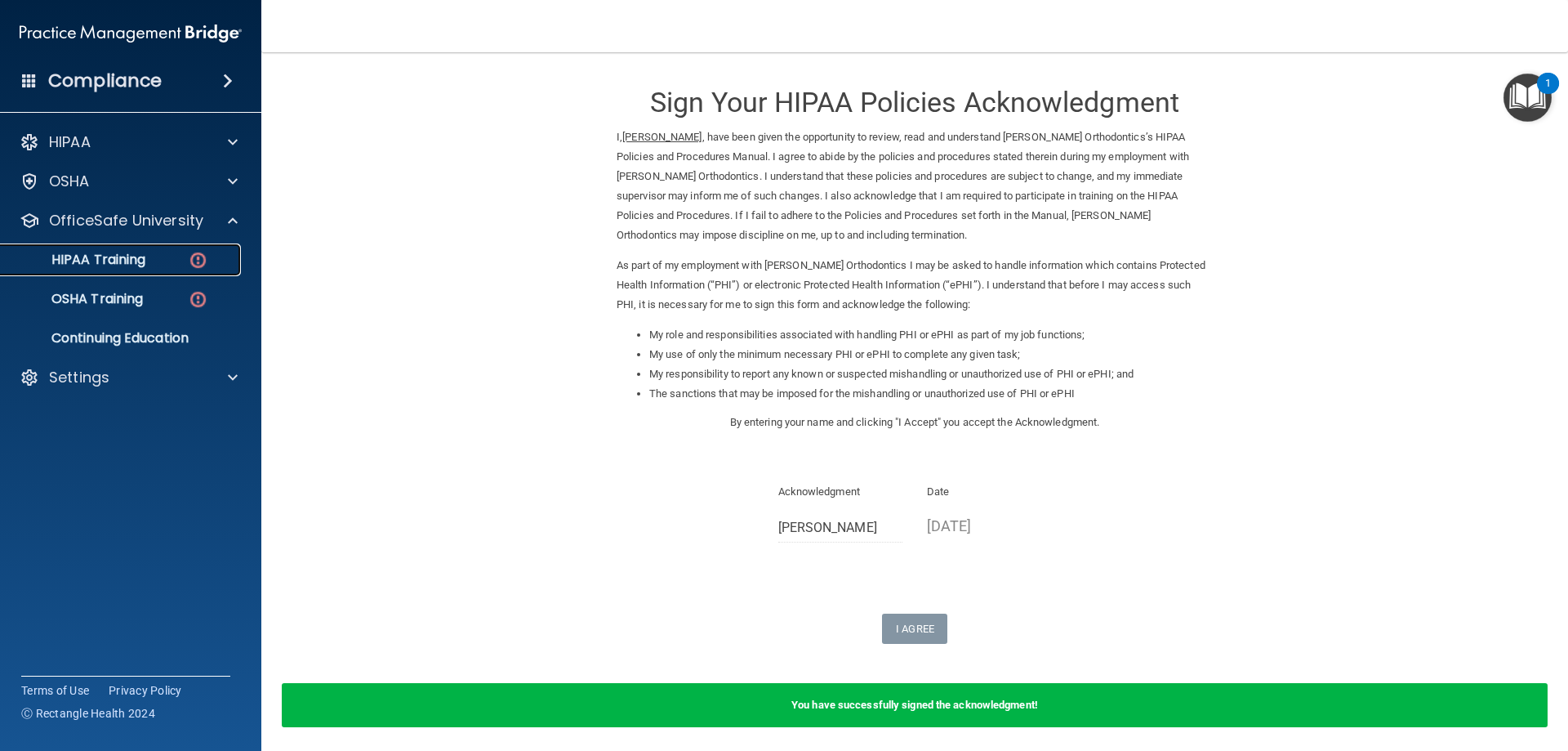
click at [193, 267] on img at bounding box center [198, 260] width 21 height 21
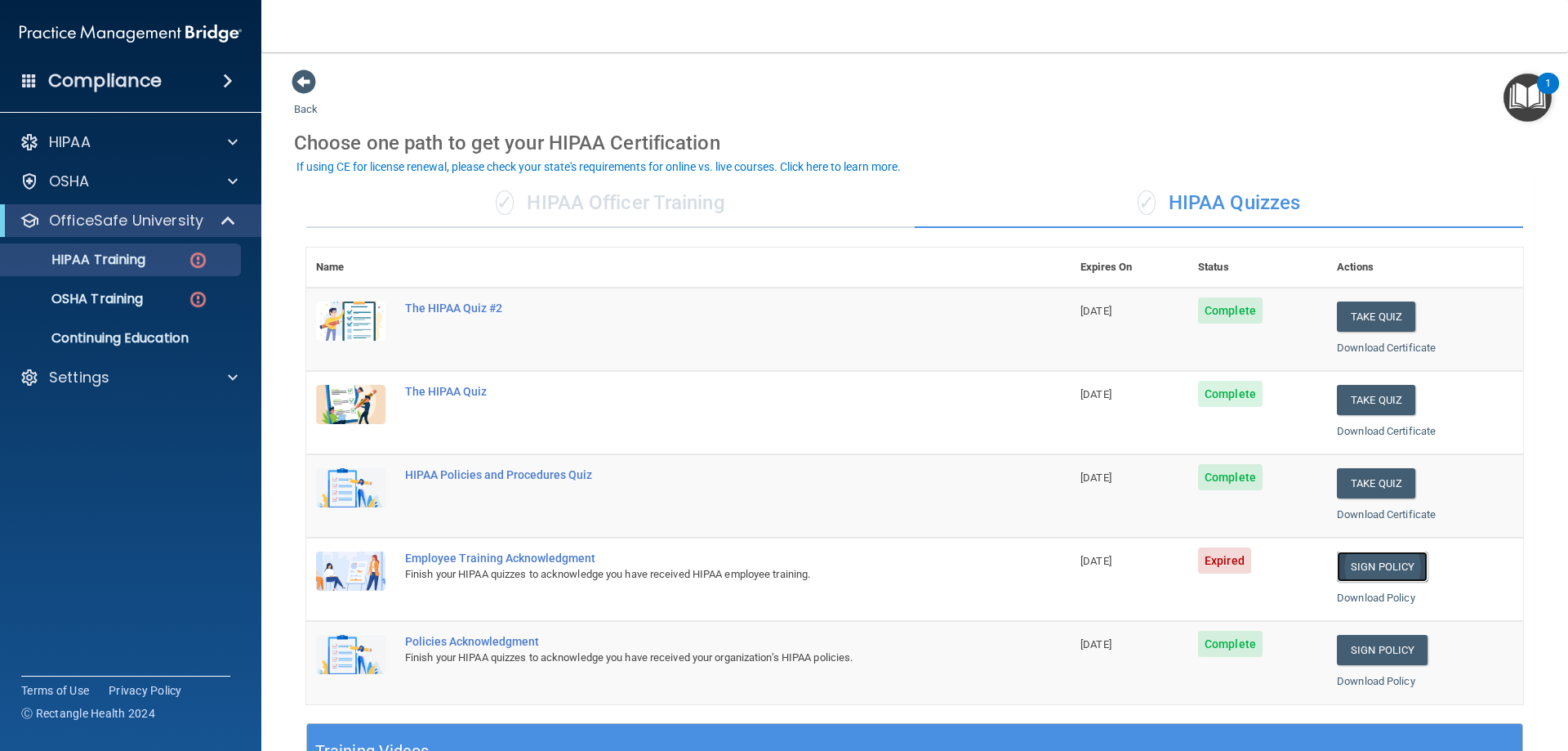
click at [1380, 562] on link "Sign Policy" at bounding box center [1382, 567] width 91 height 30
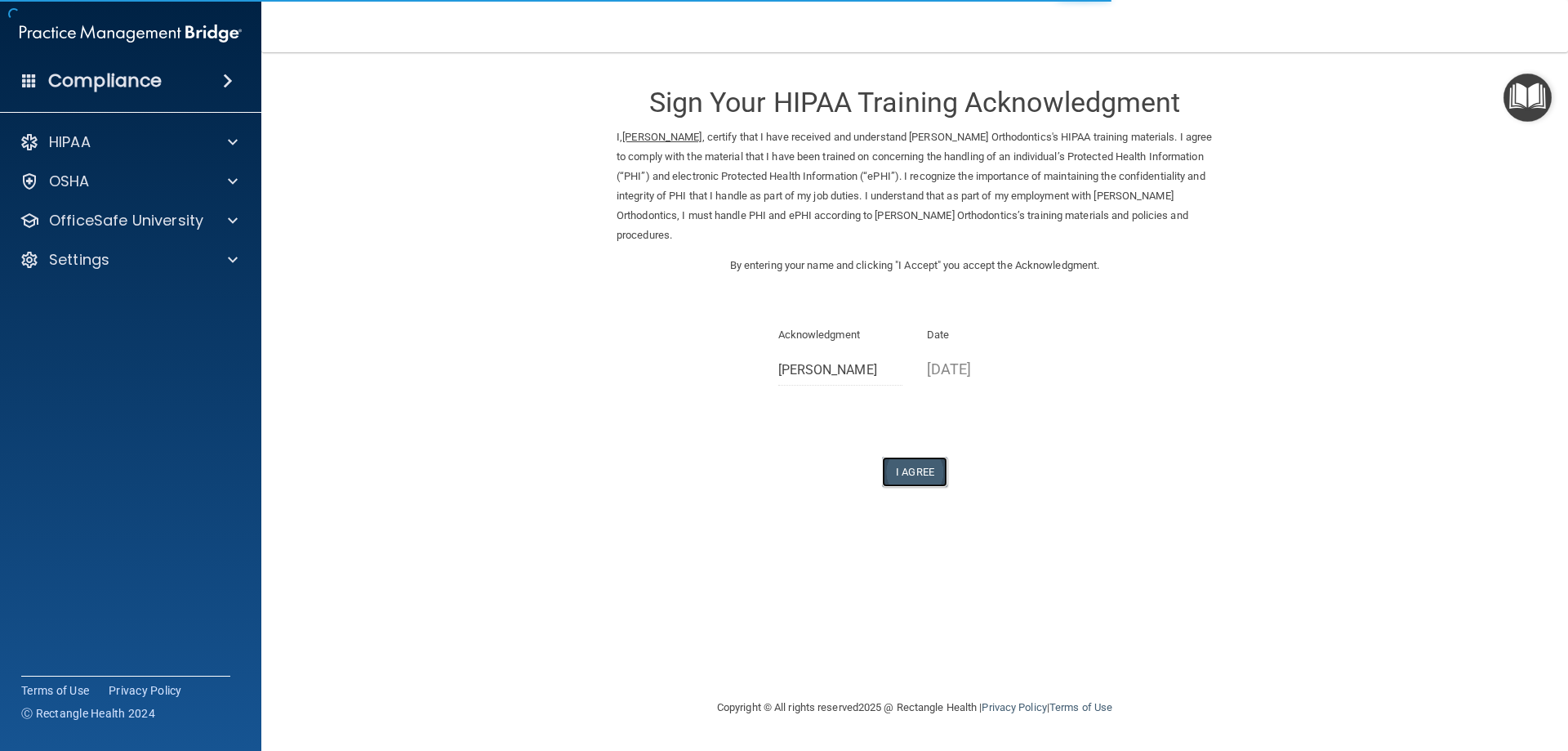
click at [909, 474] on button "I Agree" at bounding box center [914, 472] width 65 height 30
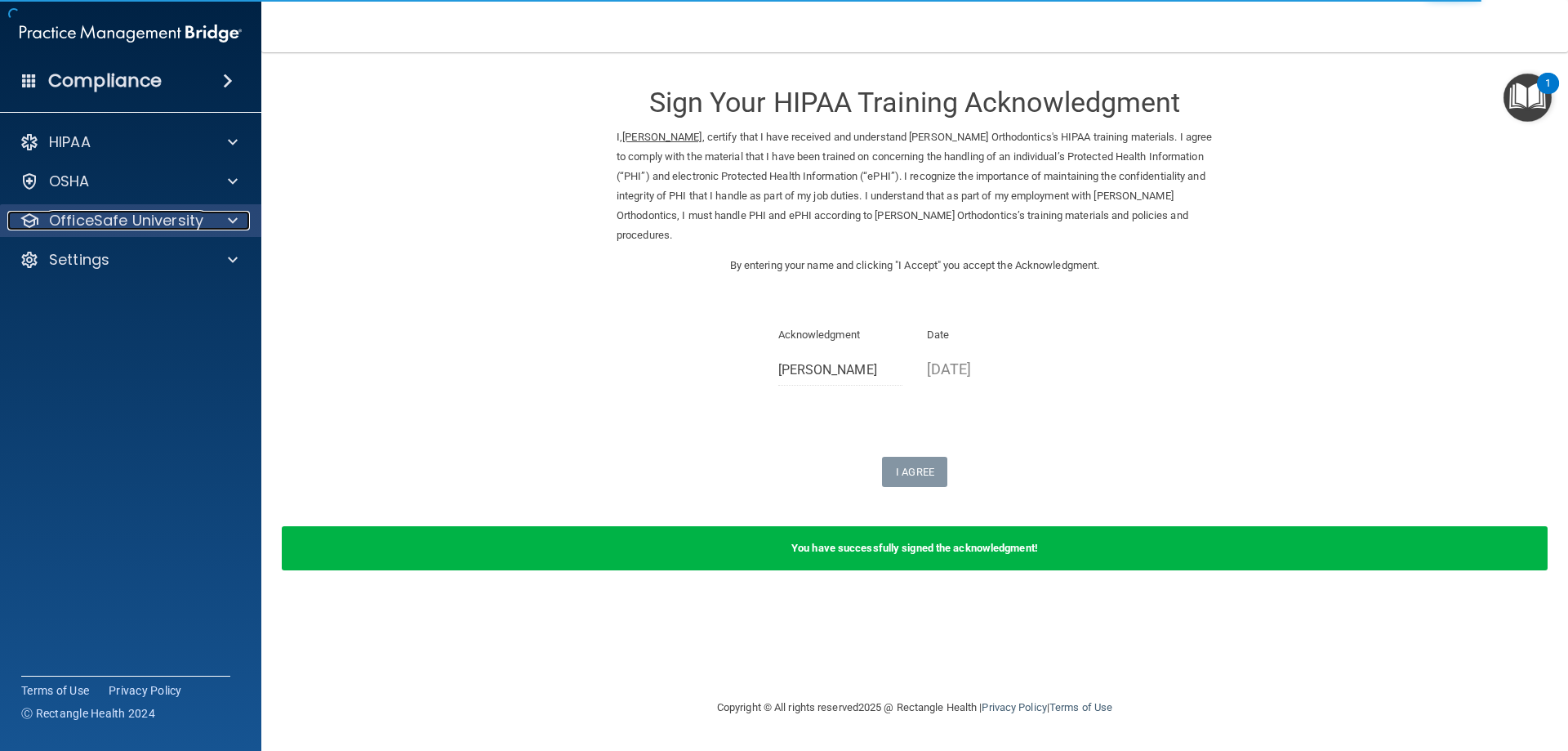
click at [131, 216] on p "OfficeSafe University" at bounding box center [126, 220] width 155 height 20
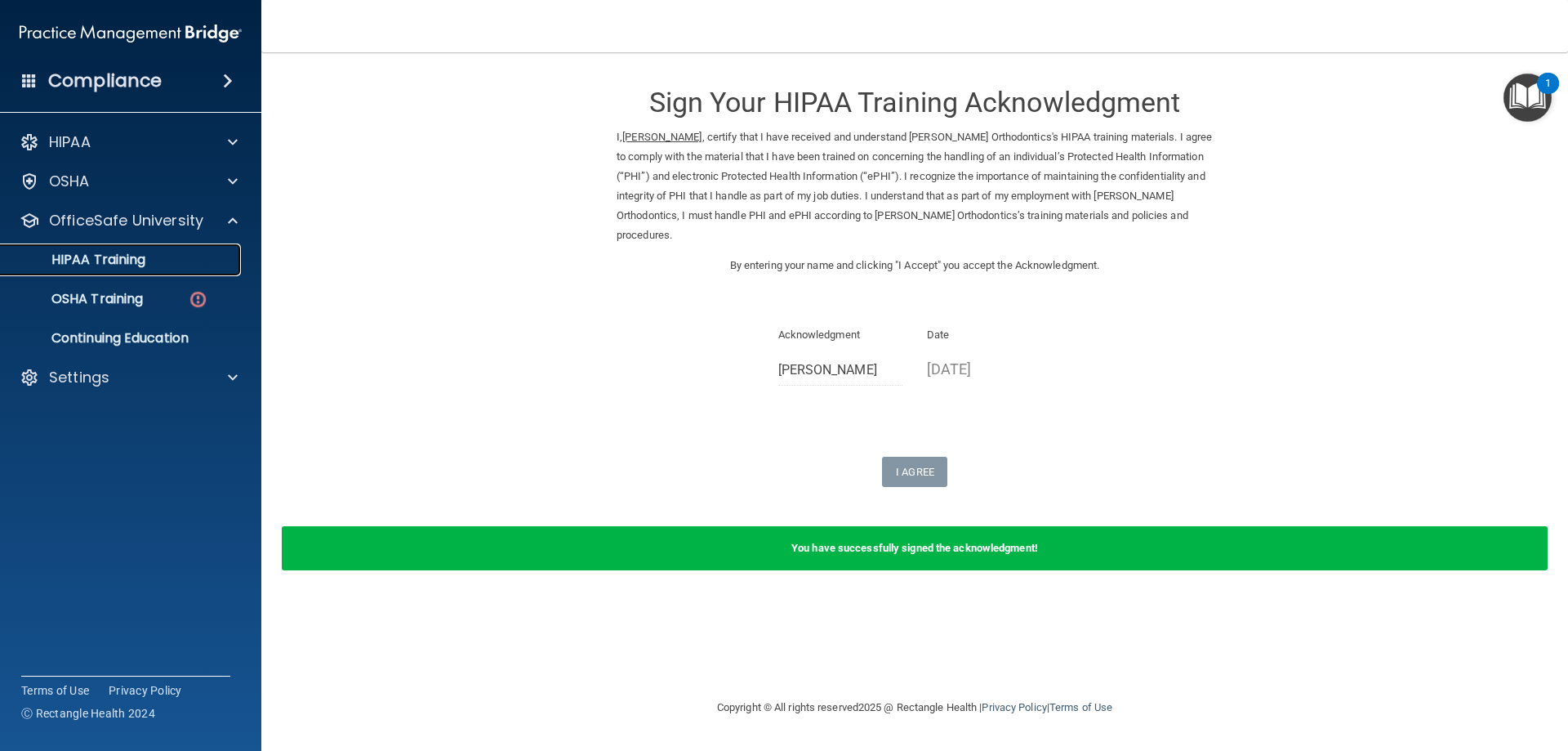
click at [162, 261] on div "HIPAA Training" at bounding box center [122, 259] width 223 height 16
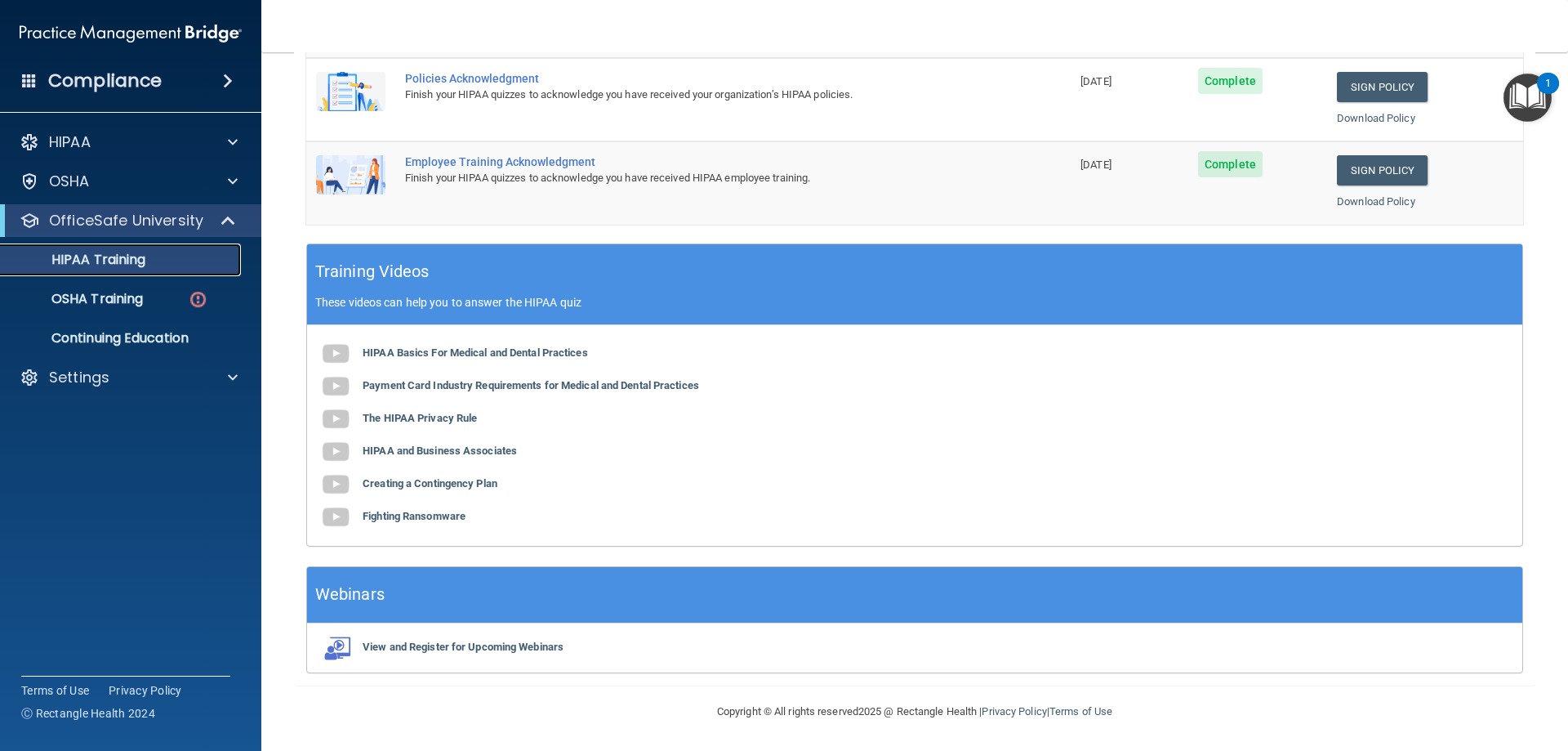
scroll to position [307, 0]
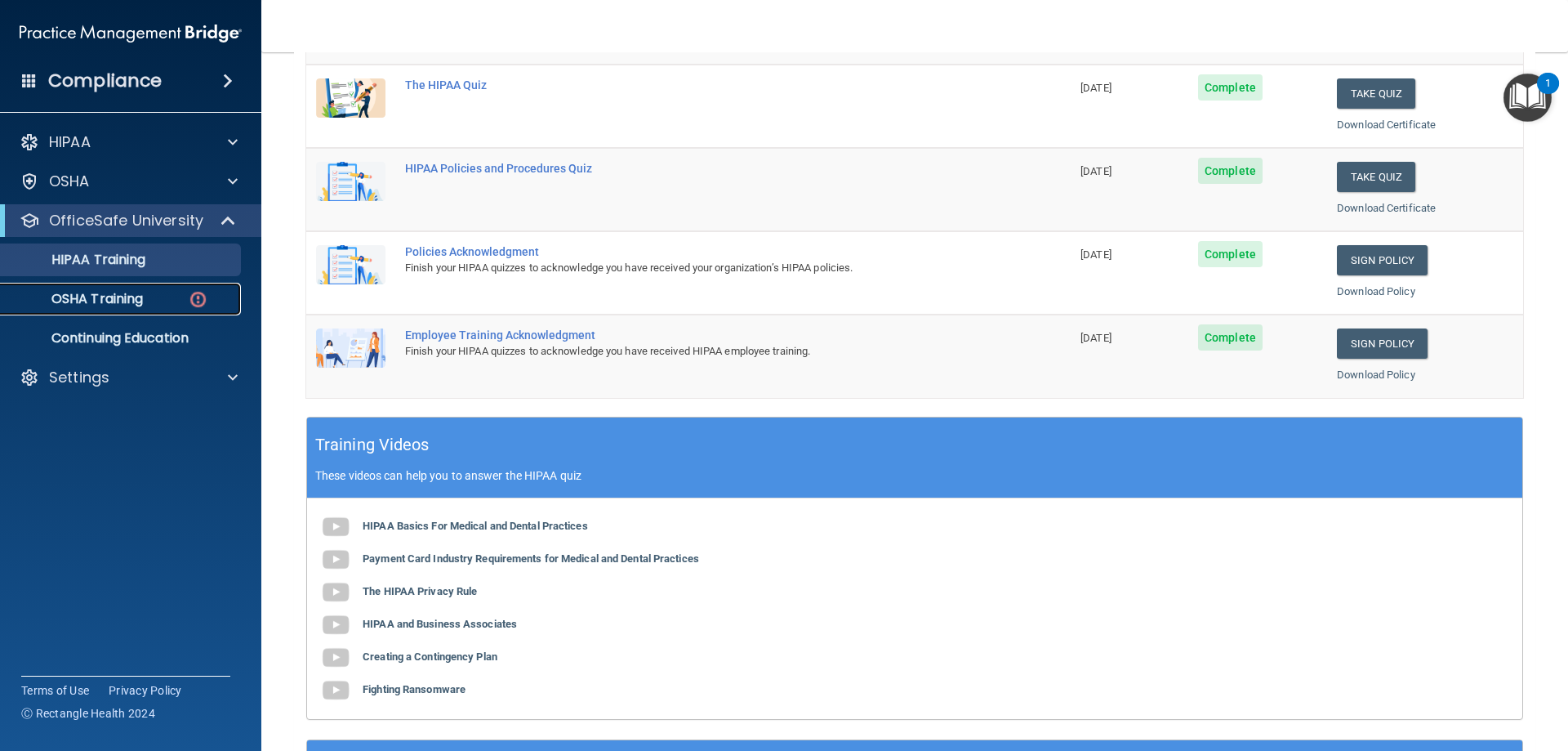
click at [140, 303] on p "OSHA Training" at bounding box center [76, 298] width 132 height 16
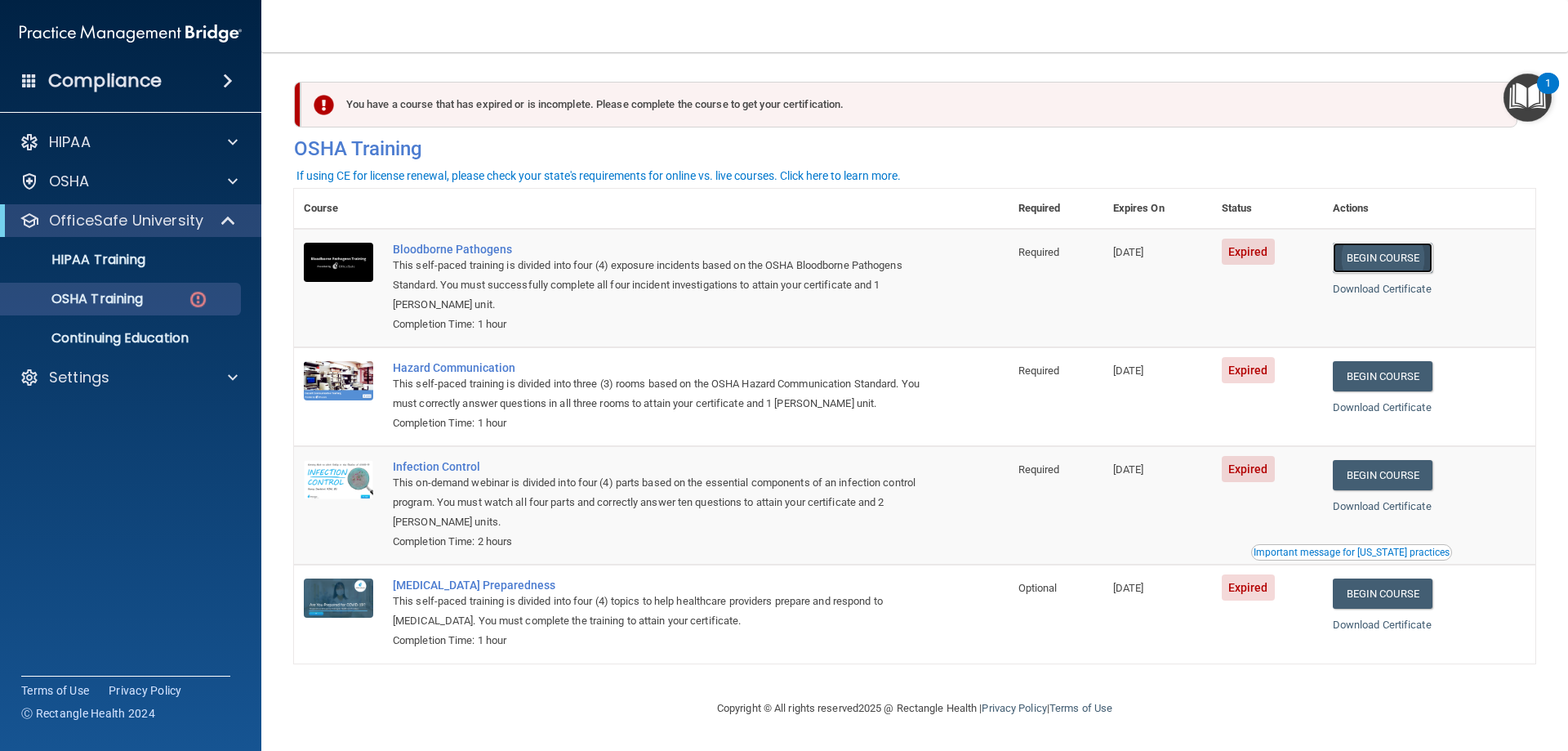
click at [1402, 258] on link "Begin Course" at bounding box center [1382, 258] width 100 height 30
